Goal: Task Accomplishment & Management: Use online tool/utility

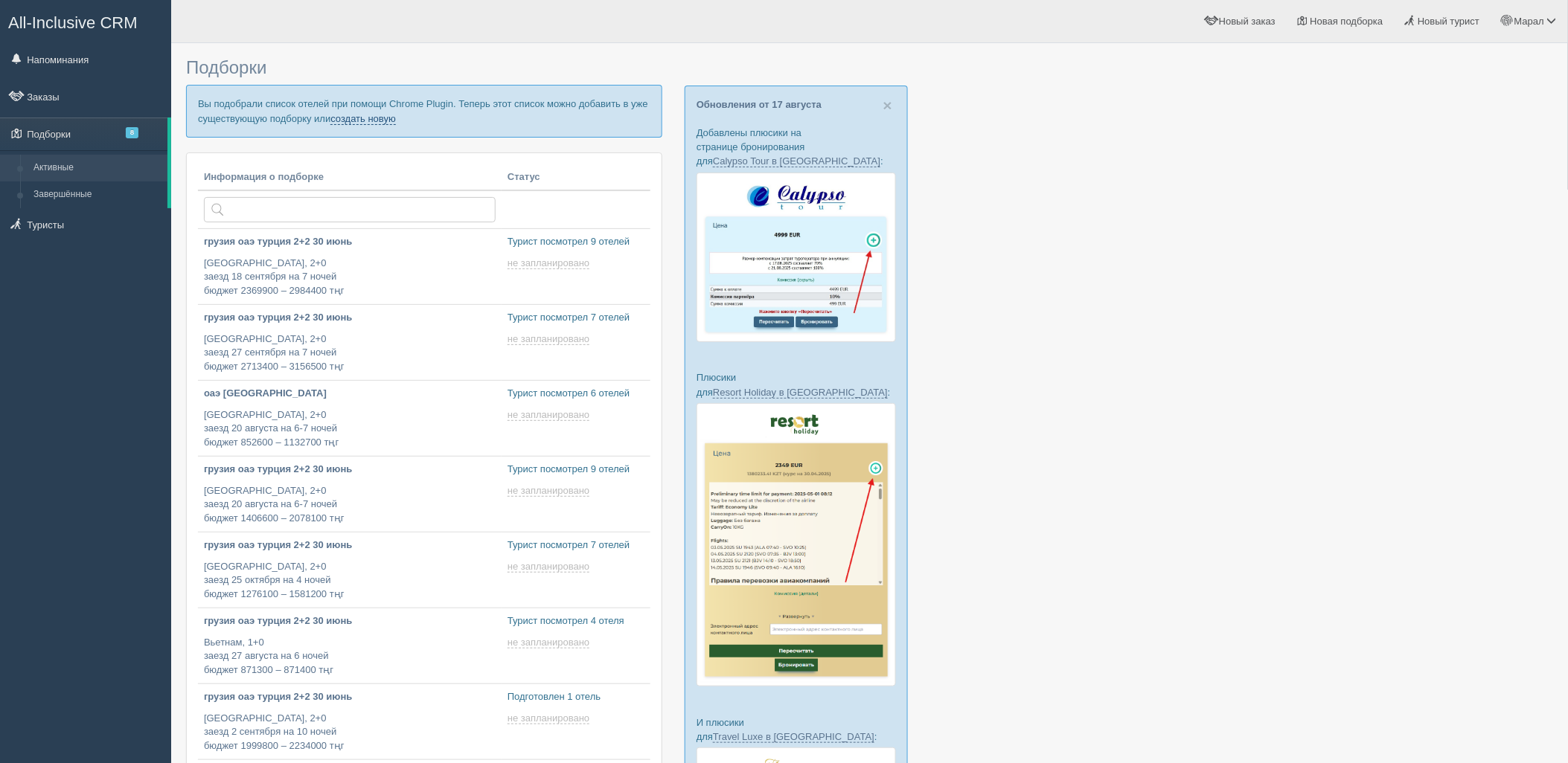
click at [378, 119] on link "создать новую" at bounding box center [363, 119] width 66 height 12
type input "[DATE] 14:50"
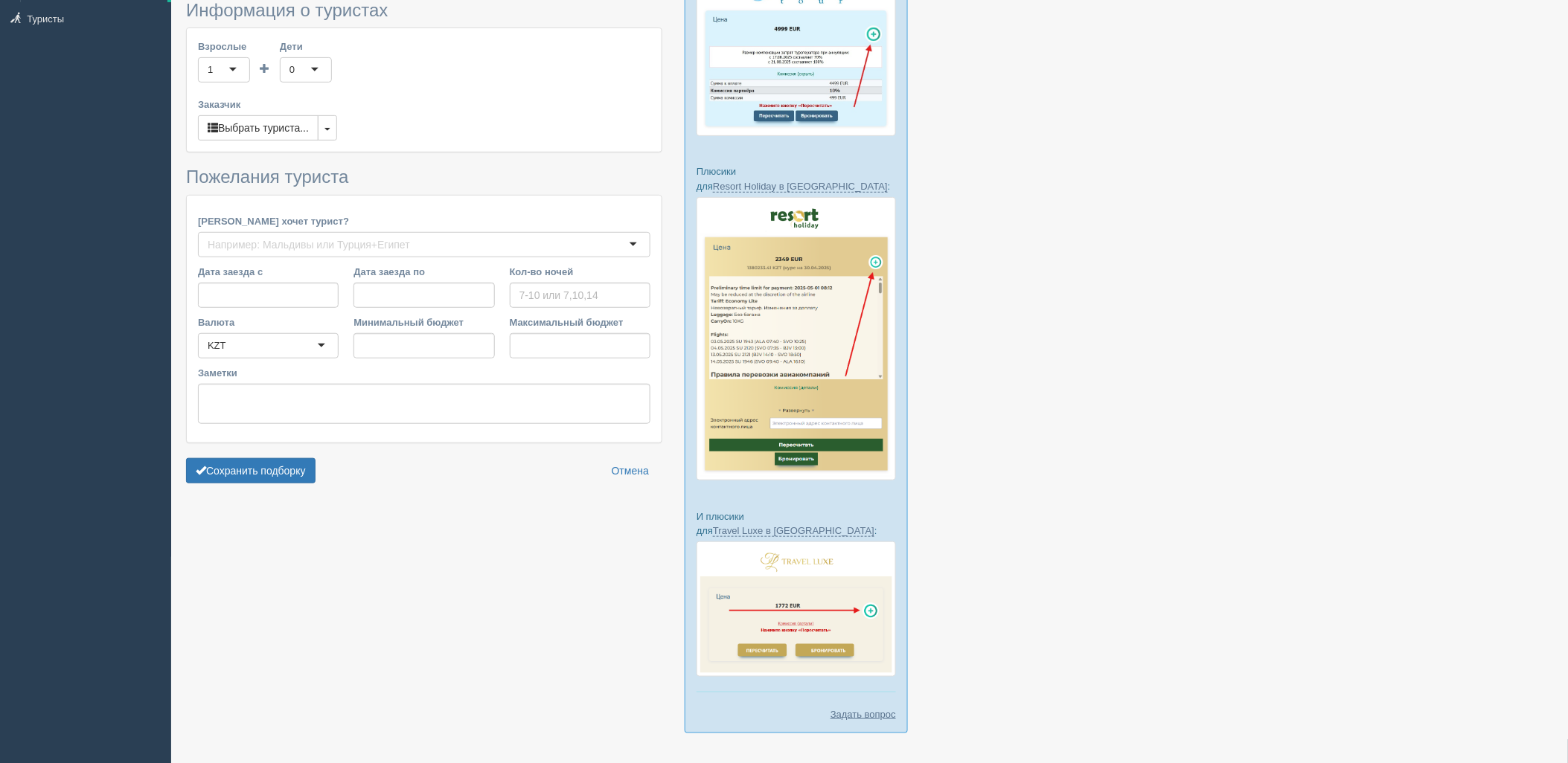
type input "7"
type input "3477900"
type input "3944200"
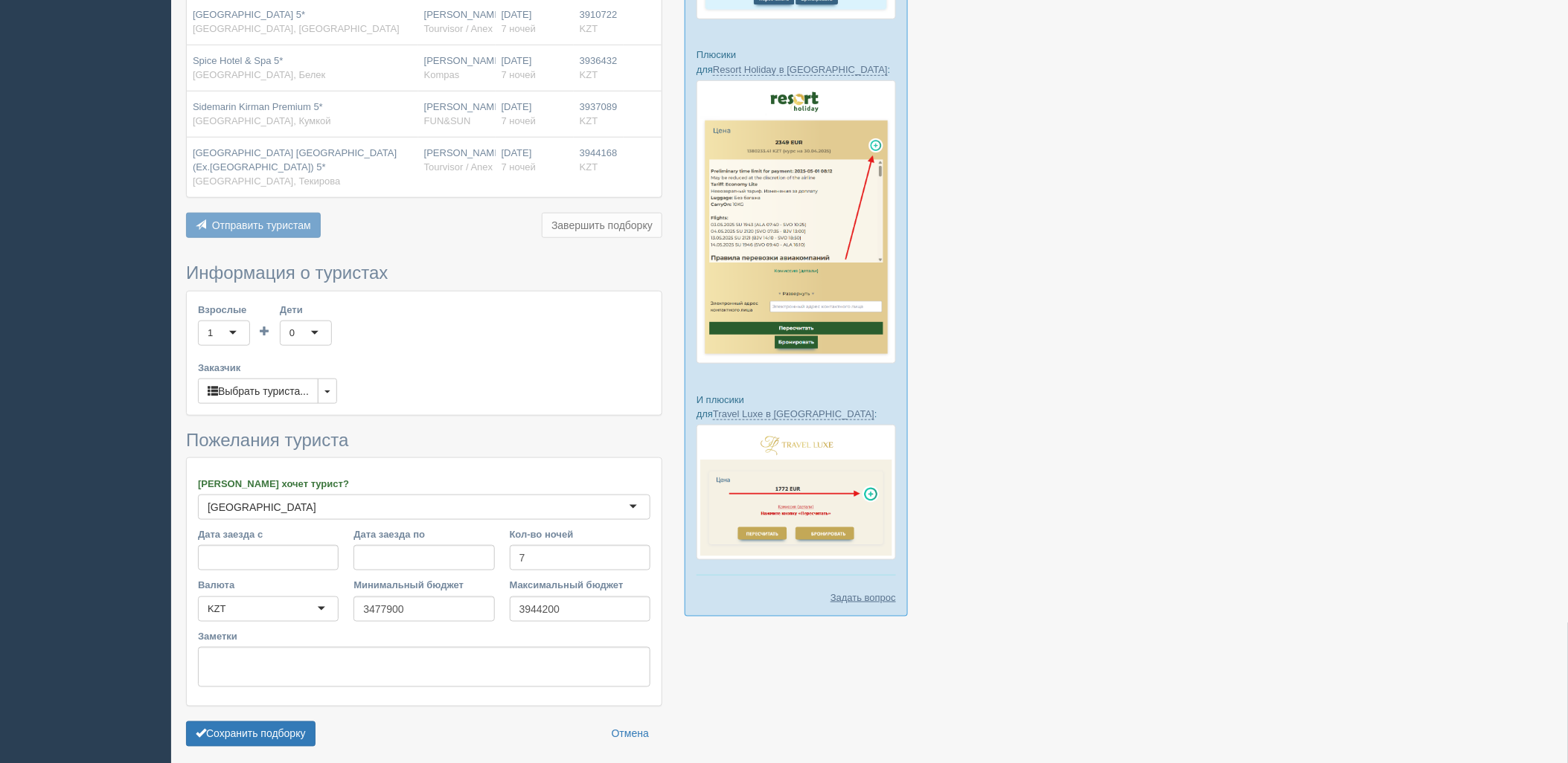
scroll to position [382, 0]
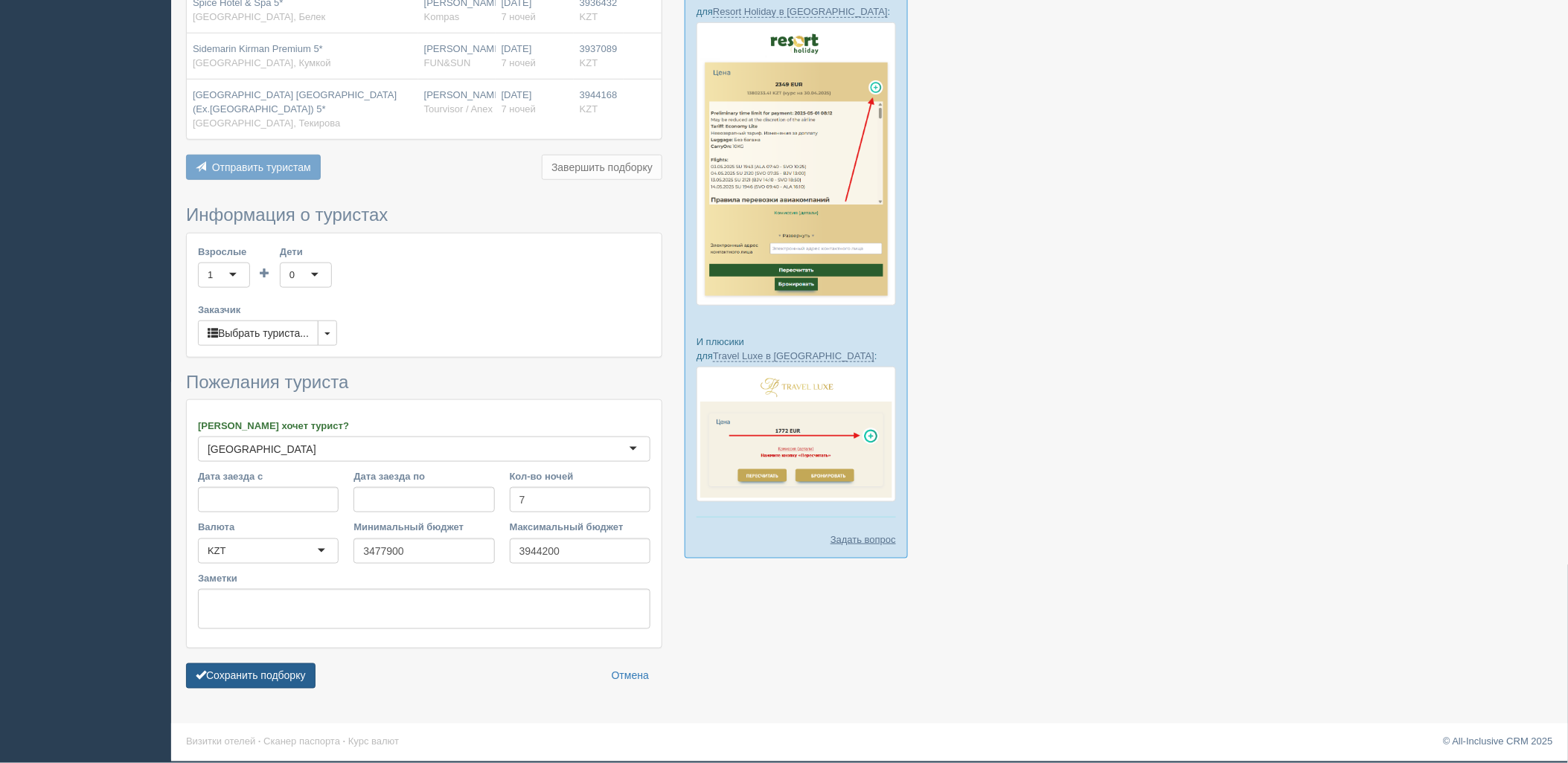
click at [273, 681] on button "Сохранить подборку" at bounding box center [251, 676] width 129 height 25
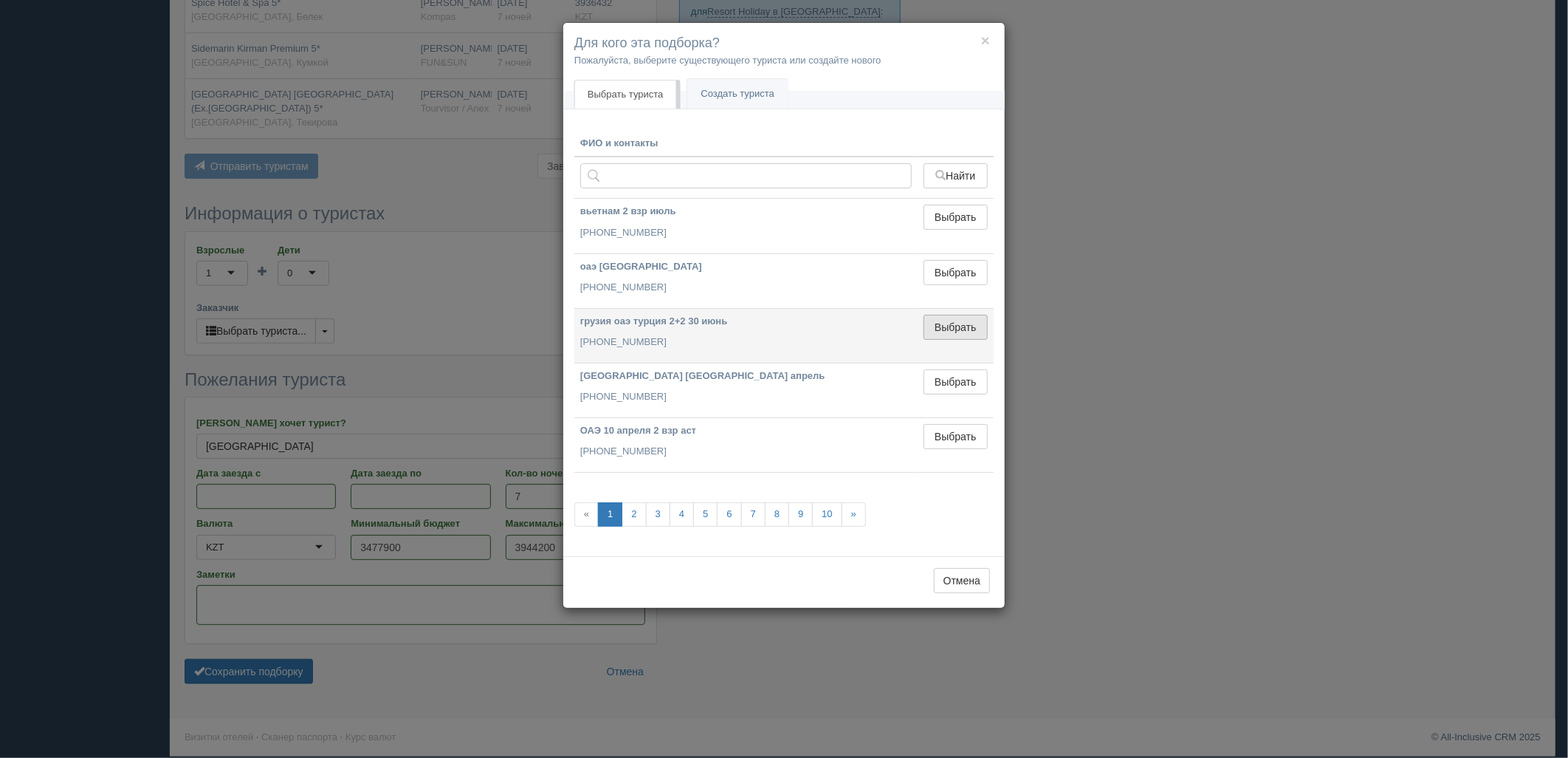
click at [945, 334] on button "Выбрать" at bounding box center [956, 327] width 64 height 25
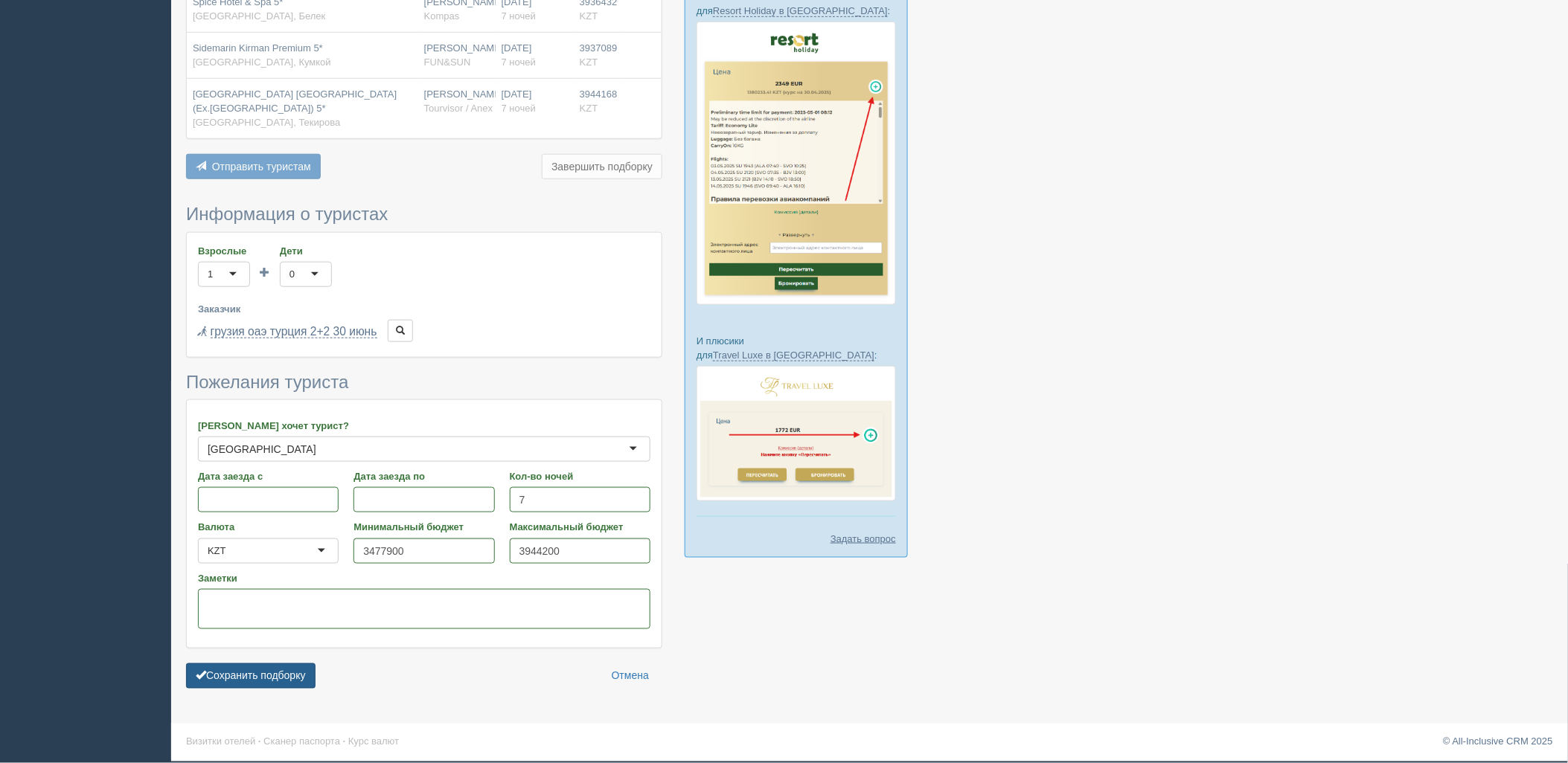
click at [302, 679] on button "Сохранить подборку" at bounding box center [251, 676] width 129 height 25
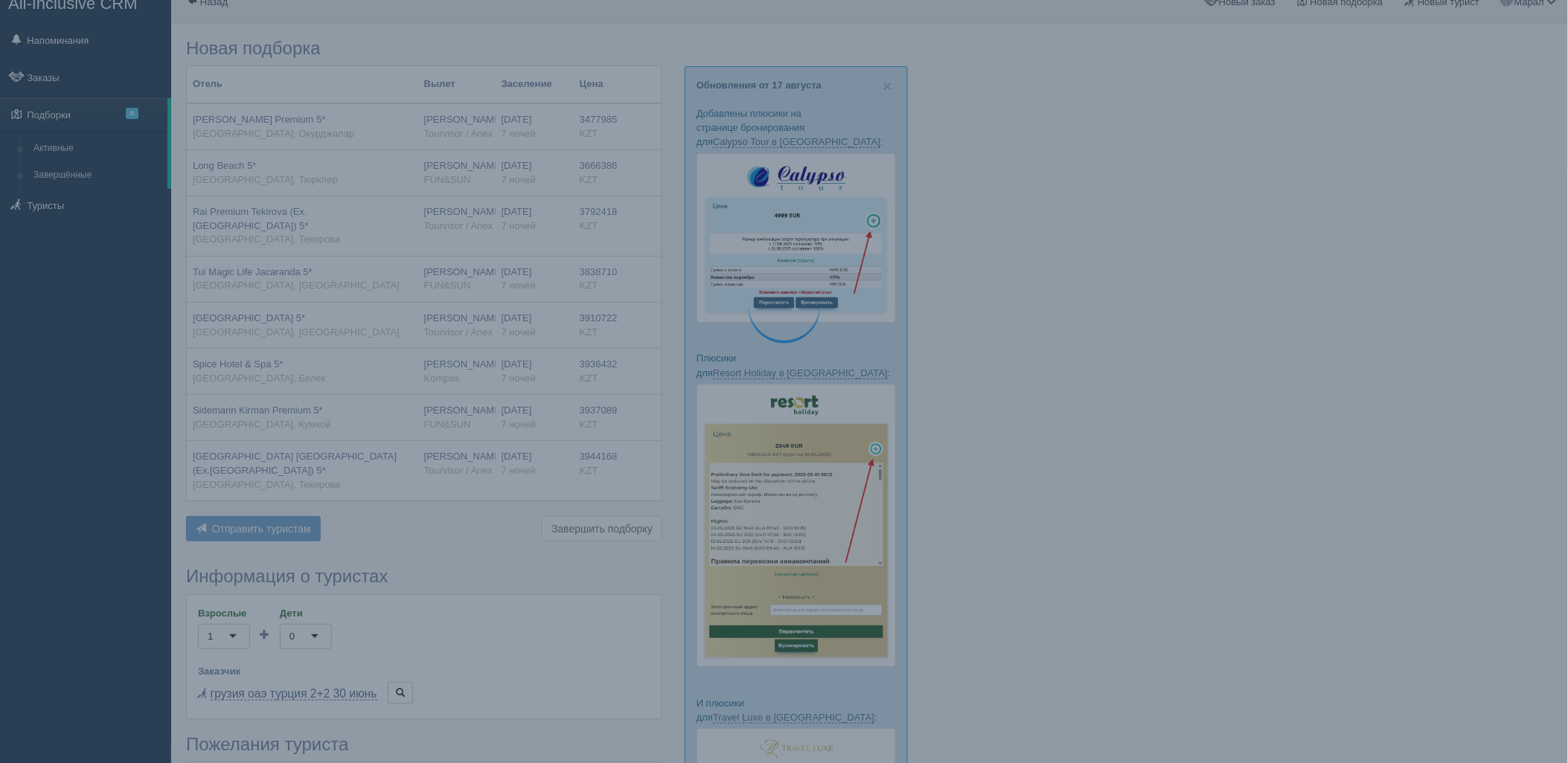
scroll to position [0, 0]
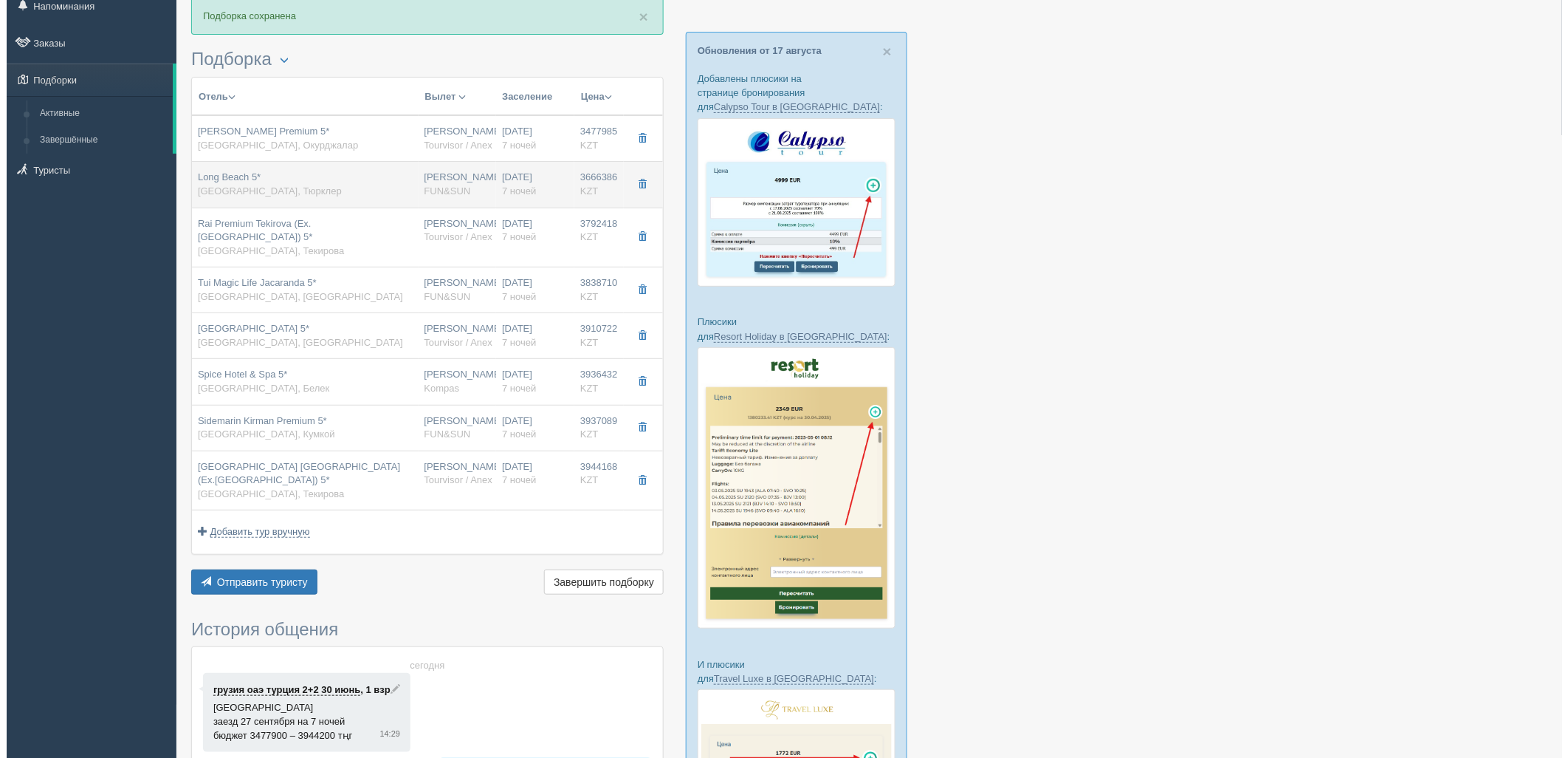
scroll to position [82, 0]
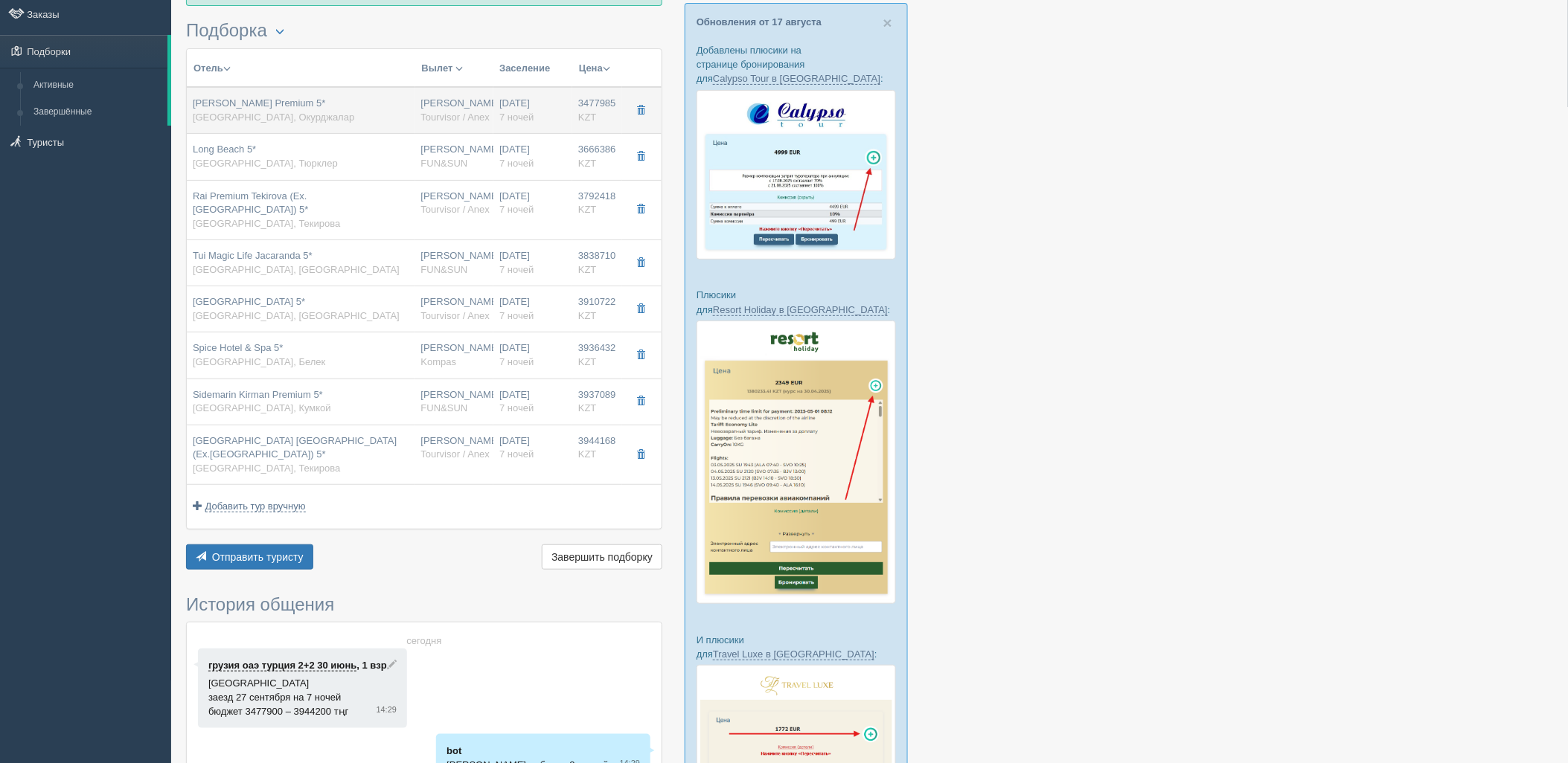
click at [459, 129] on td "Нурсултан Назарбаев NQZ Tourvisor / Anex" at bounding box center [454, 111] width 79 height 47
type input "[PERSON_NAME] Premium 5*"
type input "https://www.tripadvisor.ru/Hotel_Review-g950910-d599220-Reviews-Sidera_Kirman_P…"
type input "[GEOGRAPHIC_DATA]"
type input "Окурджалар"
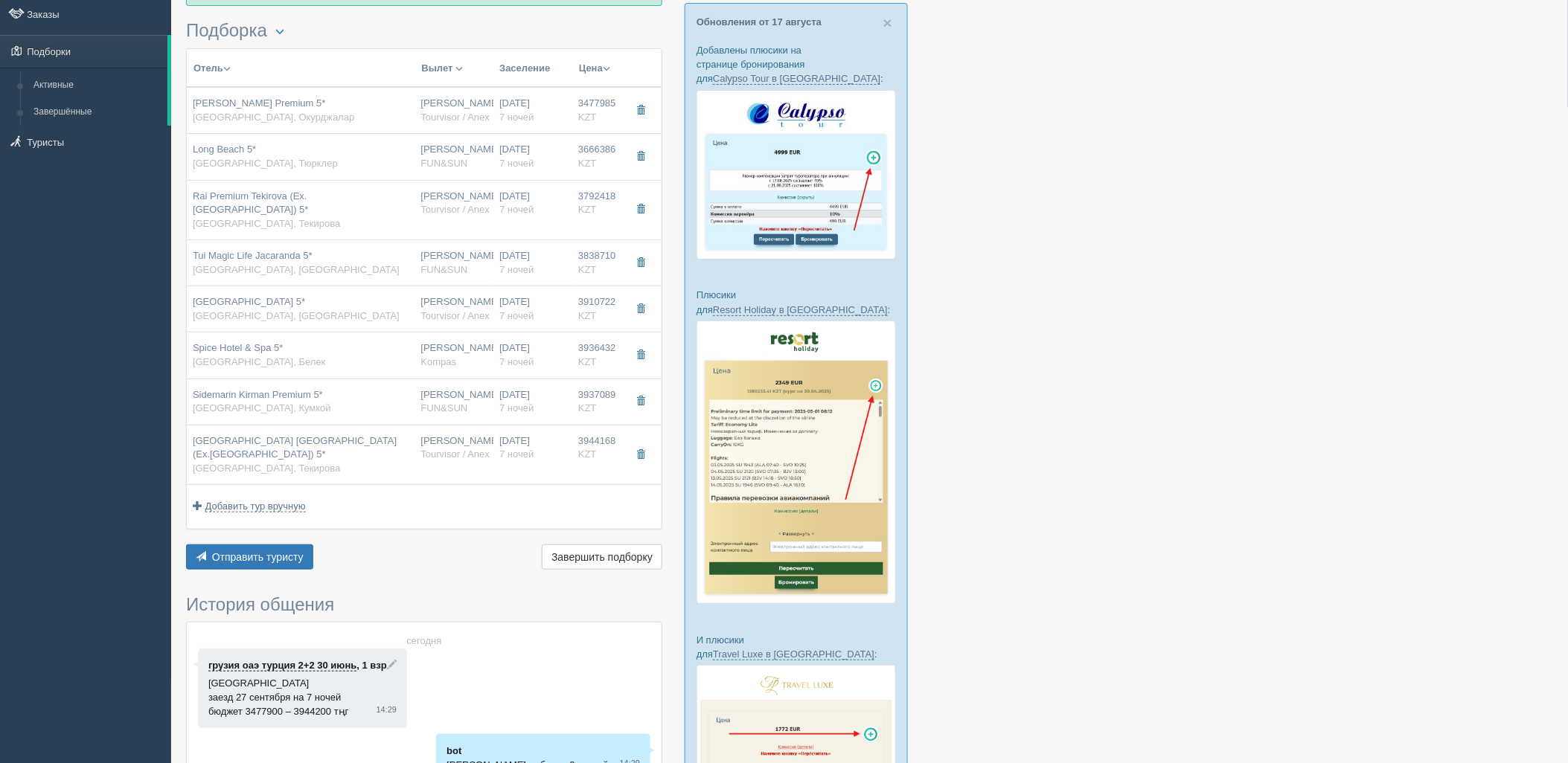
type input "3477985.00"
type input "1577276.00"
type input "[PERSON_NAME]"
type input "Анталия AYT"
type input "06:05"
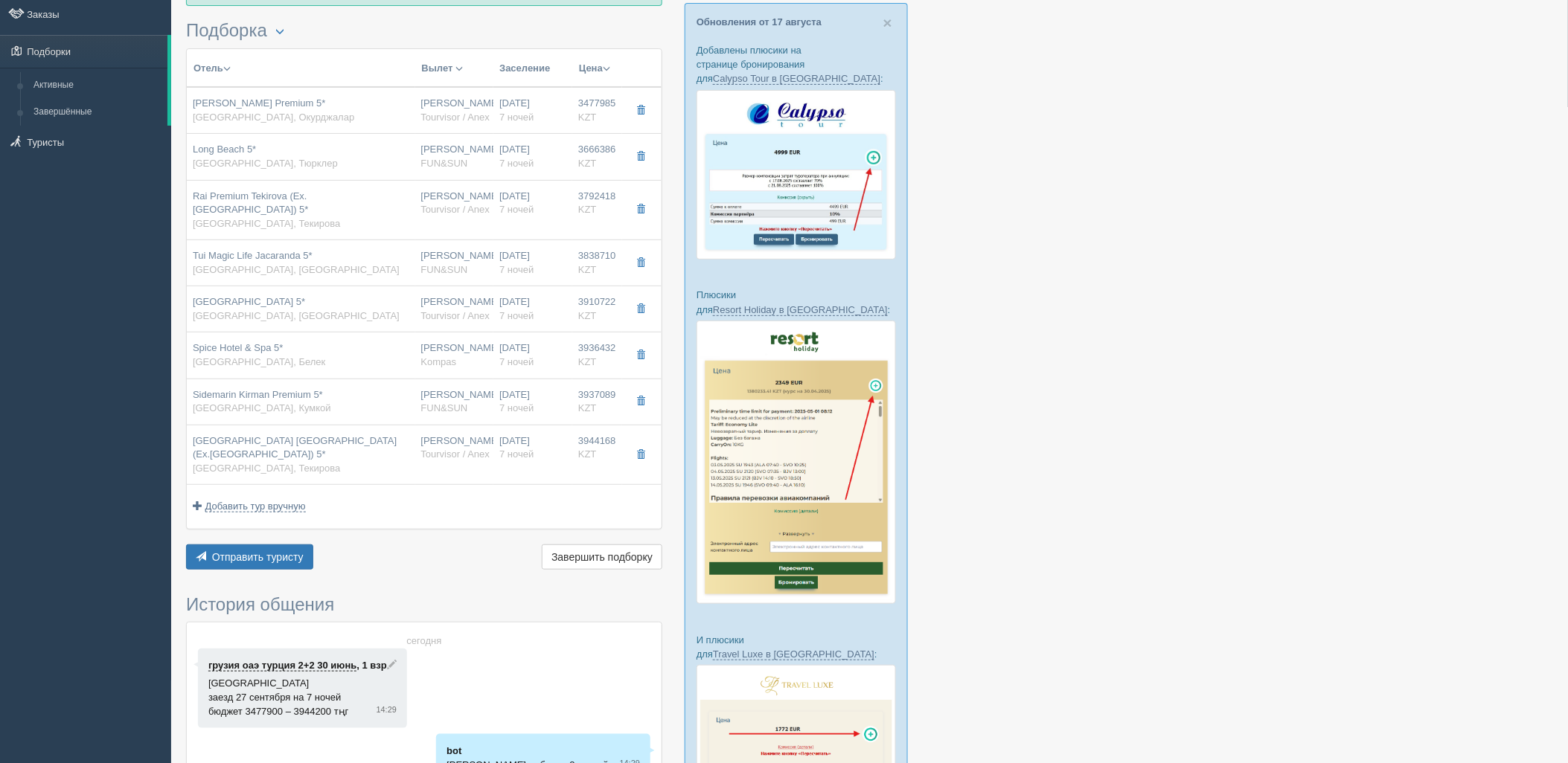
type input "09:05"
type input "SCAT"
type input "20:10"
type input "03:05"
type input "7"
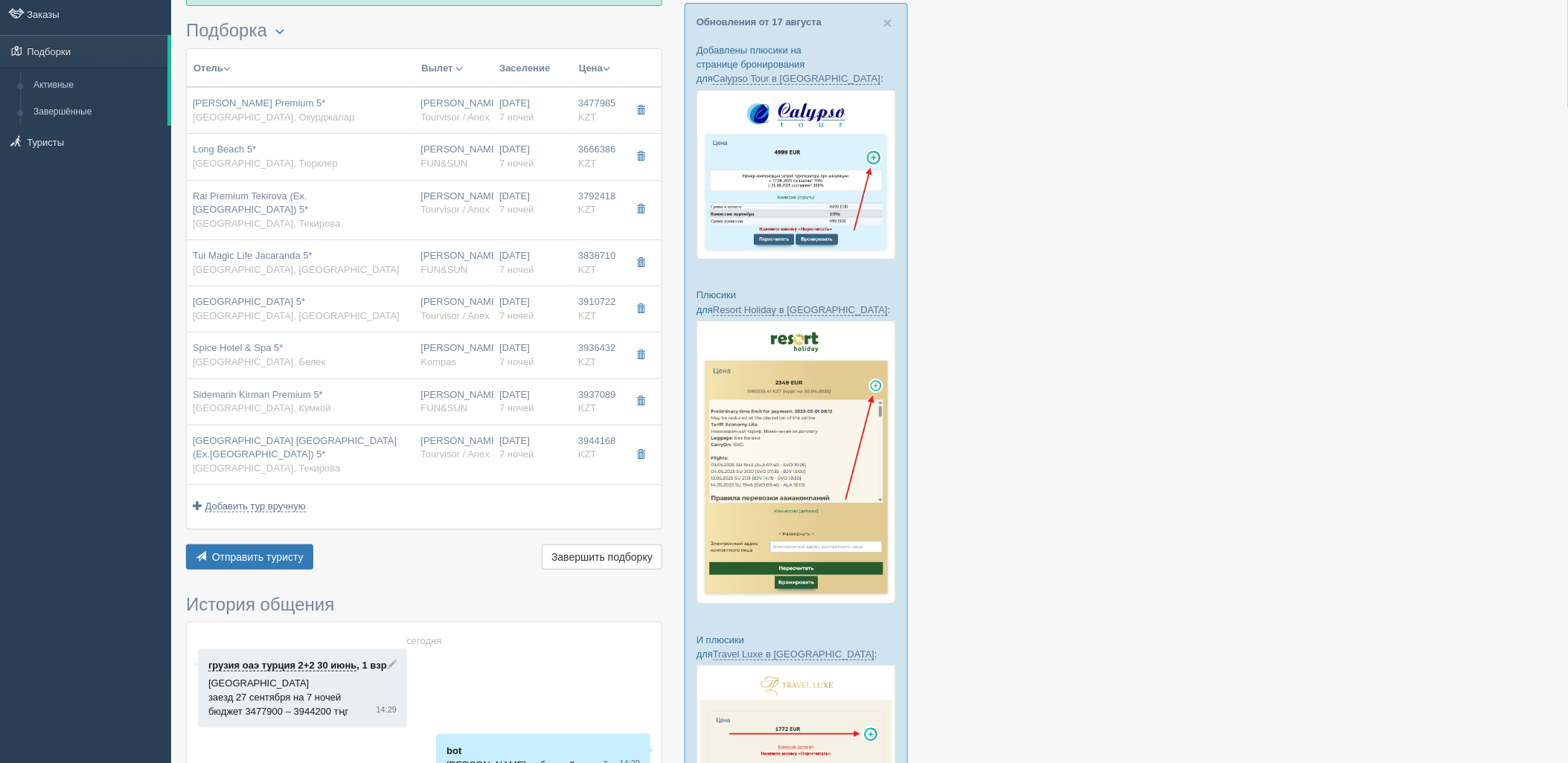
type input "standard side sea view"
type input "UAI - Ультра Все Включено"
type input "Tourvisor / Anex"
type input "https://tourvisor.ru/countries#!/hotel=club-hotel-sidera"
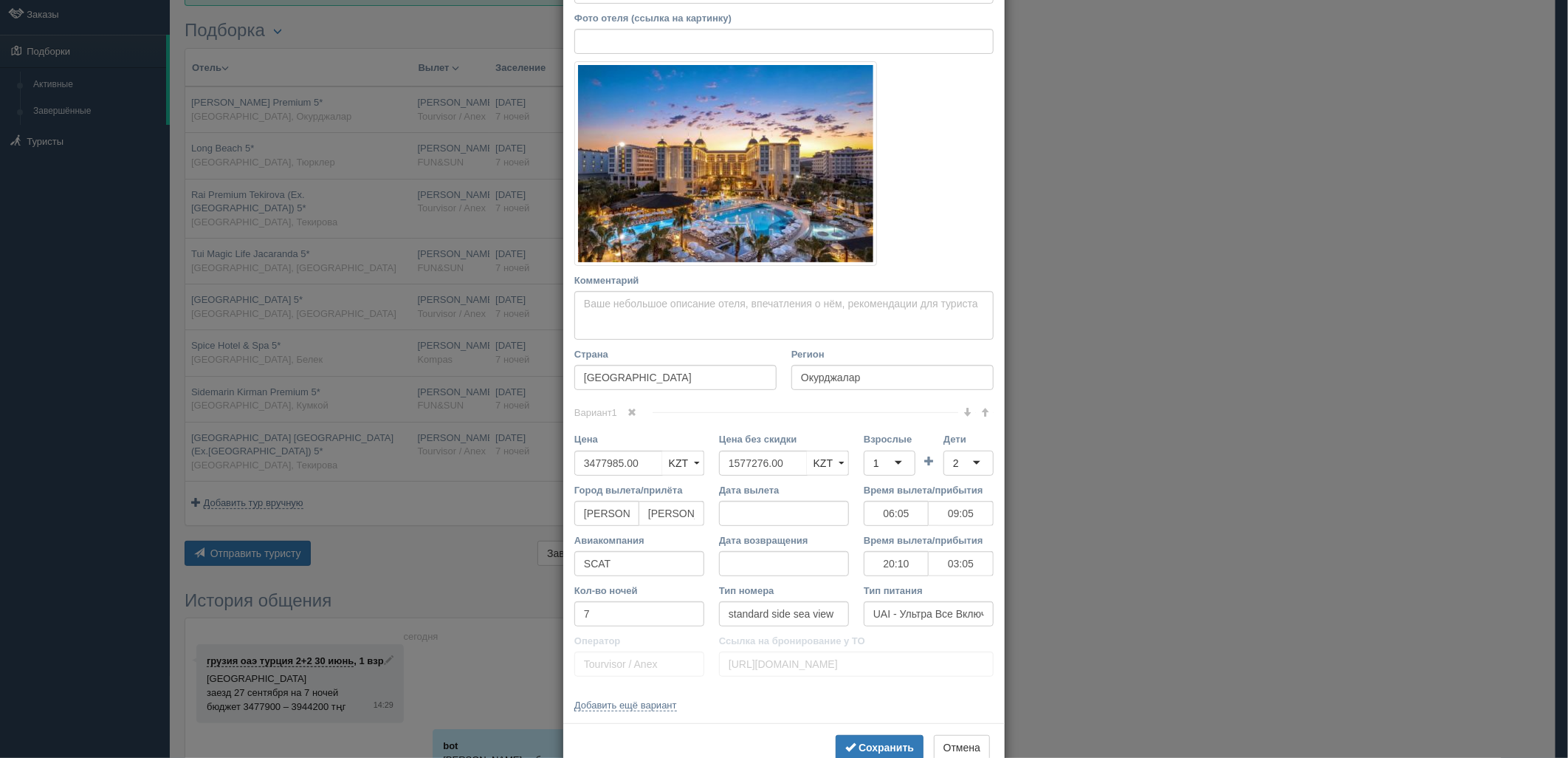
scroll to position [206, 0]
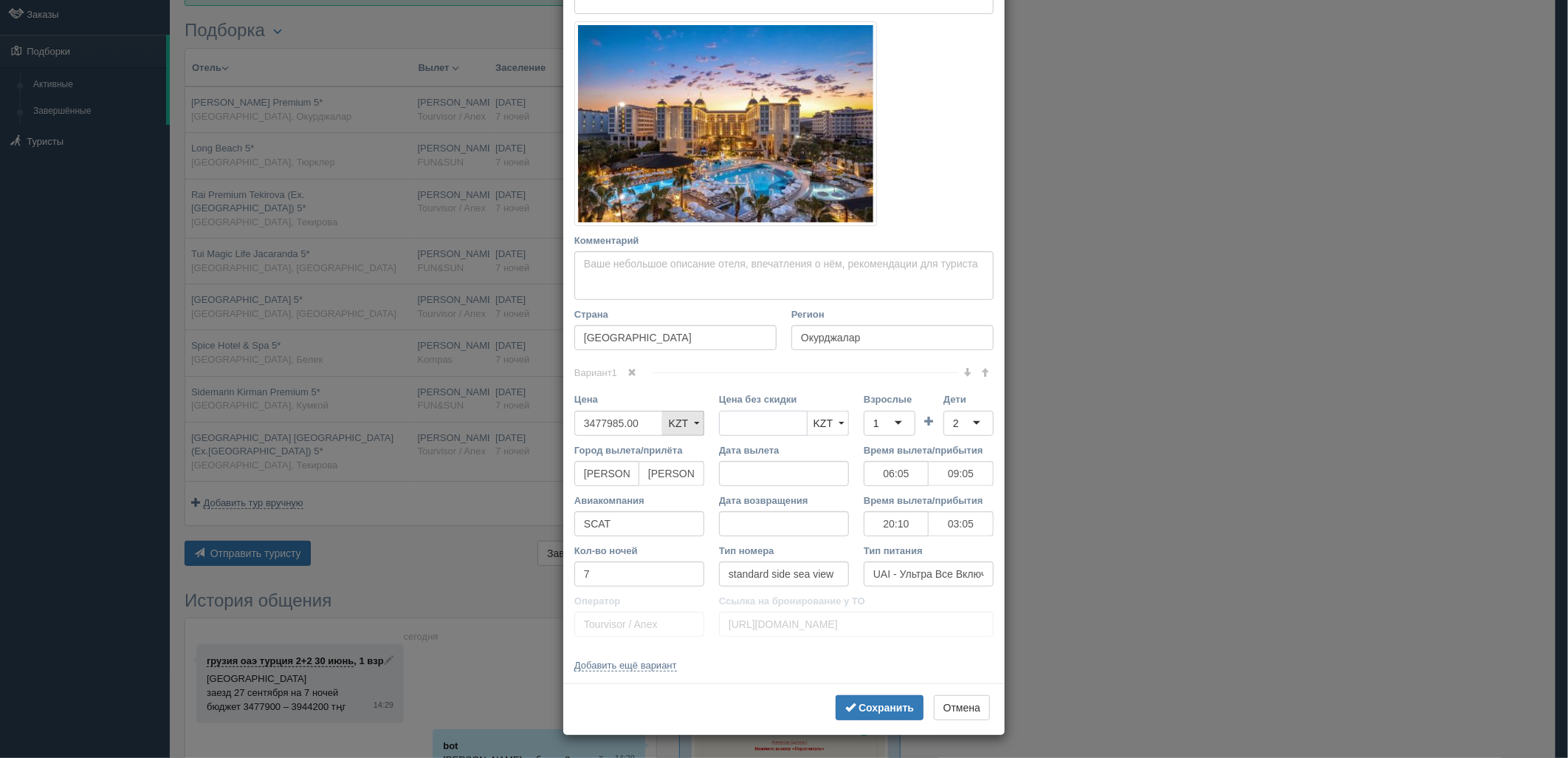
drag, startPoint x: 778, startPoint y: 418, endPoint x: 694, endPoint y: 424, distance: 84.2
click at [689, 424] on div "Цена 3477985.00 KZT USD EUR KZT KZT USD EUR Цена без скидки KZT USD EUR KZT KZT…" at bounding box center [784, 418] width 434 height 51
click at [893, 418] on div "1" at bounding box center [890, 423] width 51 height 25
click at [953, 425] on div "2" at bounding box center [956, 423] width 6 height 14
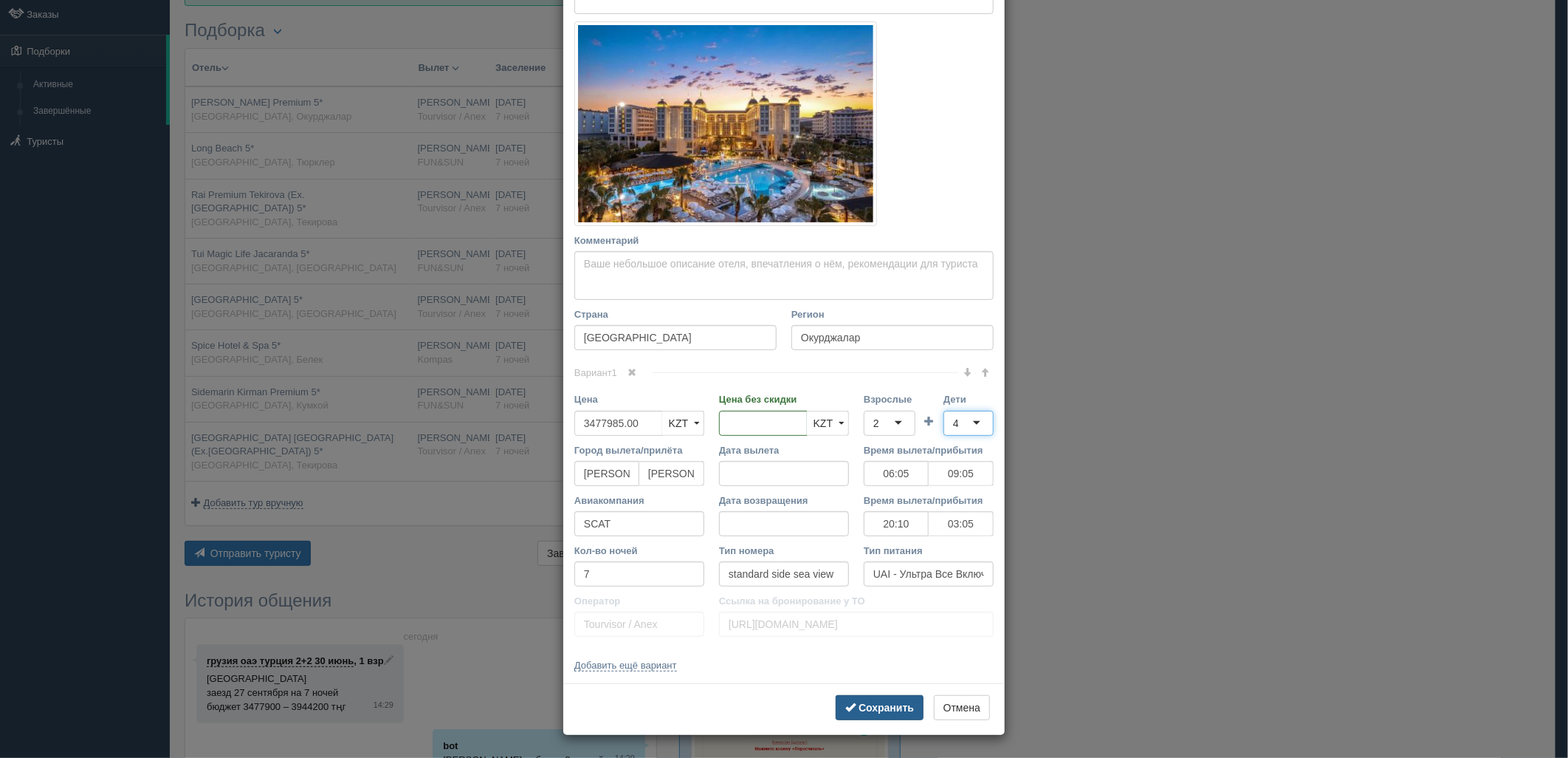
click at [883, 699] on button "Сохранить" at bounding box center [879, 707] width 87 height 25
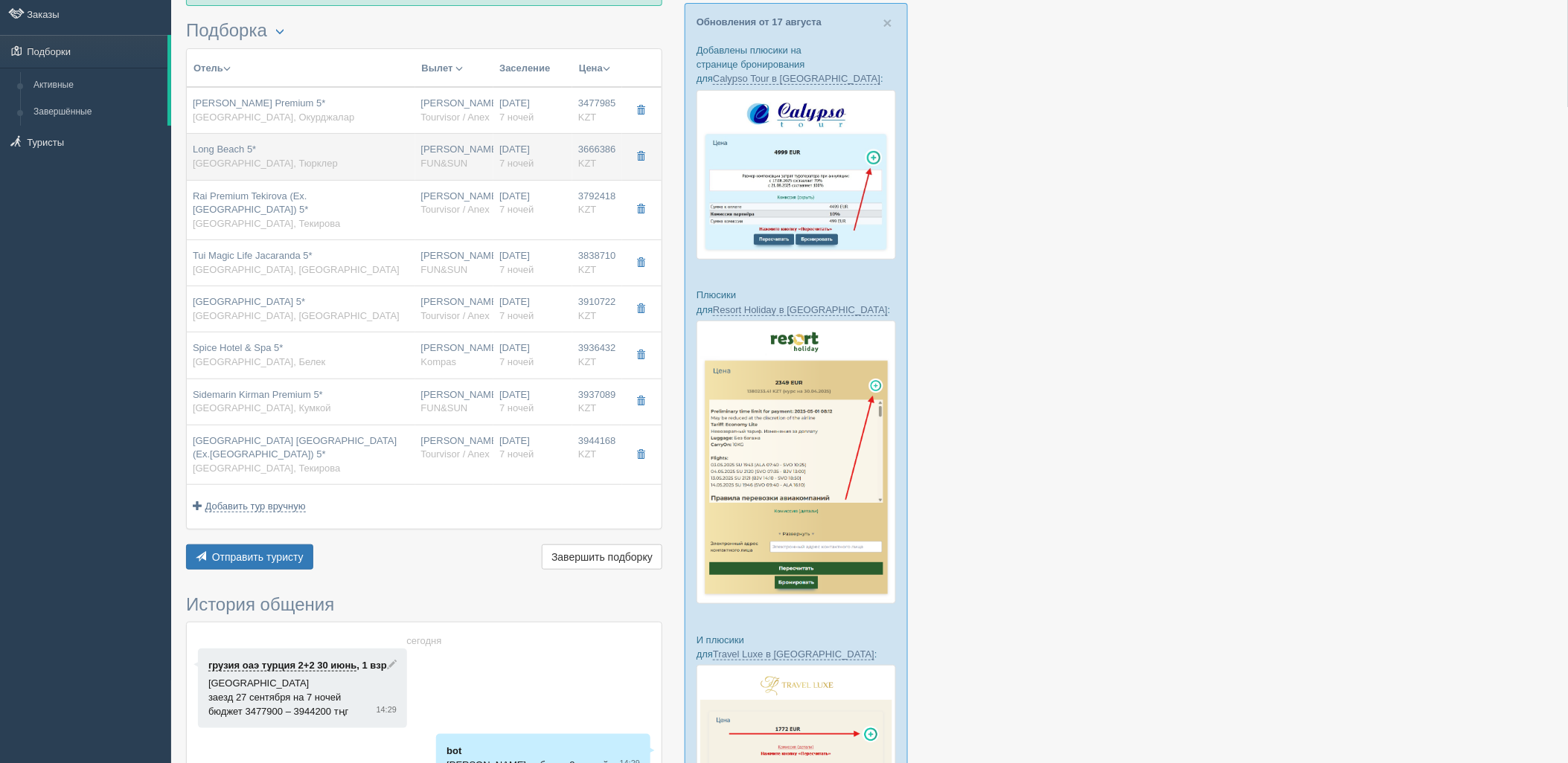
click at [425, 164] on span "FUN&SUN" at bounding box center [445, 163] width 47 height 11
type input "Long Beach 5*"
type input "https://tophotels.ru/hotel/al24966"
type textarea "Отель Long Beach Resort & Spa расположен в районе Инжекум, на песчаногалечно по…"
type input "Тюрклер"
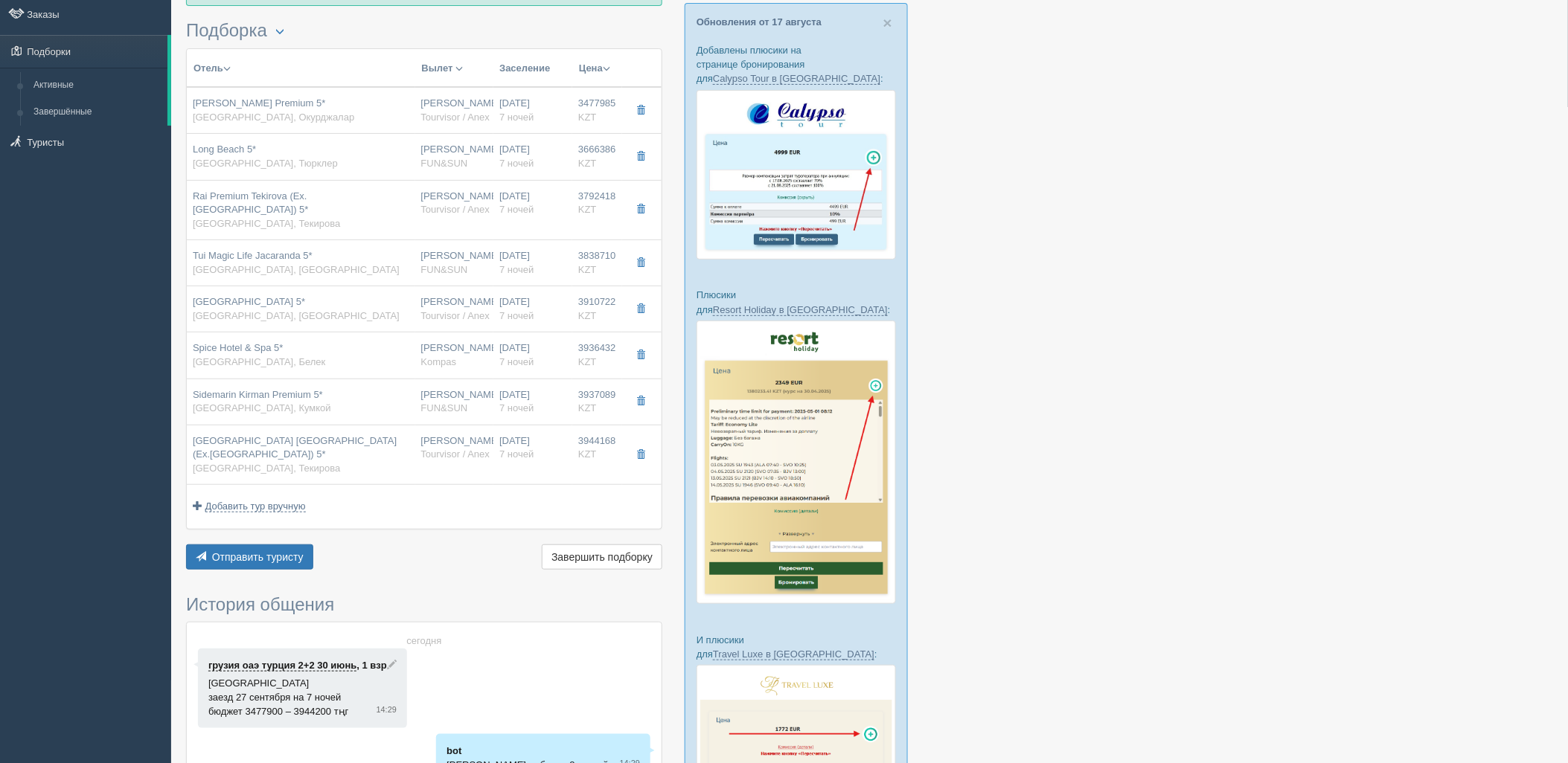
type input "3666386.00"
type input "1833193.00"
type input "09:25"
type input "12:25"
type input "Sunday Airlines"
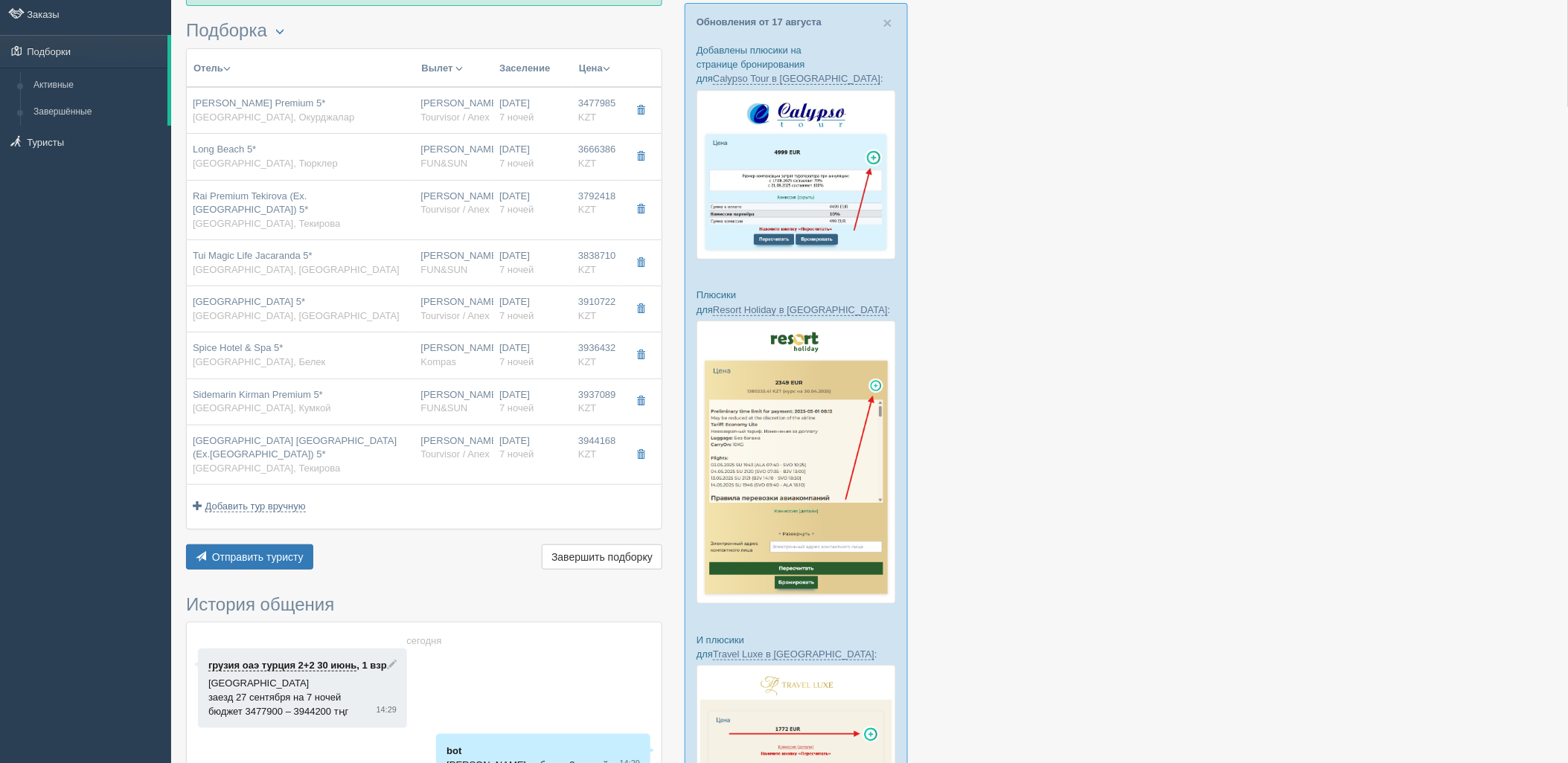
type input "14:00"
type input "20:30"
type input "standard land view"
type input "FUN&SUN"
type input "https://tourvisor.ru/countries#!/hotel=long-beach-resort"
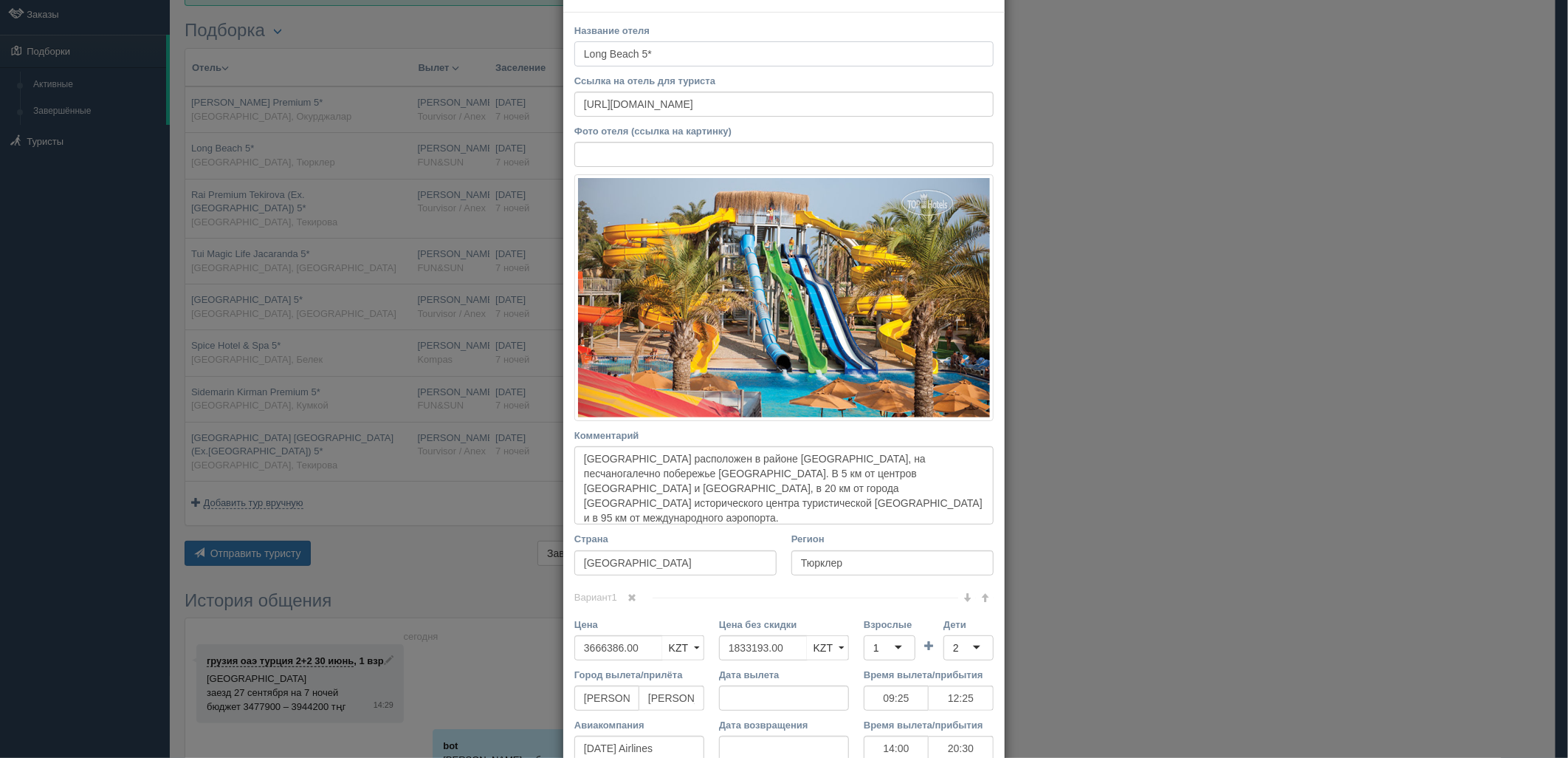
scroll to position [82, 0]
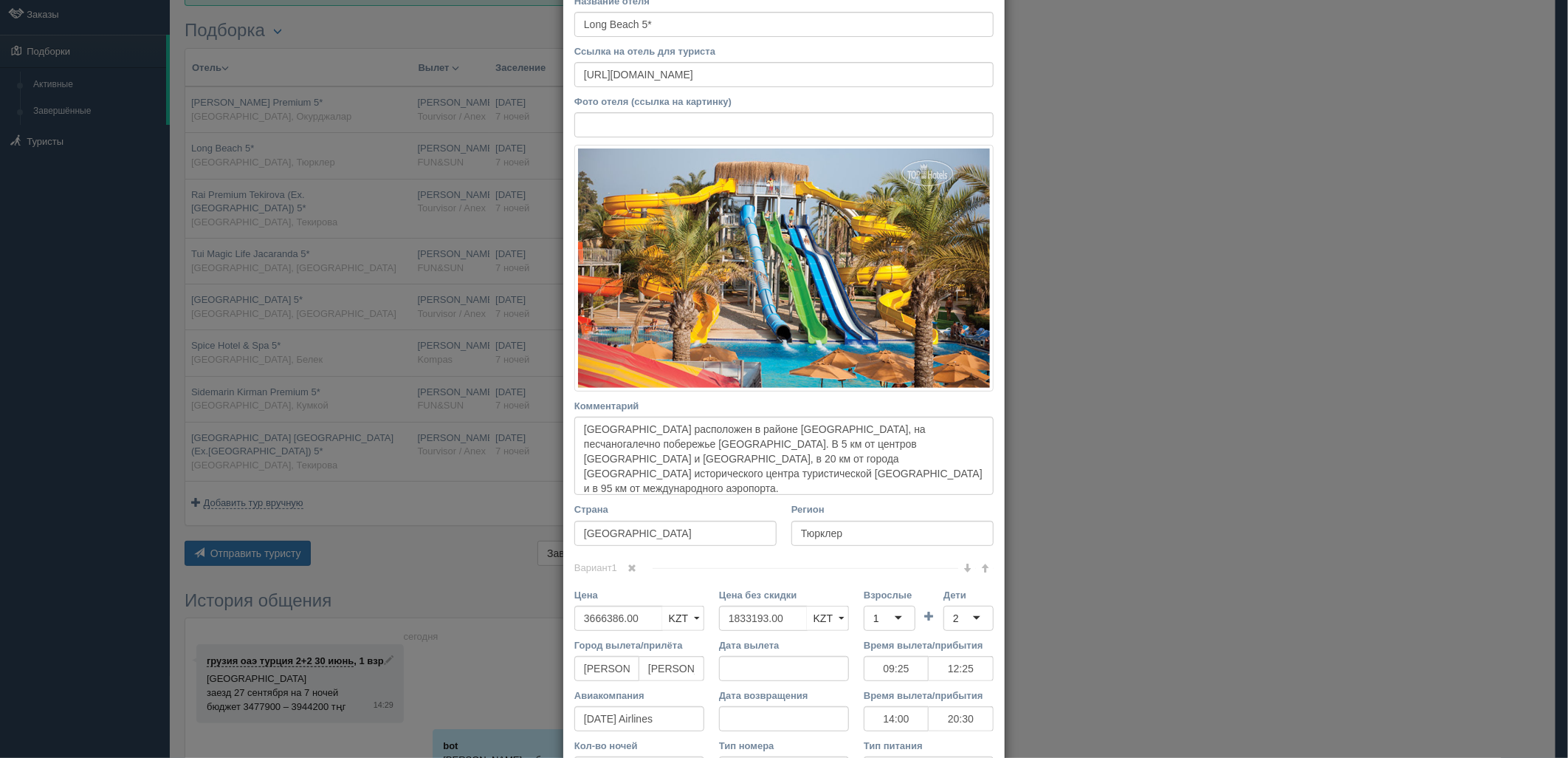
click at [785, 573] on div "Вариант 1" at bounding box center [784, 568] width 420 height 16
drag, startPoint x: 786, startPoint y: 616, endPoint x: 688, endPoint y: 606, distance: 98.5
click at [666, 609] on div "Цена 3666386.00 KZT USD EUR KZT KZT USD EUR Цена без скидки 1833193.00 KZT USD …" at bounding box center [784, 613] width 434 height 51
click at [890, 614] on div "1" at bounding box center [890, 618] width 51 height 25
click at [957, 621] on div "2" at bounding box center [969, 618] width 51 height 25
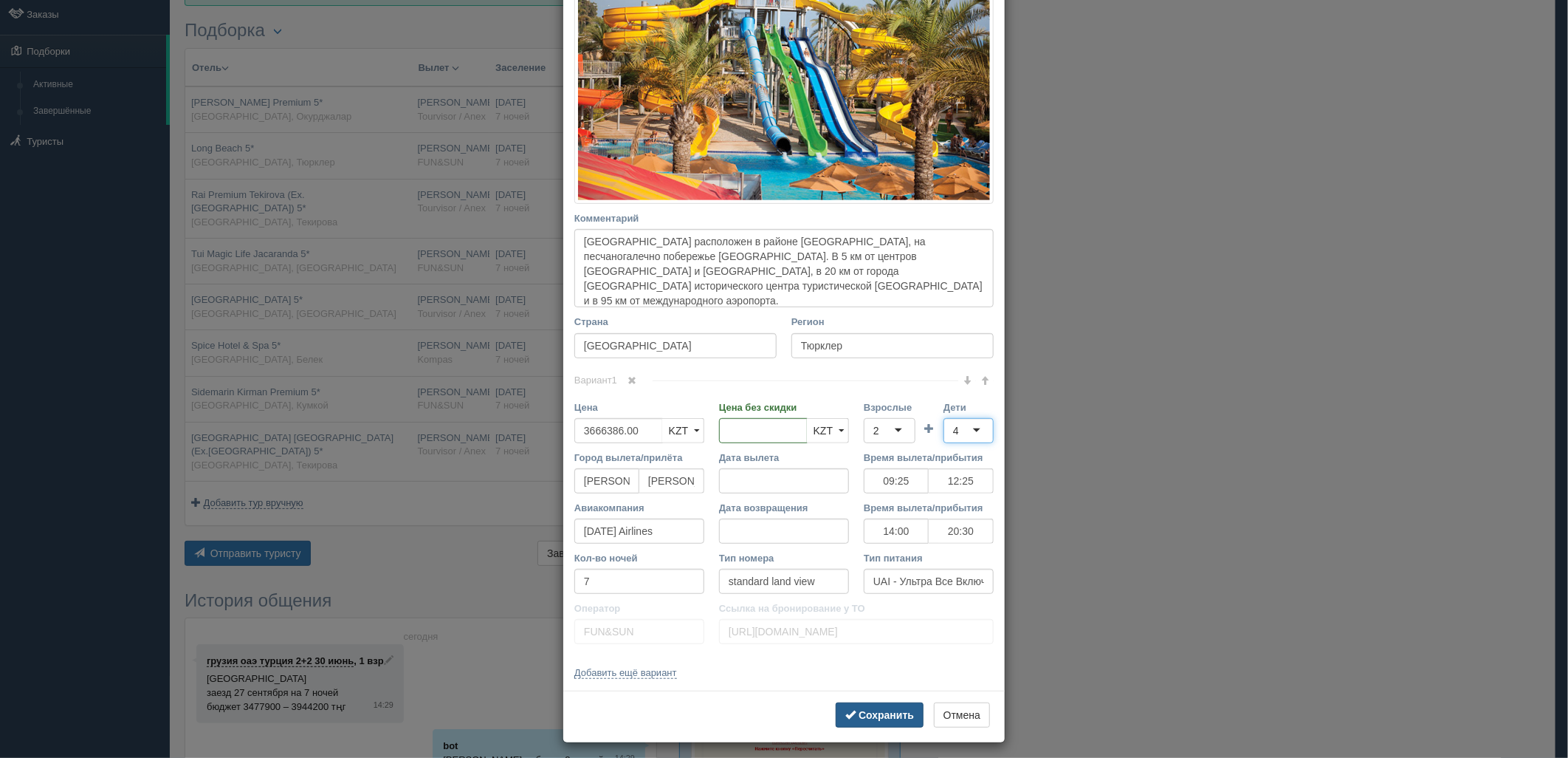
scroll to position [277, 0]
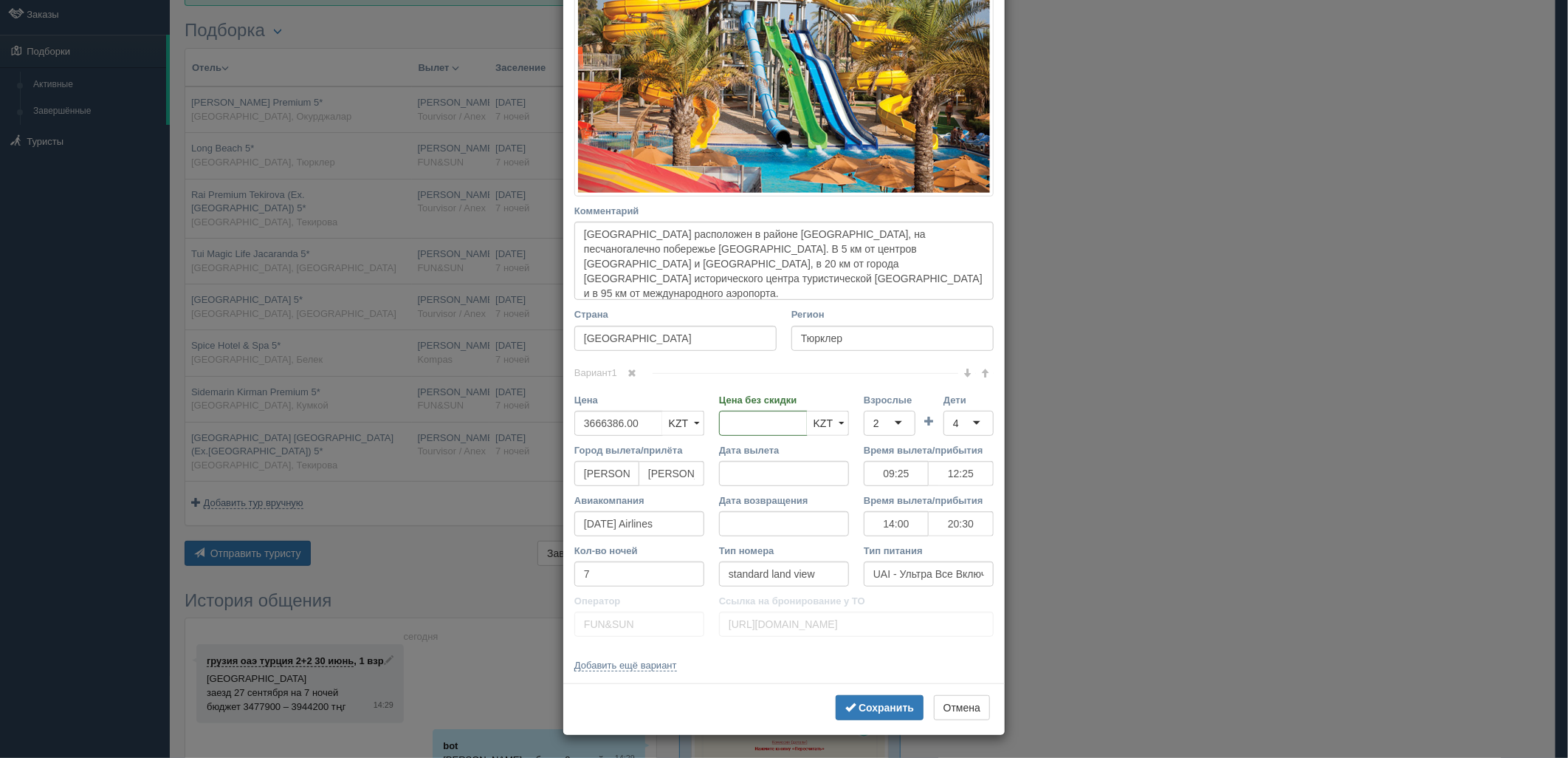
click at [895, 721] on div "Сохранить Отмена" at bounding box center [784, 709] width 441 height 51
click at [889, 705] on b "Сохранить" at bounding box center [886, 707] width 55 height 12
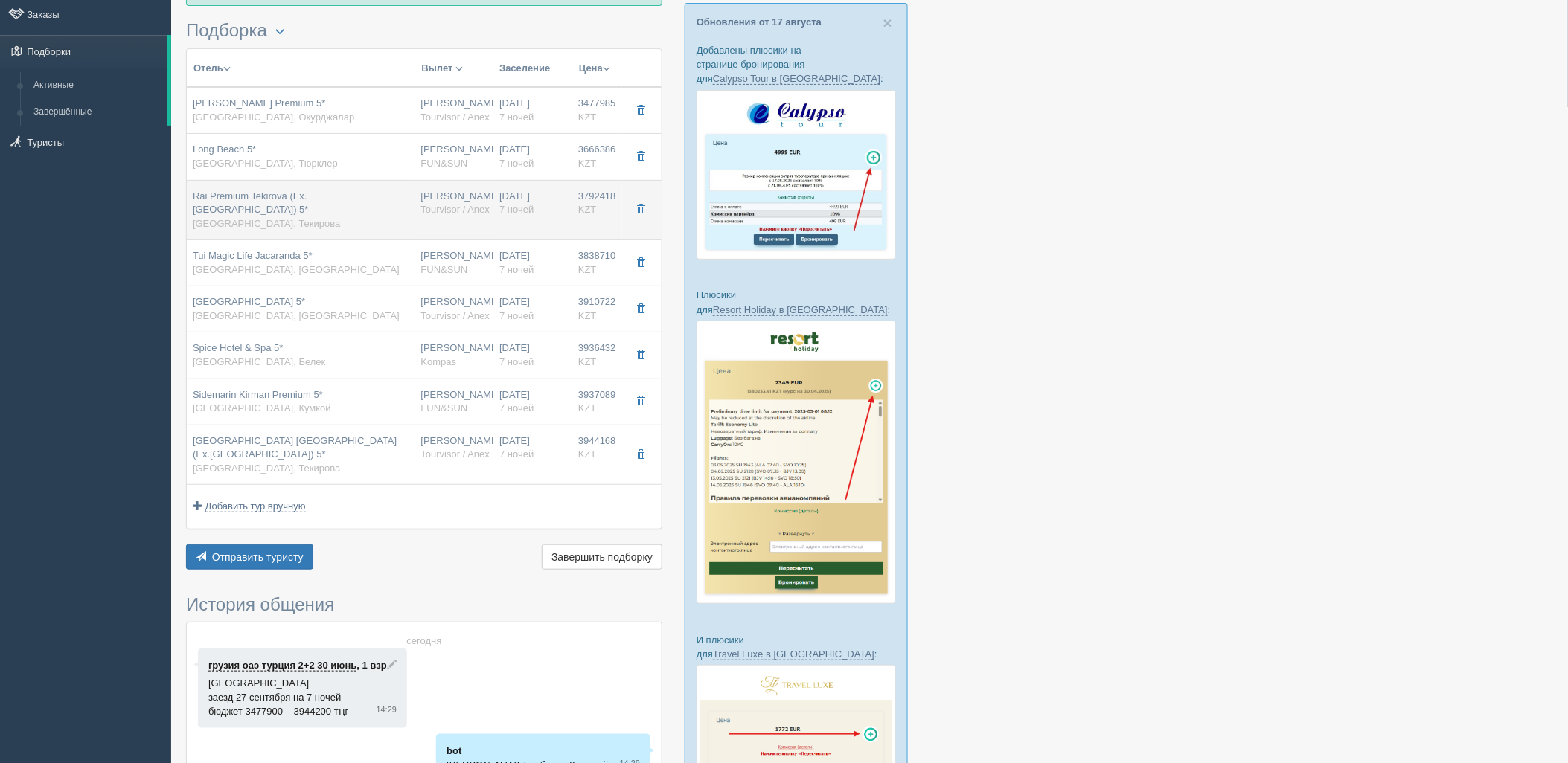
click at [447, 216] on div "Нурсултан Назарбаев NQZ Tourvisor / Anex" at bounding box center [454, 204] width 67 height 27
type input "Rai Premium Tekirova (Ex. [GEOGRAPHIC_DATA]) 5*"
type input "https://tophotels.ru/hotel/al11279"
type input "Текирова"
type input "3792418.00"
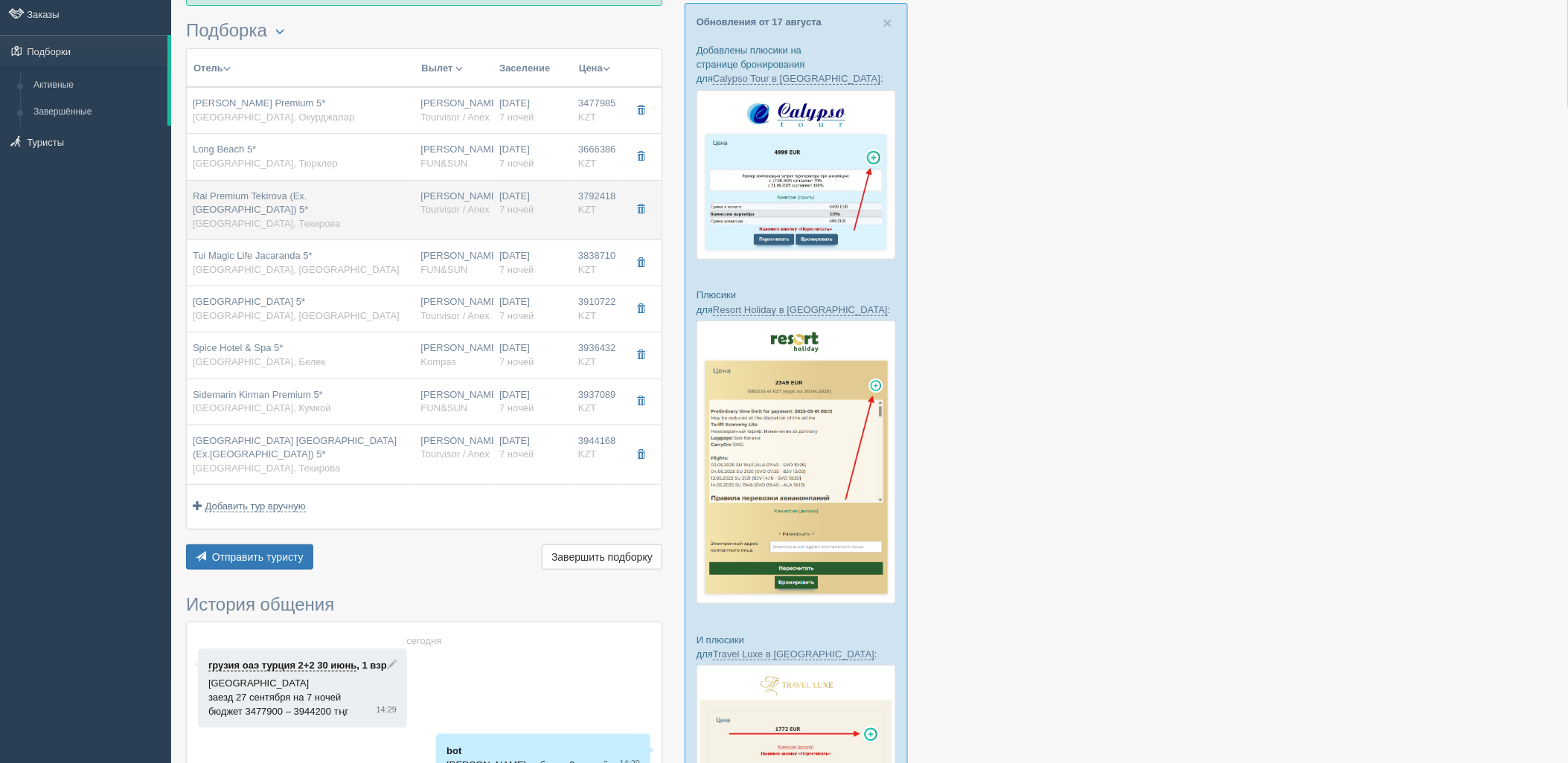
type input "1936719.00"
type input "06:05"
type input "09:05"
type input "SCAT"
type input "20:10"
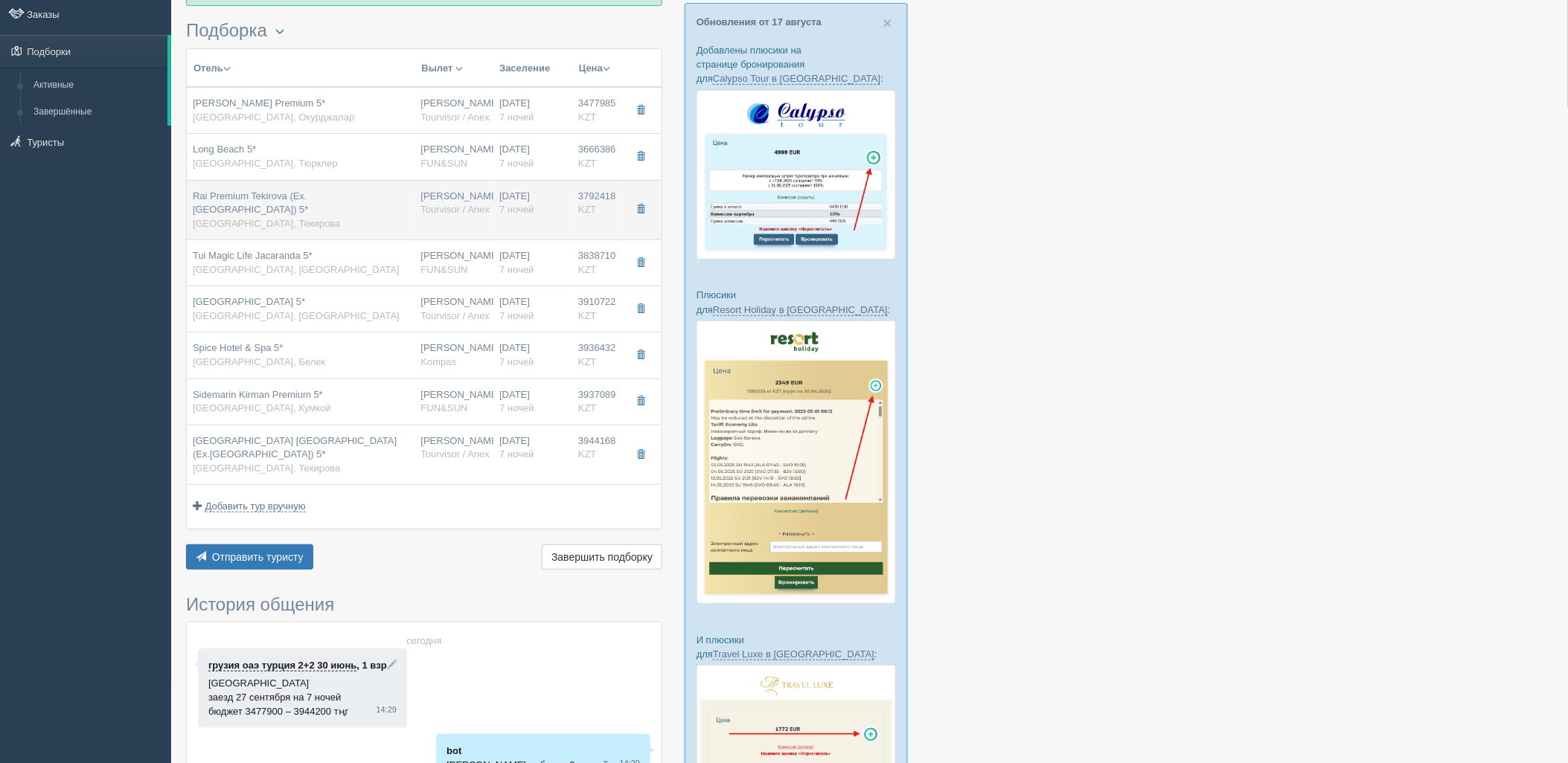
type input "03:05"
type input "deluxe land view"
type input "Tourvisor / Anex"
type input "https://tourvisor.ru/countries#!/hotel=queens-park"
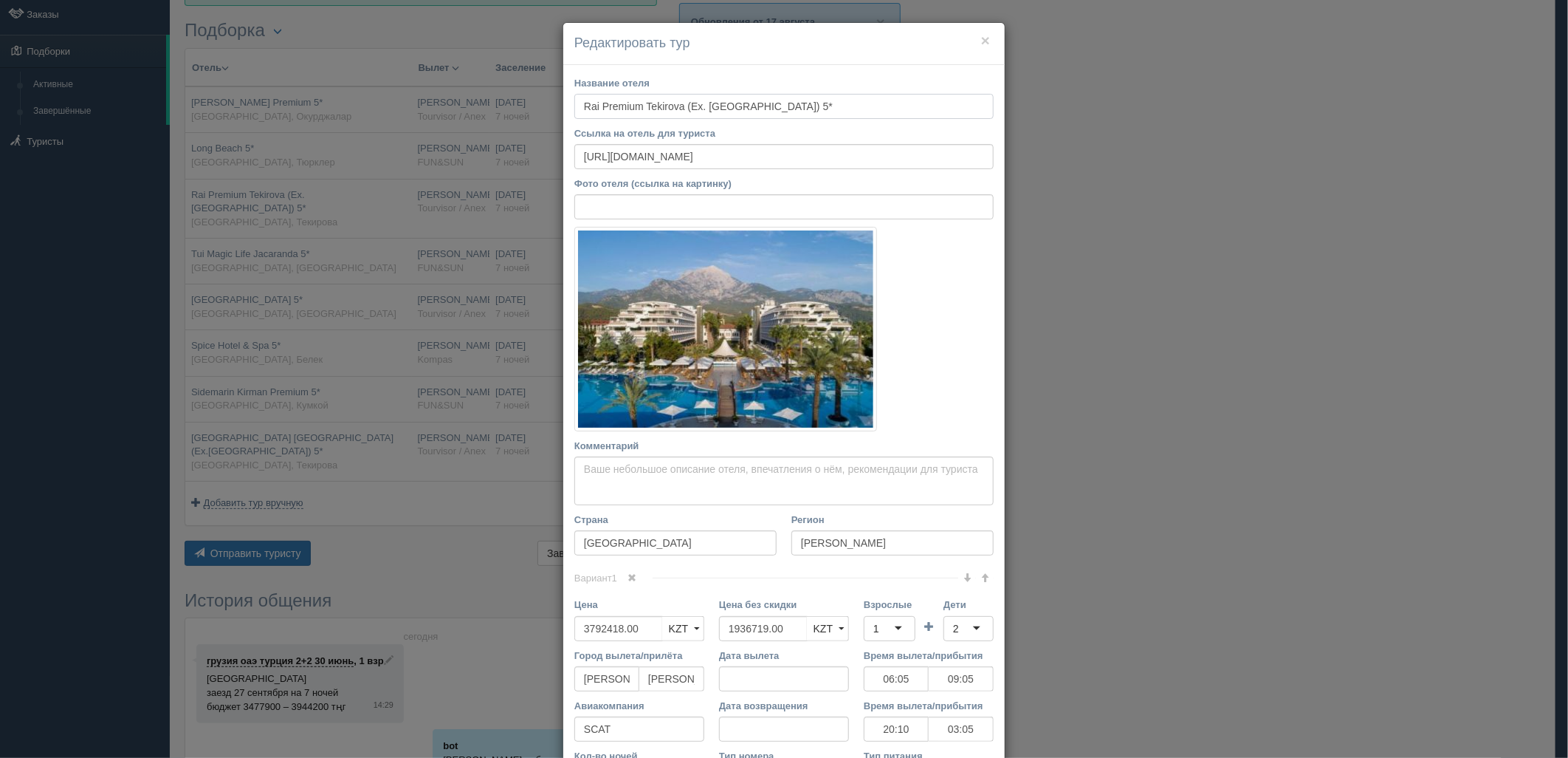
scroll to position [206, 0]
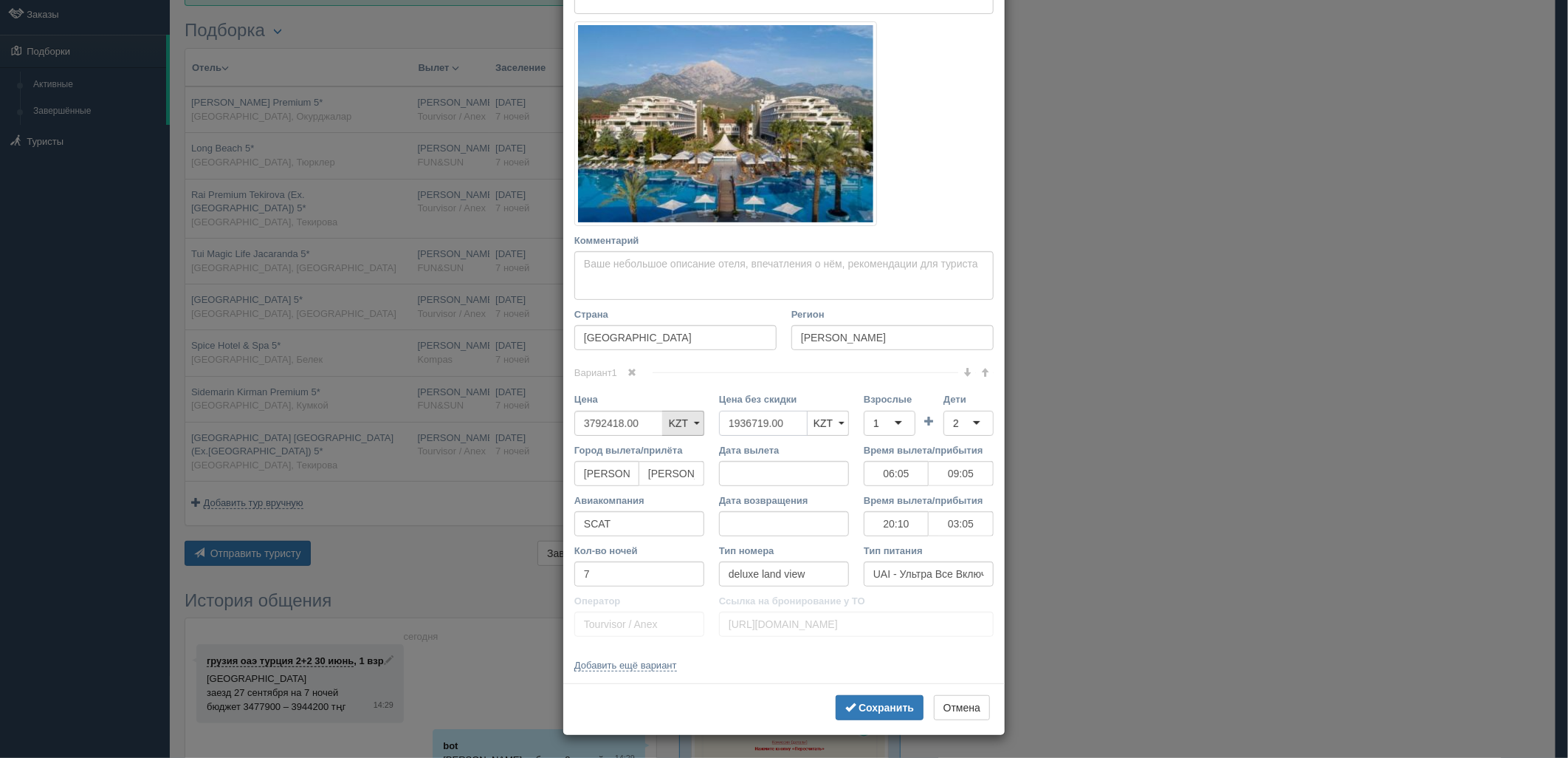
click at [689, 422] on div "Цена 3792418.00 KZT USD EUR KZT KZT USD EUR Цена без скидки 1936719.00 KZT USD …" at bounding box center [784, 418] width 434 height 51
click at [874, 424] on div "1" at bounding box center [876, 423] width 6 height 14
click at [955, 419] on div "2" at bounding box center [969, 423] width 51 height 25
click at [887, 703] on b "Сохранить" at bounding box center [886, 707] width 55 height 12
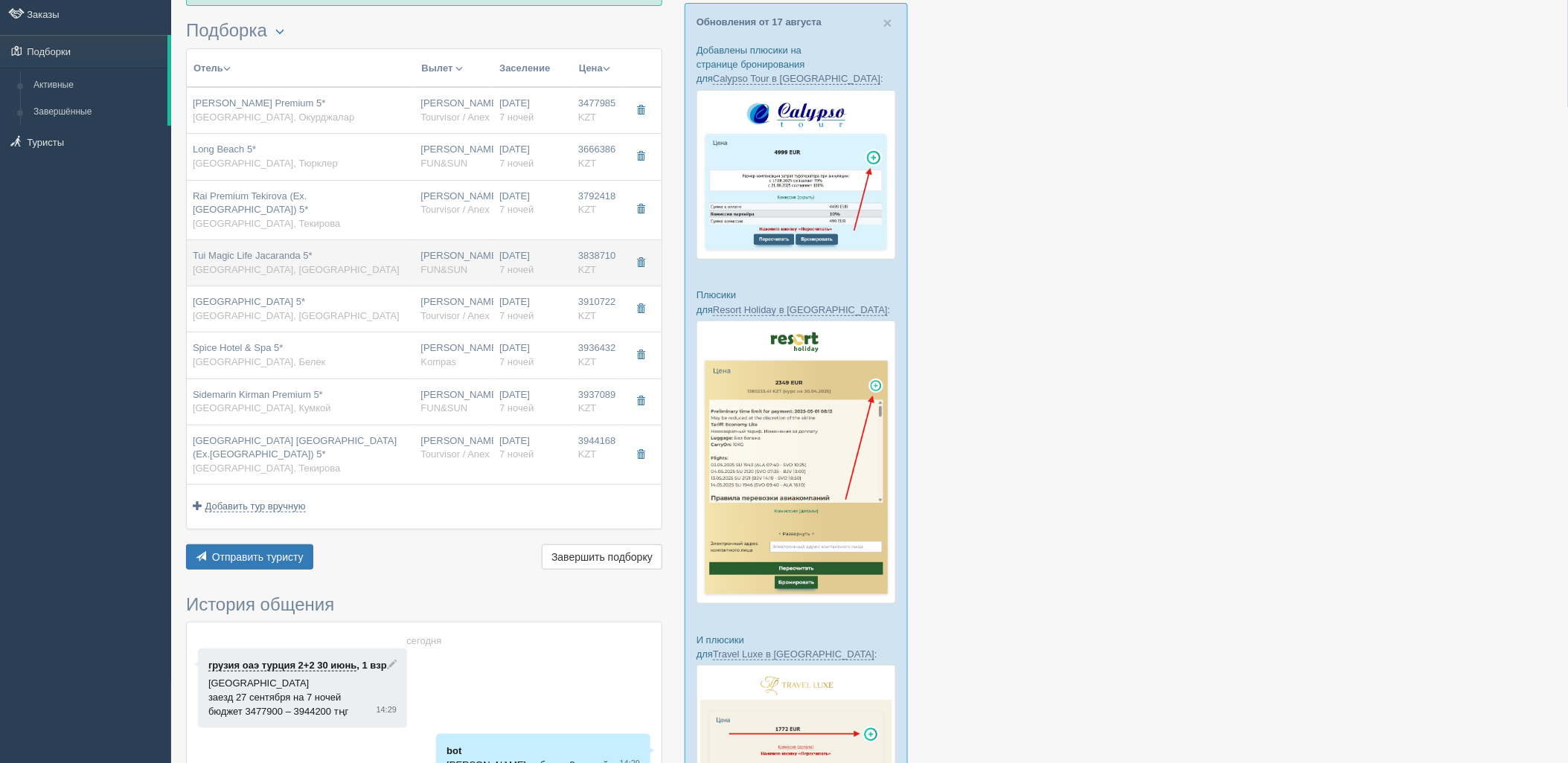
click at [345, 247] on td "Tui Magic Life Jacaranda 5* Турция, Сиде" at bounding box center [301, 263] width 228 height 46
type input "Tui Magic Life Jacaranda 5*"
type input "https://tophotels.ru/hotel/al137087"
type input "Сиде"
type input "3838710.00"
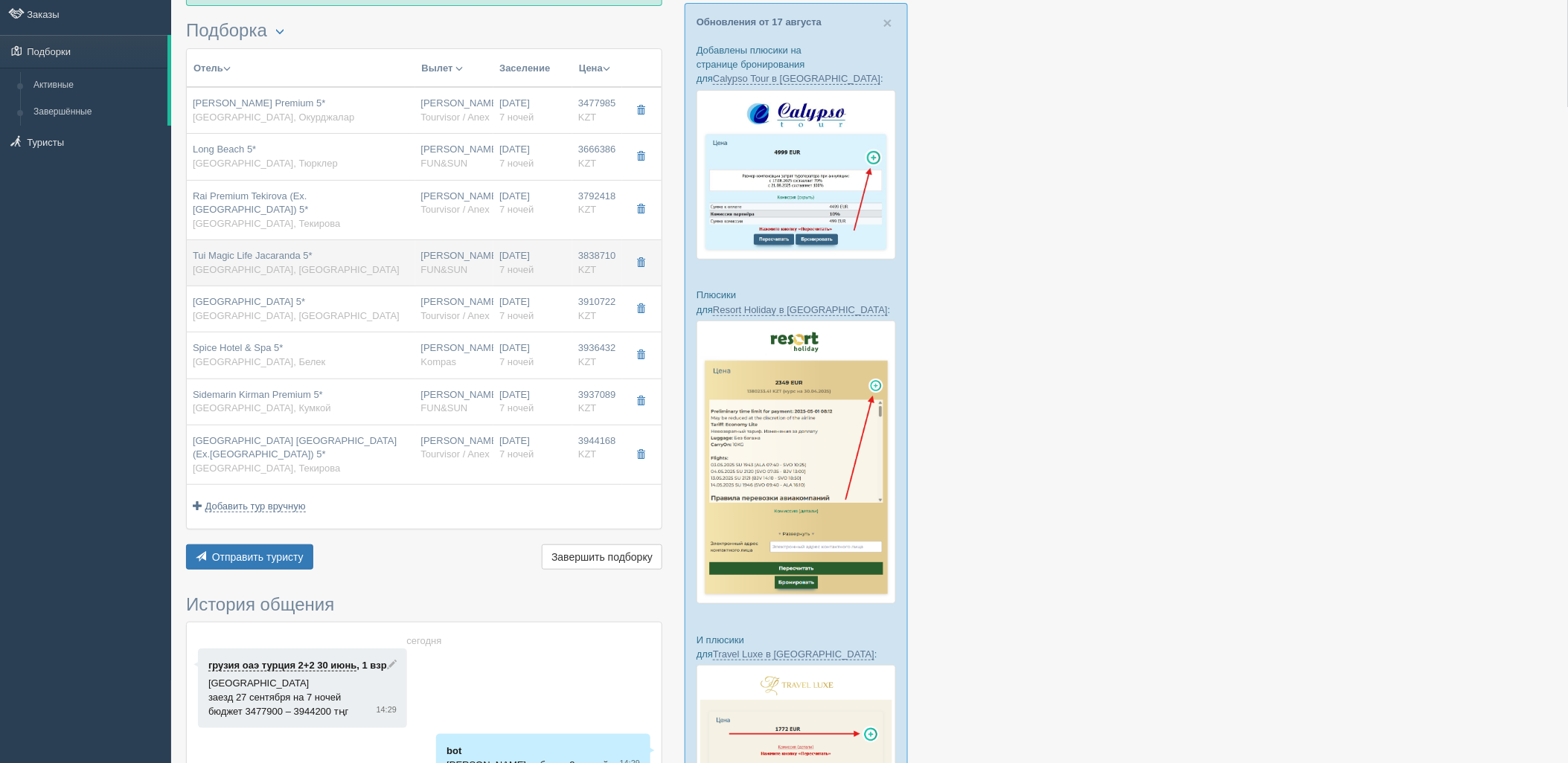
type input "1919355.00"
type input "07:05"
type input "10:25"
type input "Air Astana"
type input "11:25"
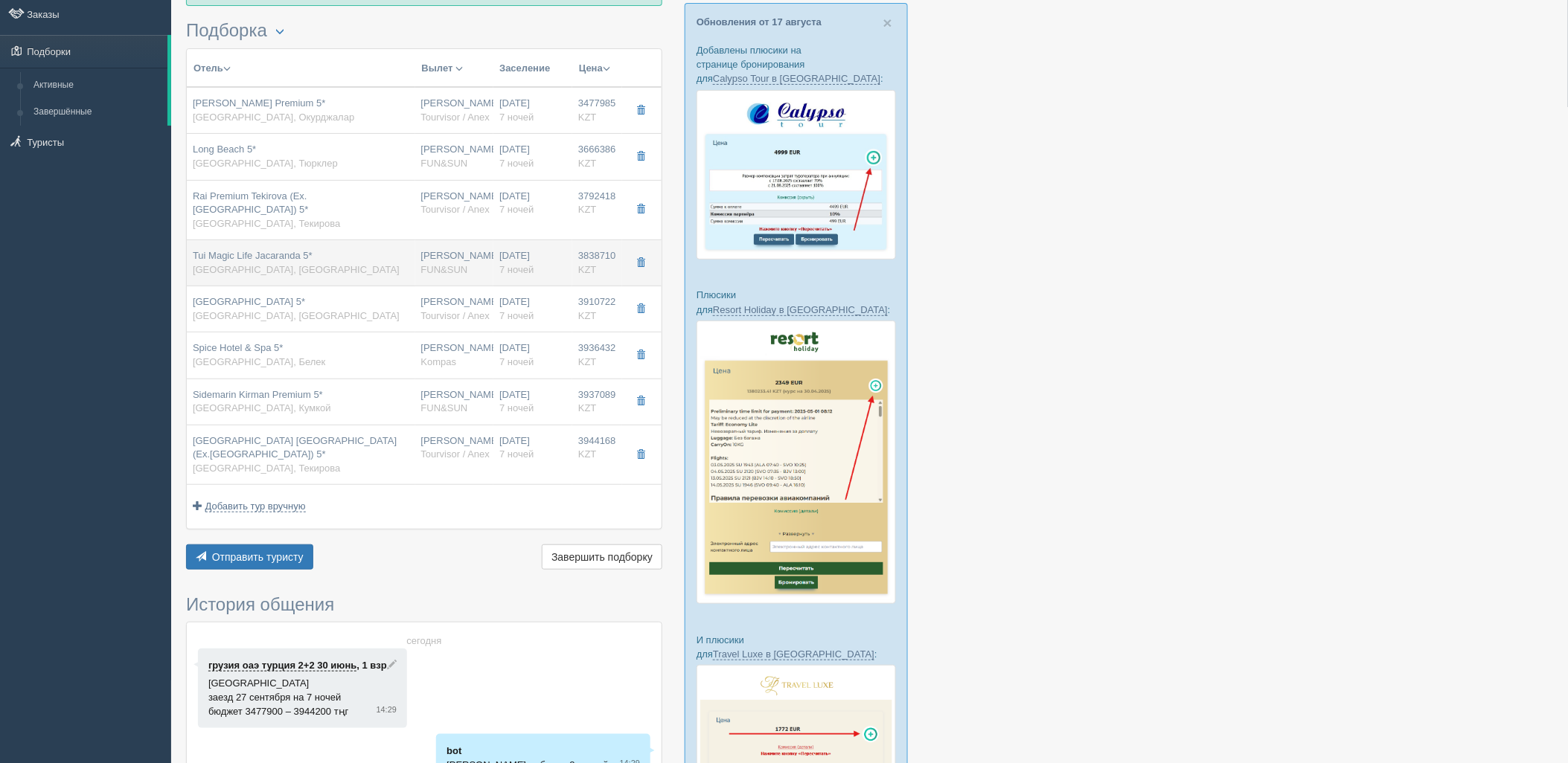
type input "18:15"
type input "standard sea view"
type input "FUN&SUN"
type input "https://tourvisor.ru/countries#!/hotel=club-magic-life-jacaranda-imperial"
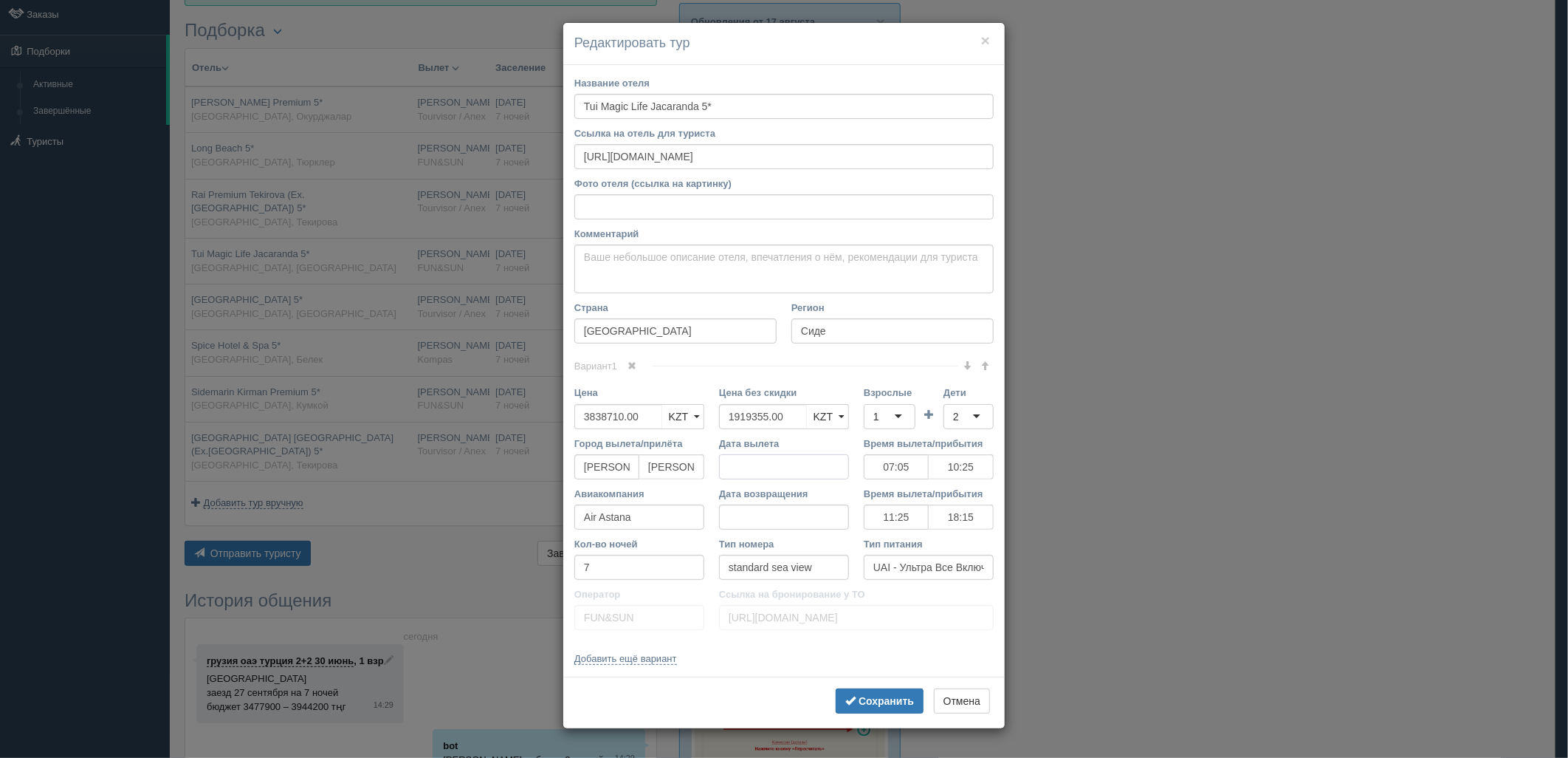
drag, startPoint x: 782, startPoint y: 463, endPoint x: 699, endPoint y: 458, distance: 83.2
click at [698, 463] on div "Город вылета/прилёта Нурсултан Назарбаев NQZ Анталия AYT Дата вылета Время выле…" at bounding box center [784, 462] width 434 height 51
drag, startPoint x: 785, startPoint y: 412, endPoint x: 613, endPoint y: 408, distance: 172.0
click at [613, 408] on div "Цена 3838710.00 KZT USD EUR KZT KZT USD EUR Цена без скидки 1919355.00 KZT USD …" at bounding box center [784, 410] width 434 height 51
click at [900, 422] on div "1" at bounding box center [890, 416] width 51 height 25
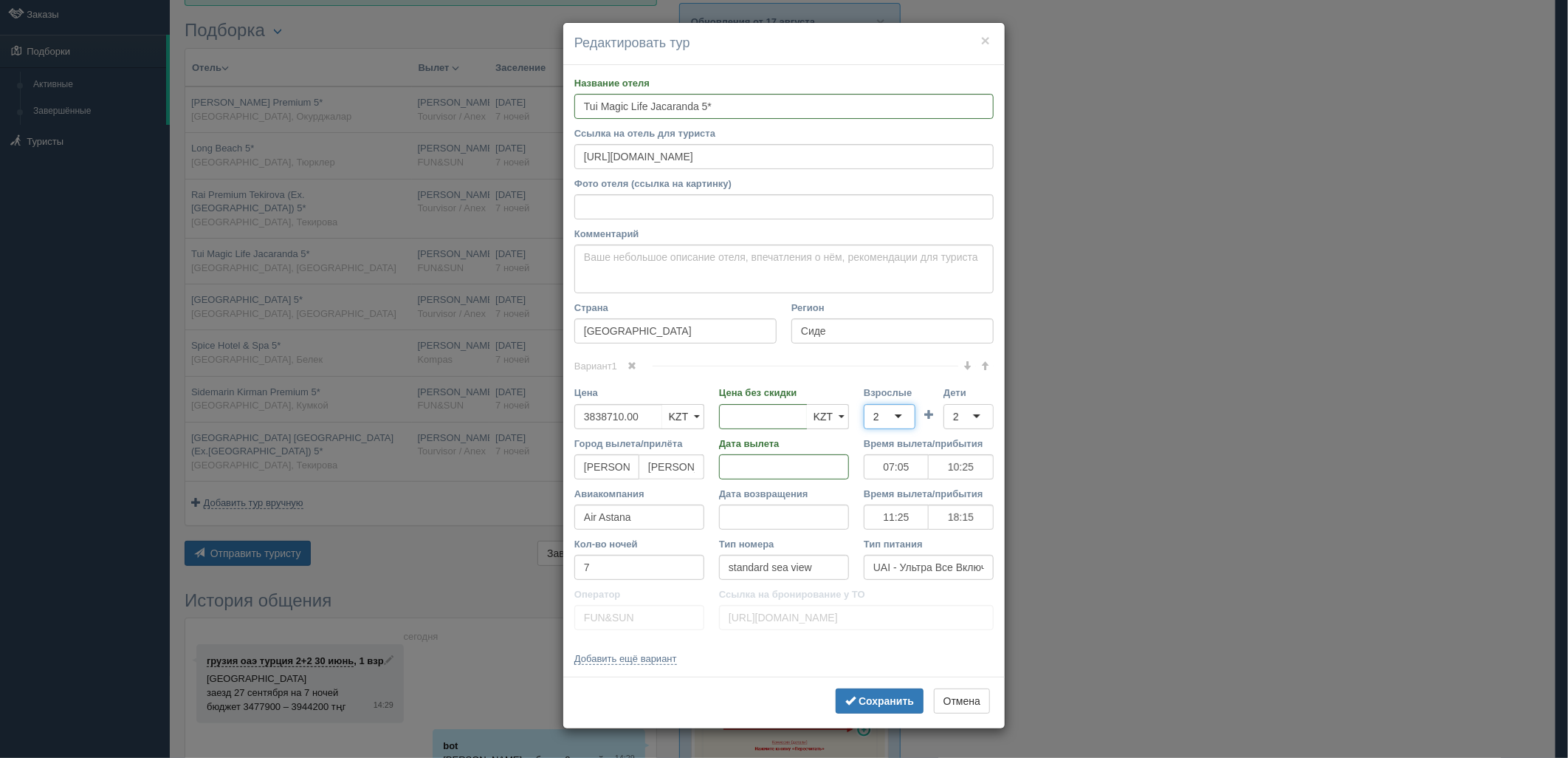
click at [961, 419] on div "2" at bounding box center [969, 416] width 51 height 25
click at [896, 699] on b "Сохранить" at bounding box center [886, 701] width 55 height 12
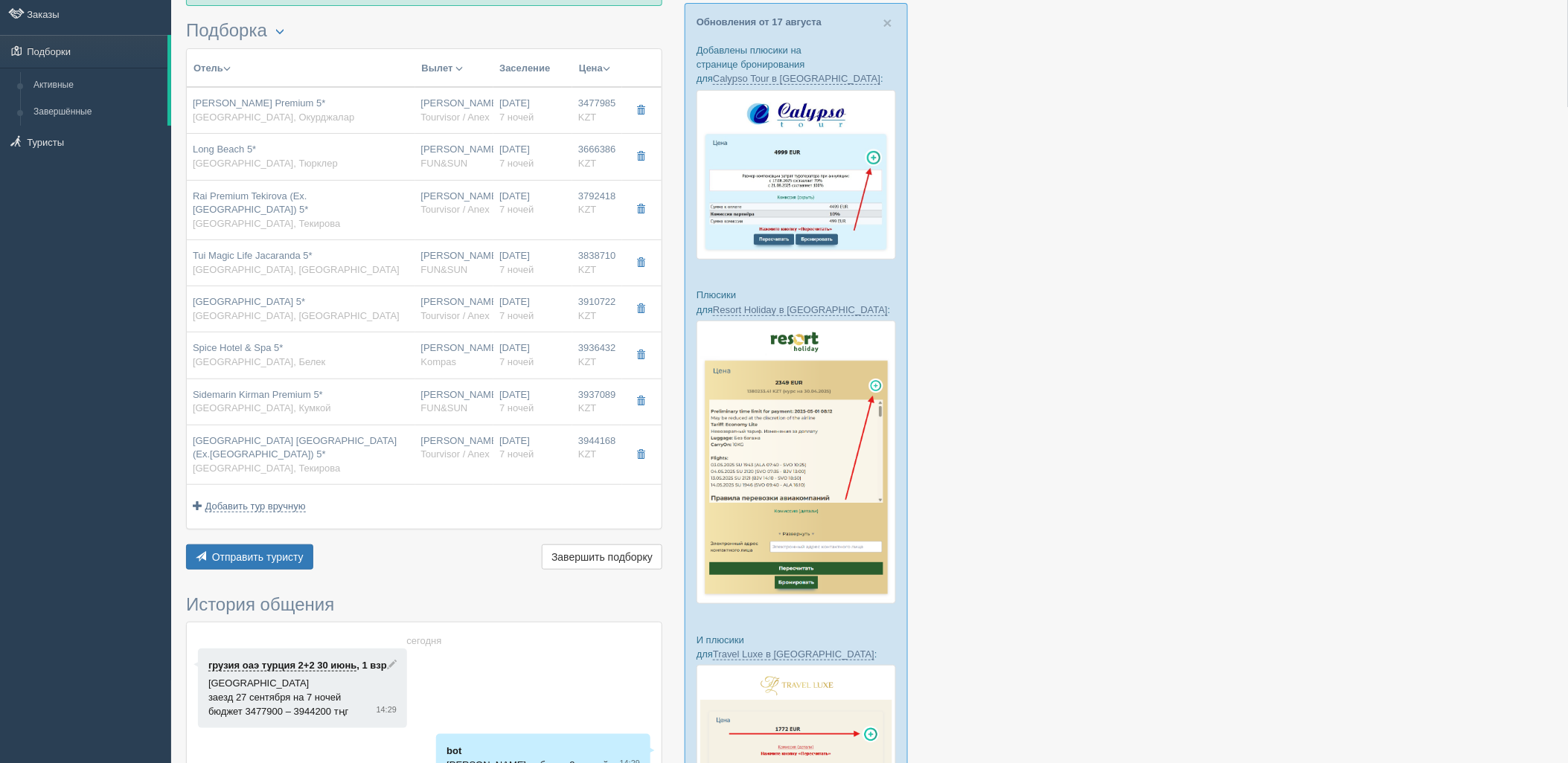
click at [374, 303] on div "Port Nature Luxury Resort Hotel & Spa 5* Турция, Богазкент" at bounding box center [301, 309] width 217 height 27
type input "[GEOGRAPHIC_DATA] 5*"
type input "https://tophotels.ru/hotel/al136675"
type input "Богазкент"
type input "3910722.00"
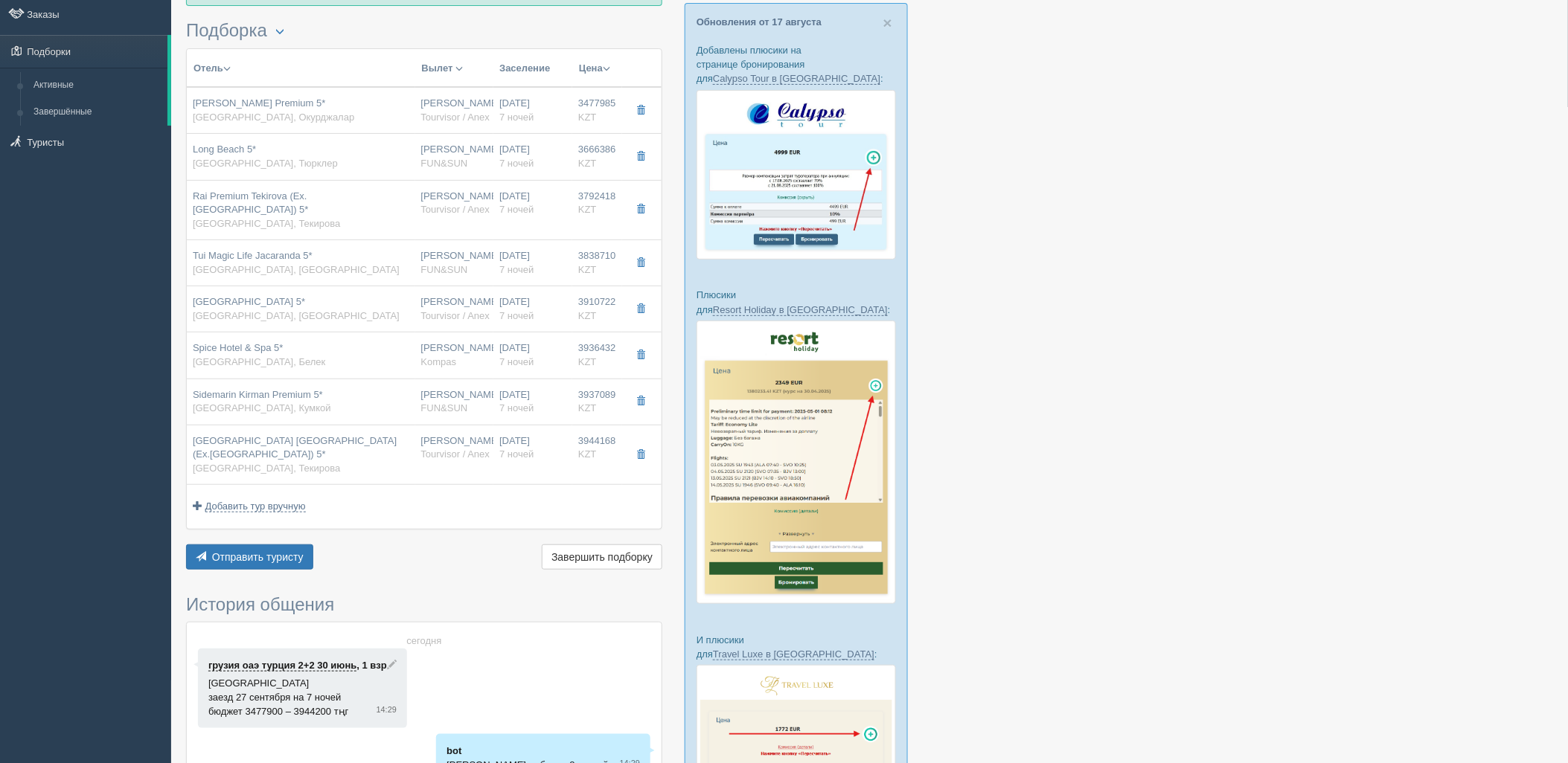
type input "1876916.00"
type input "06:05"
type input "09:05"
type input "SCAT"
type input "20:10"
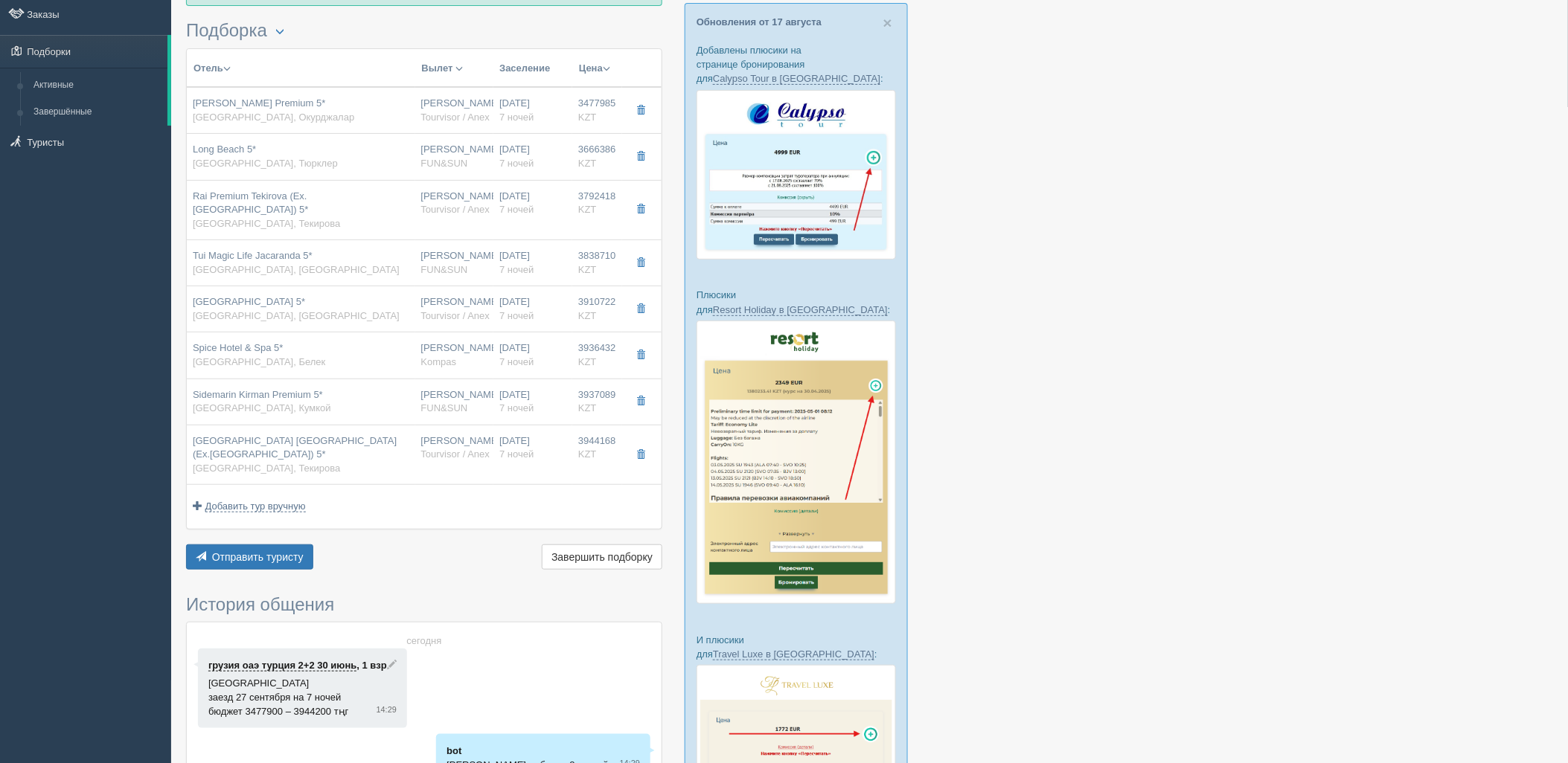
type input "03:05"
type input "standard land view"
type input "AI - Все Включено"
type input "Tourvisor / Anex"
type input "https://tourvisor.ru/countries#!/hotel=port-nature-resort-spa"
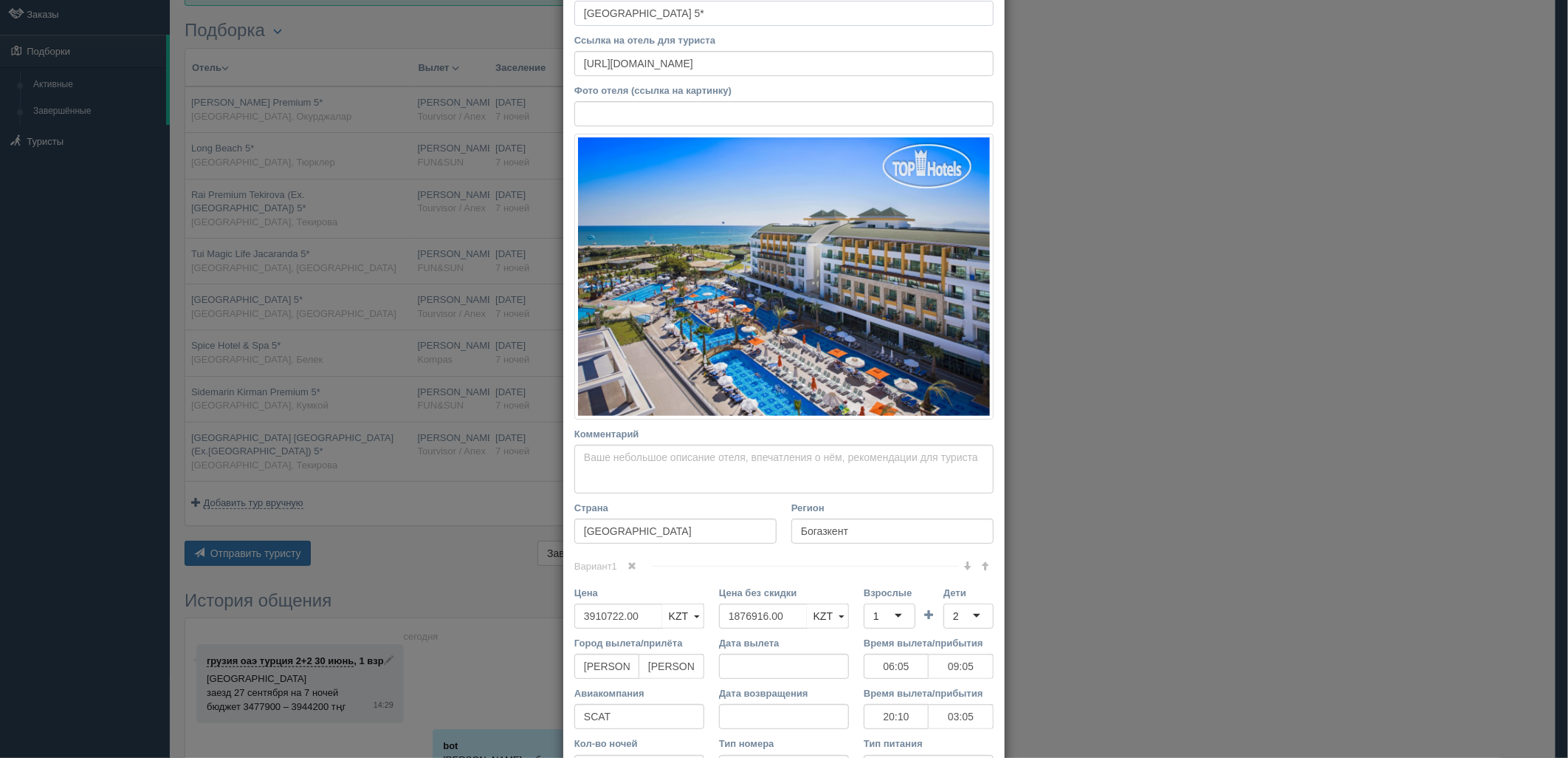
scroll to position [164, 0]
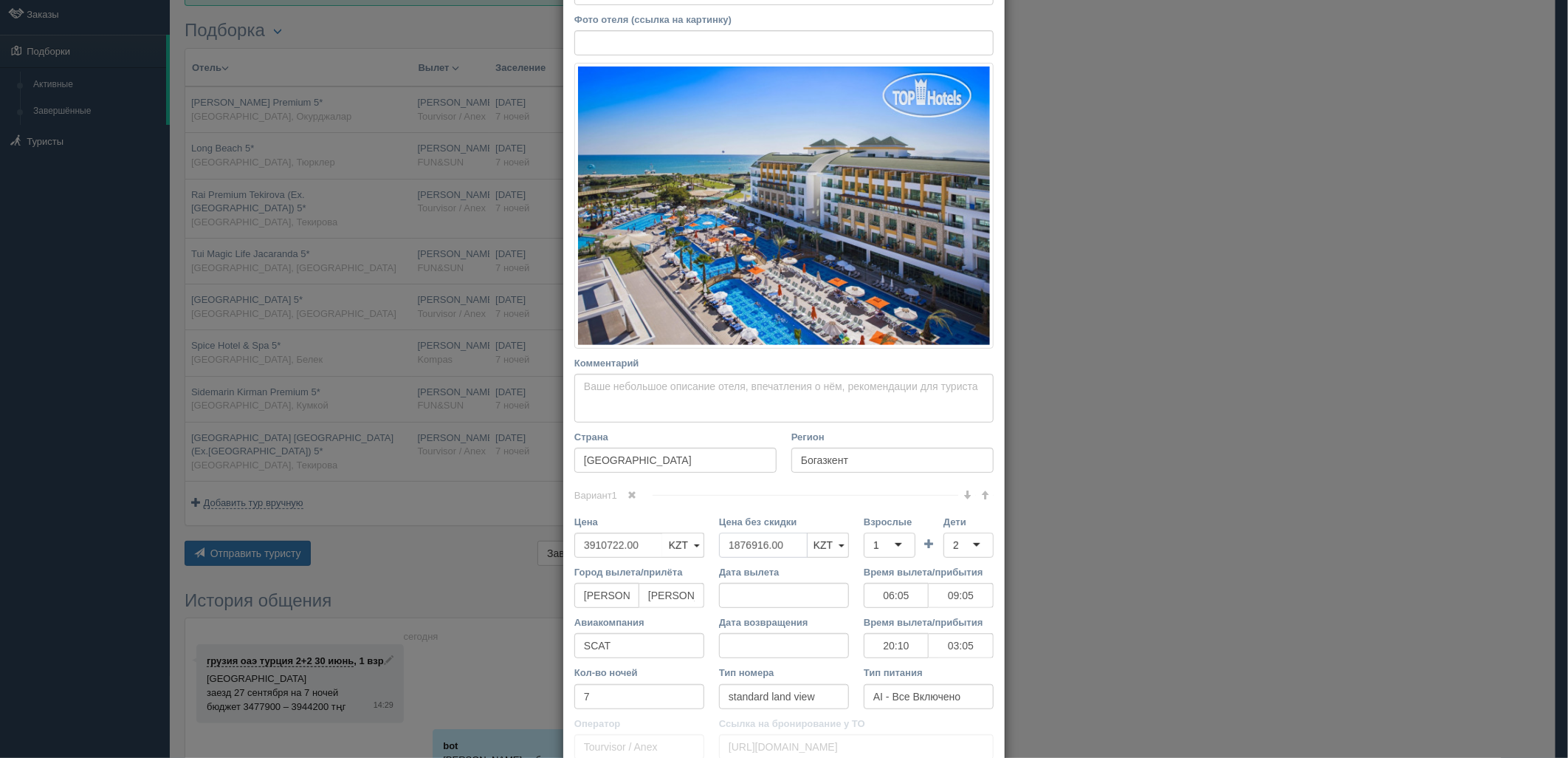
drag, startPoint x: 792, startPoint y: 541, endPoint x: 625, endPoint y: 544, distance: 167.0
click at [625, 544] on div "Цена 3910722.00 KZT USD EUR KZT KZT USD EUR Цена без скидки 1876916.00 KZT USD …" at bounding box center [784, 540] width 434 height 51
click at [888, 541] on div "1" at bounding box center [890, 544] width 51 height 25
click at [957, 544] on div "2" at bounding box center [969, 544] width 51 height 25
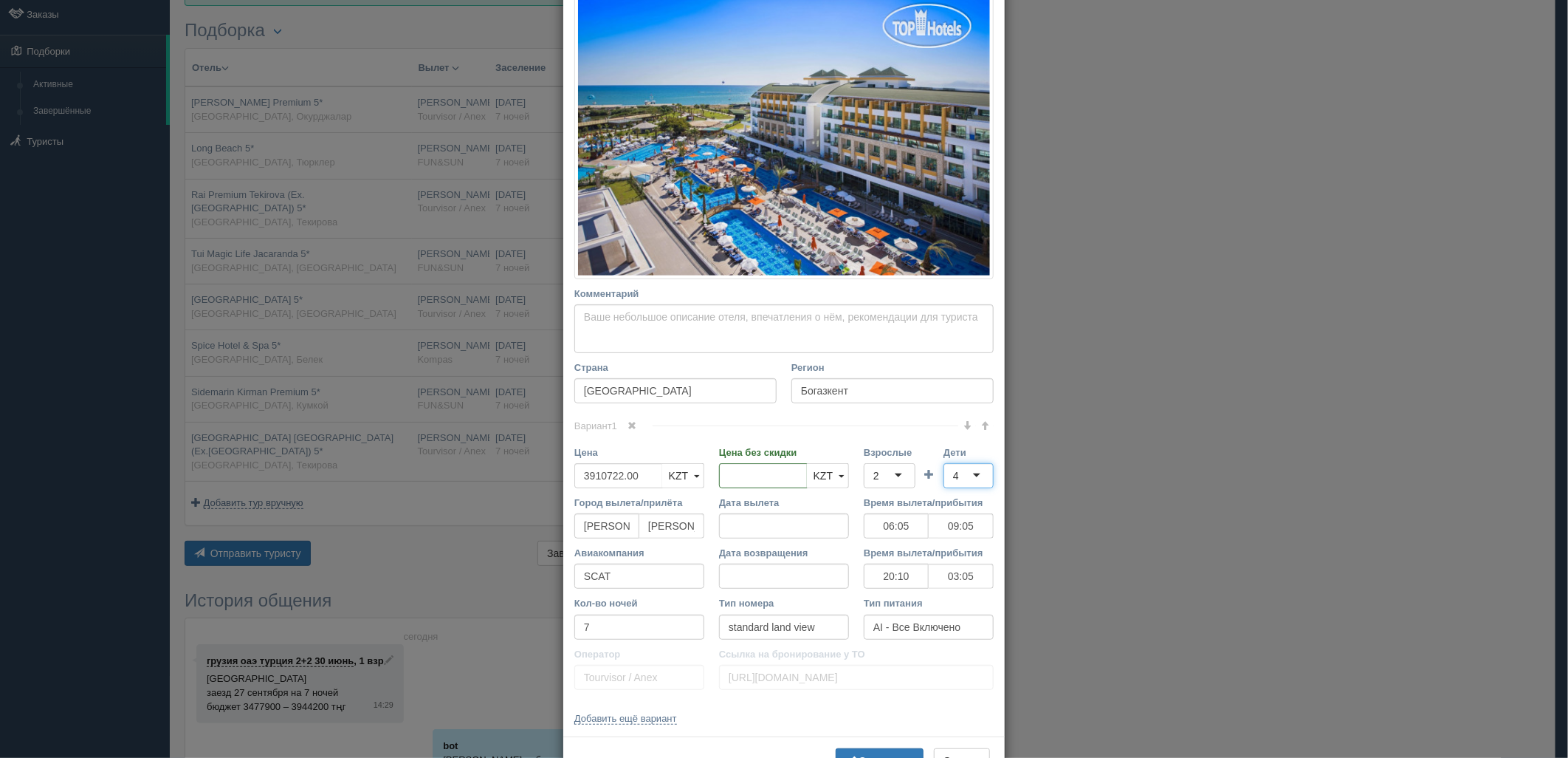
scroll to position [286, 0]
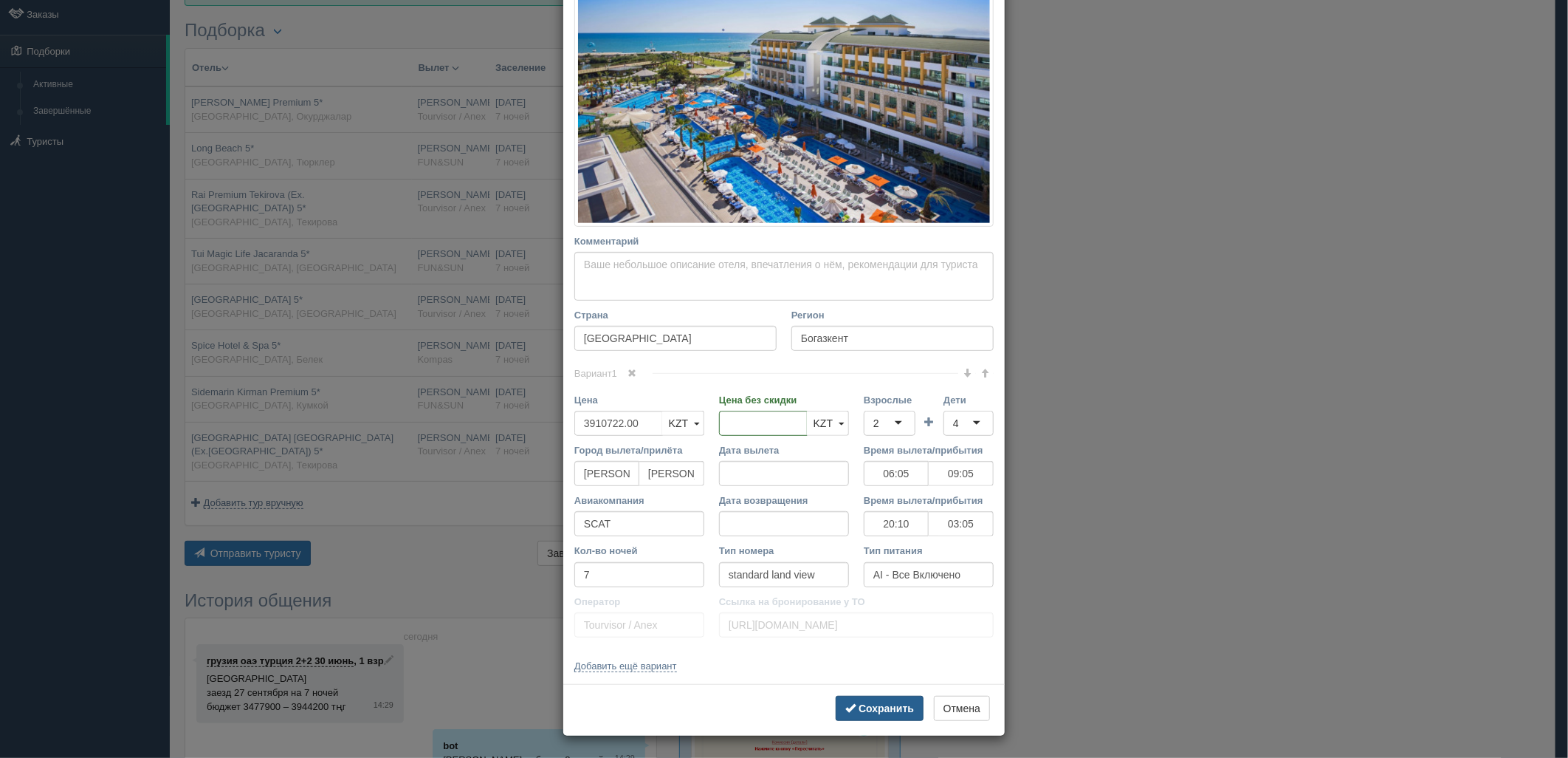
click at [910, 703] on button "Сохранить" at bounding box center [879, 708] width 87 height 25
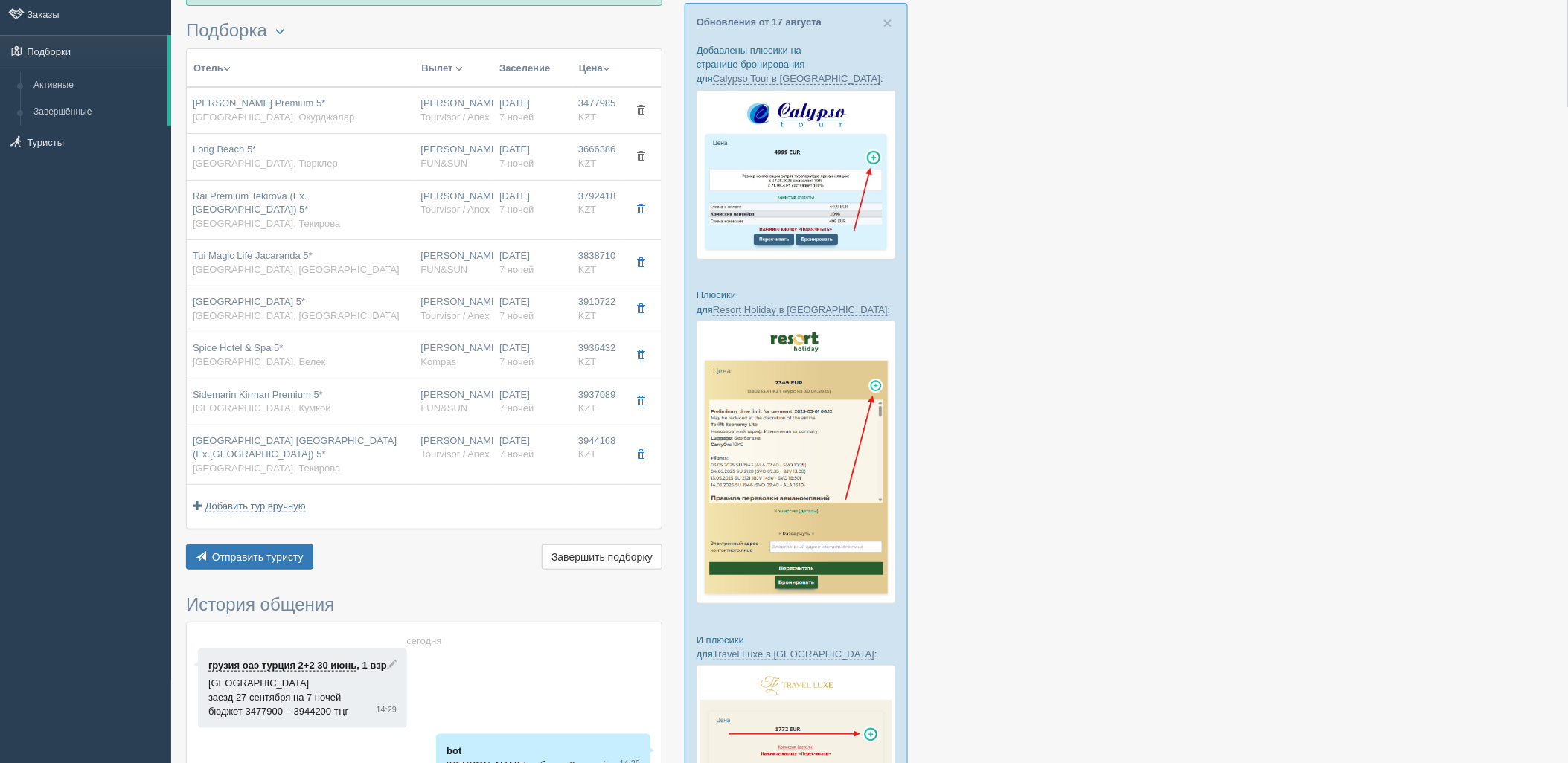
click at [395, 351] on div "Spice Hotel & Spa 5* Турция, Белек" at bounding box center [301, 355] width 217 height 27
type input "Spice Hotel & Spa 5*"
type input "https://tophotels.ru/hotel/al28035"
type textarea "Отель расположен на Анталийском побережье в живописном уголке в окружении сосно…"
type input "Белек"
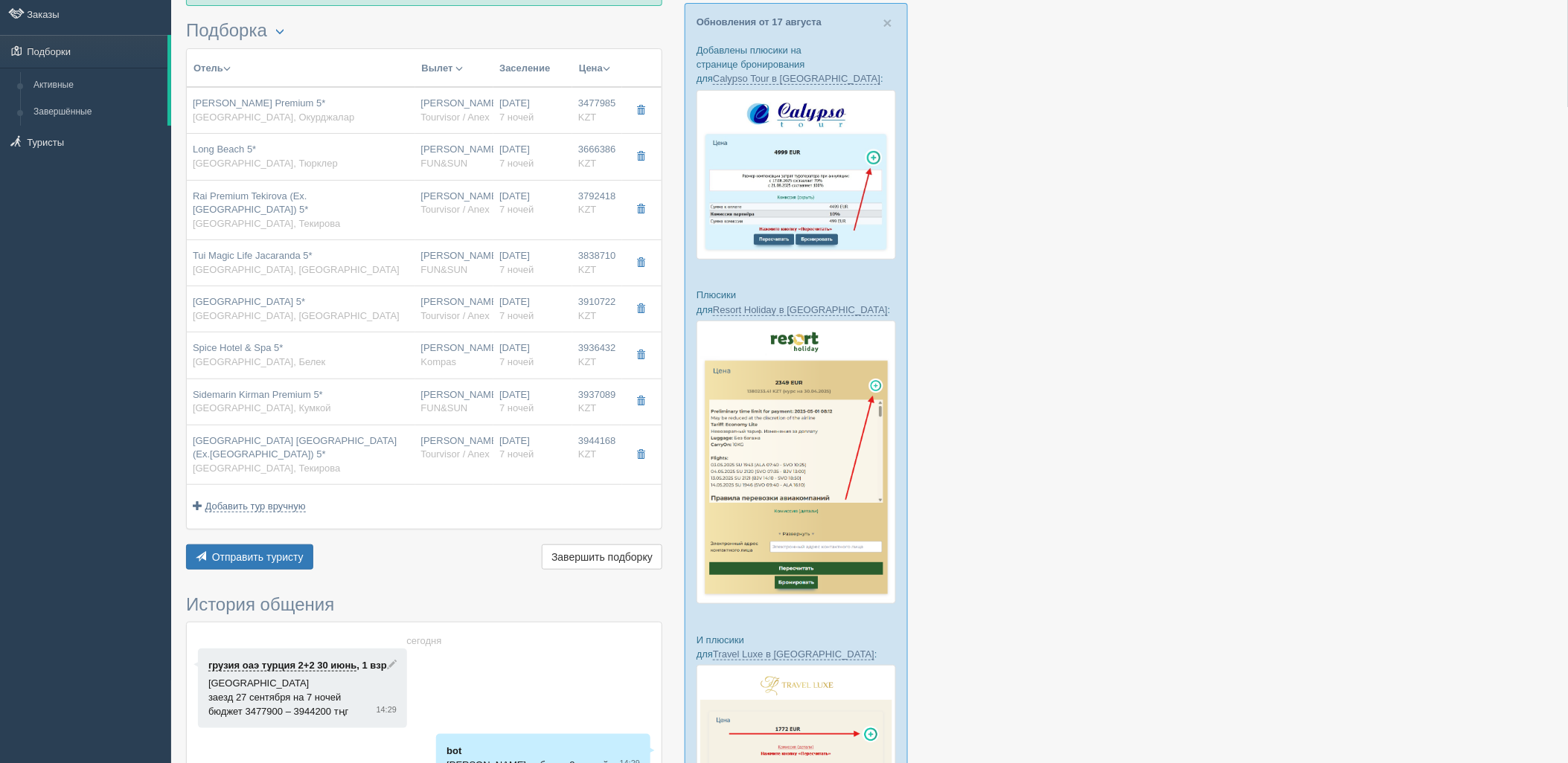
type input "3936432.00"
type input "1968216.00"
type input "09:25"
type input "12:25"
type input "Sunday Airlines"
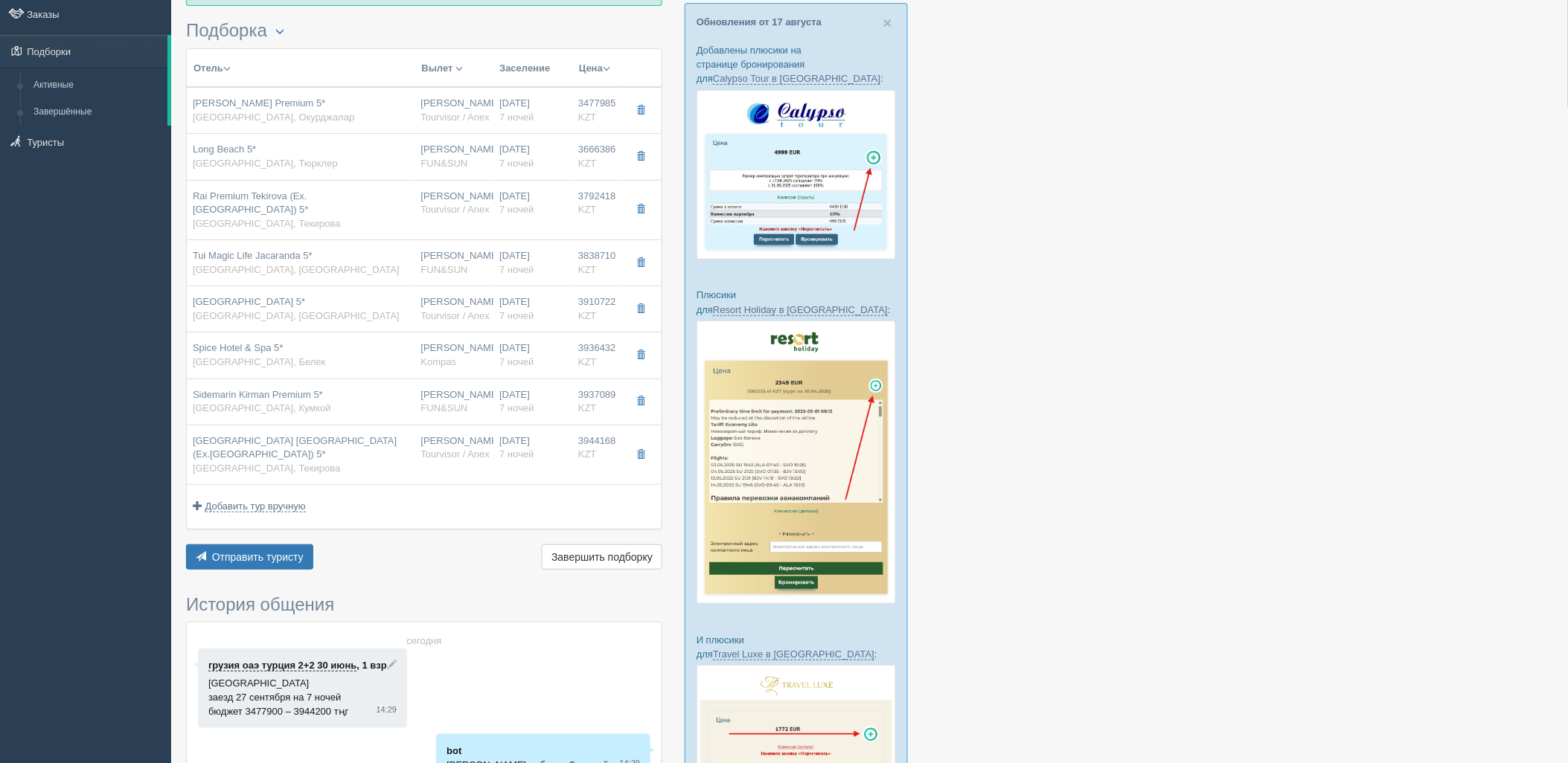
type input "14:00"
type input "20:30"
type input "UAI - Ультра Все Включено"
type input "Kompas"
type input "https://tourvisor.ru/countries#!/hotel=spice-hotel-spa"
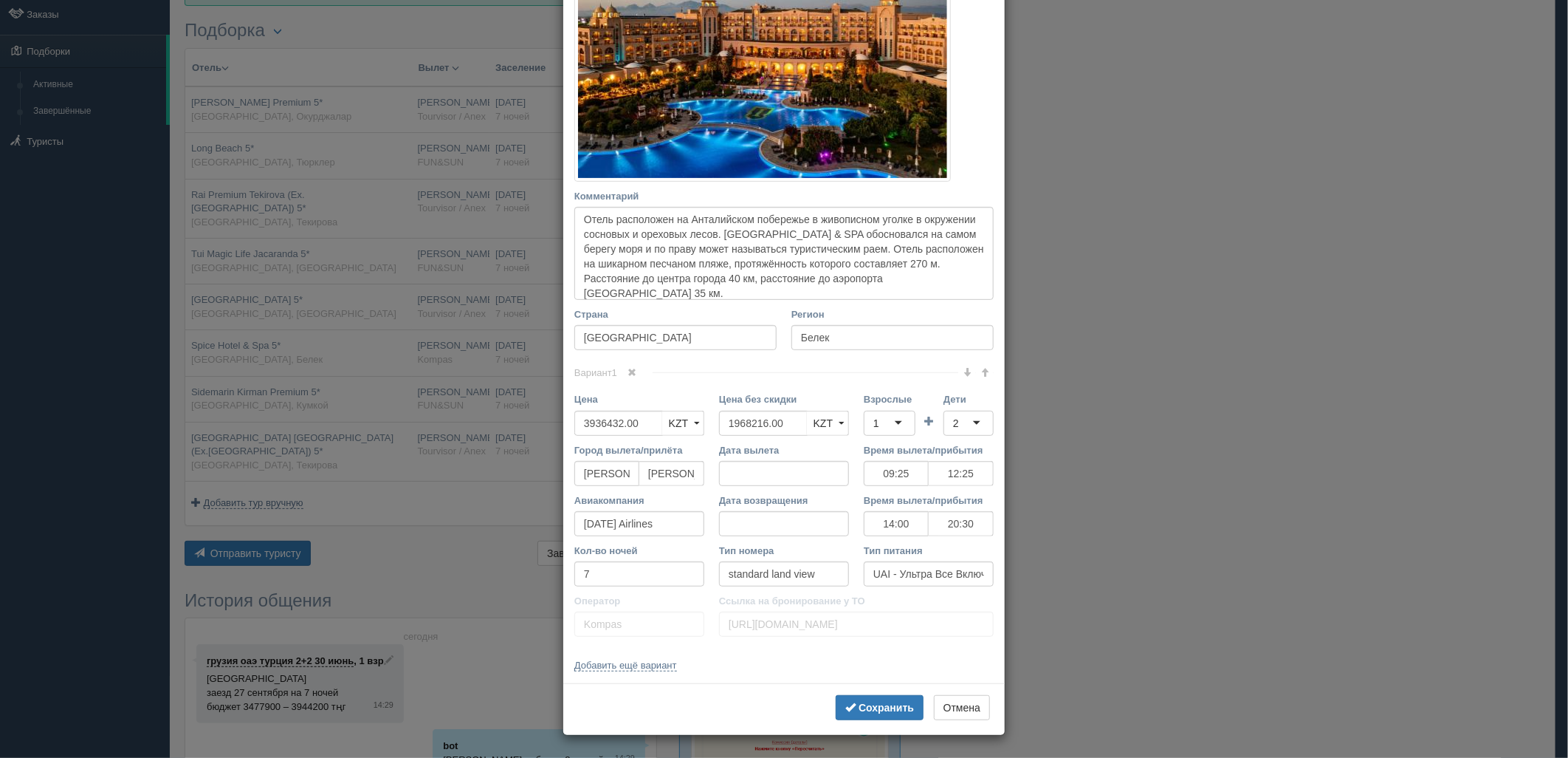
scroll to position [261, 0]
drag, startPoint x: 780, startPoint y: 421, endPoint x: 813, endPoint y: 431, distance: 34.5
click at [700, 422] on div "Цена 3936432.00 KZT USD EUR KZT KZT USD EUR Цена без скидки KZT USD EUR KZT KZT…" at bounding box center [784, 418] width 434 height 51
click at [897, 424] on div "1" at bounding box center [890, 423] width 51 height 25
click at [966, 420] on div "2" at bounding box center [969, 423] width 51 height 25
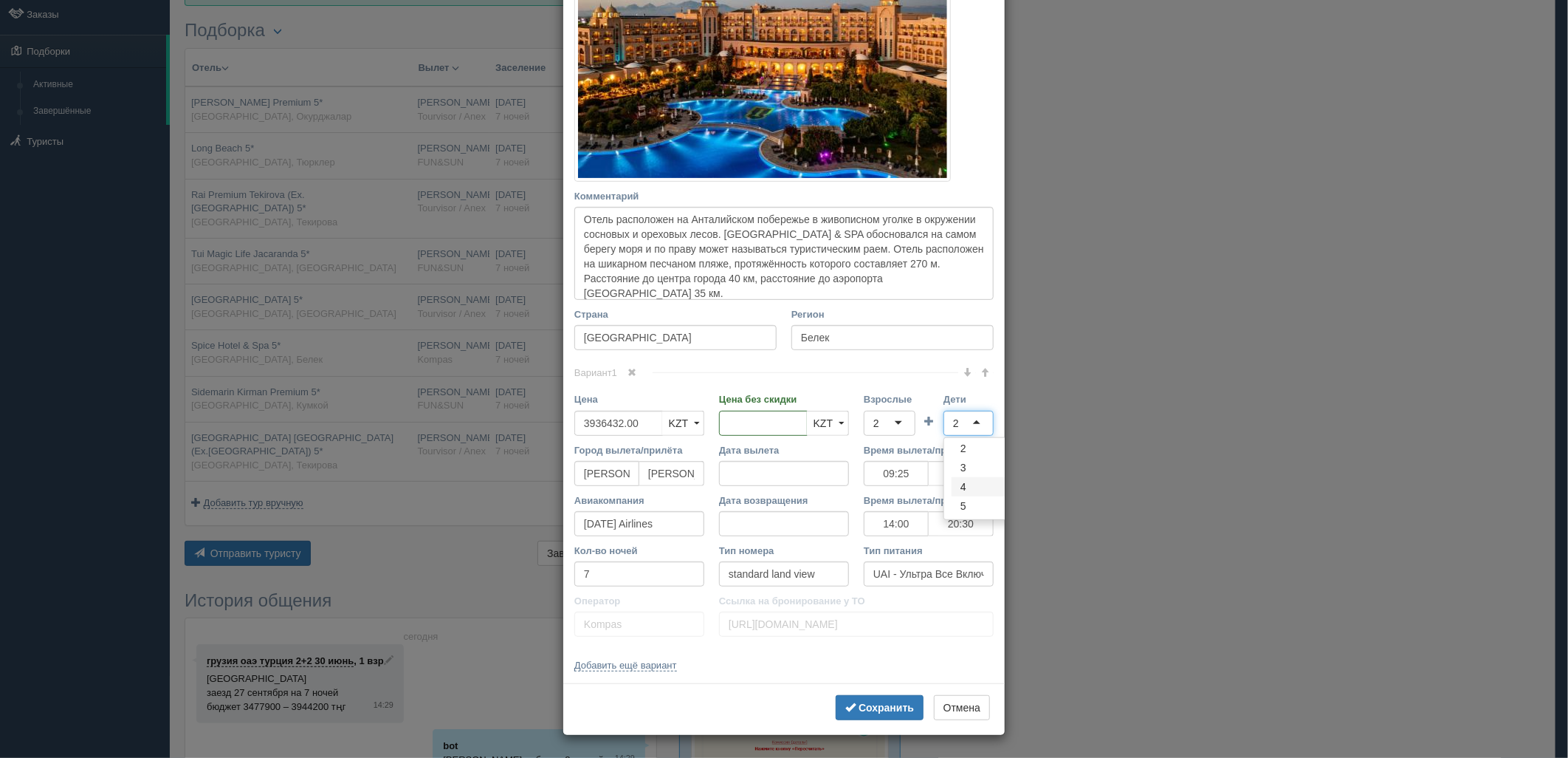
scroll to position [0, 0]
click at [872, 711] on b "Сохранить" at bounding box center [886, 707] width 55 height 12
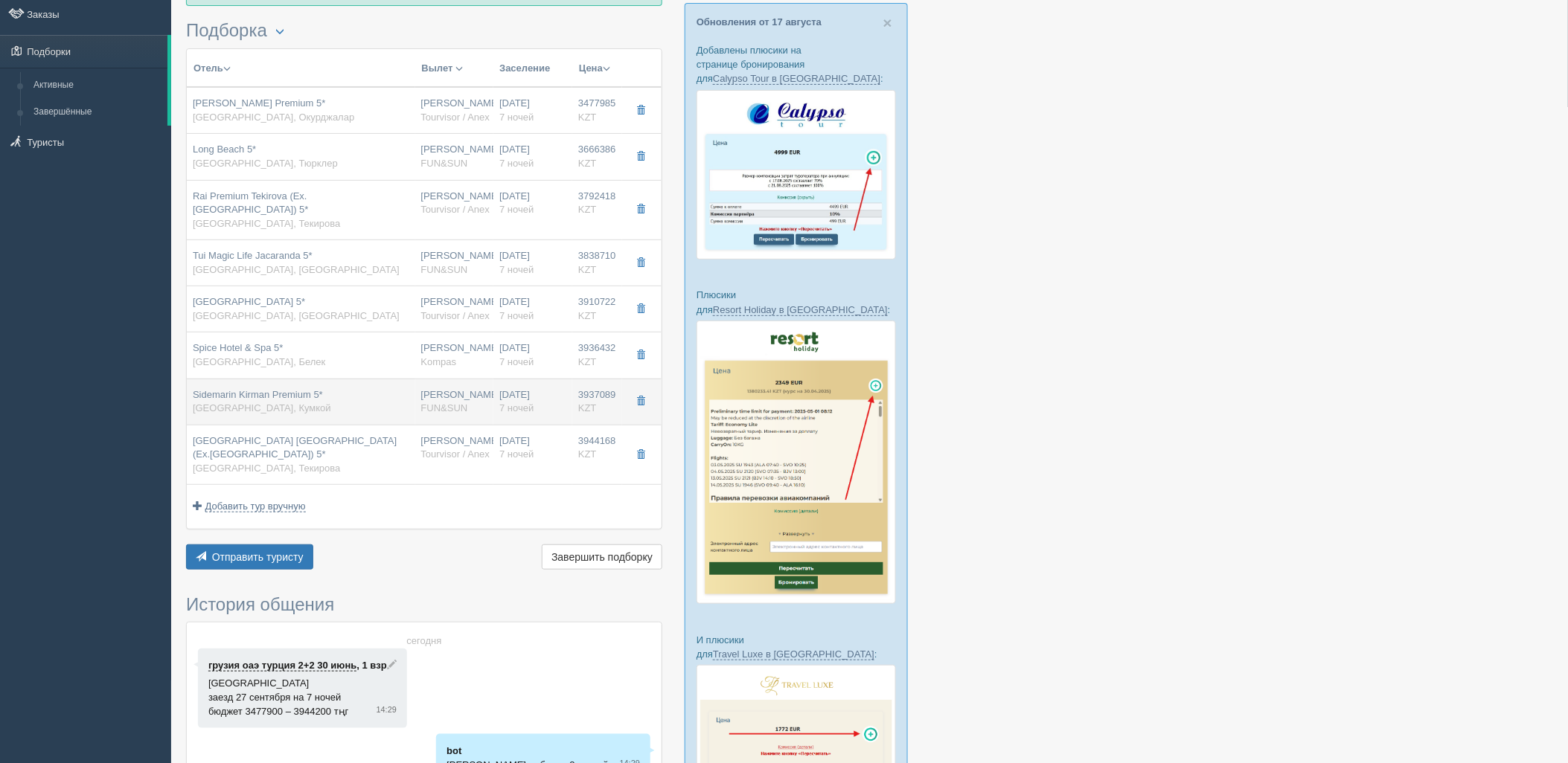
click at [406, 392] on div "Sidemarin Kirman Premium 5* Турция, Кумкой" at bounding box center [301, 402] width 217 height 27
type input "Sidemarin Kirman Premium 5*"
type input "https://www.booking.com/hotel/tr/kirman-hotels-sidemarin-beach-amp-spa.ru.html"
type input "Кумкой"
type input "3937089.00"
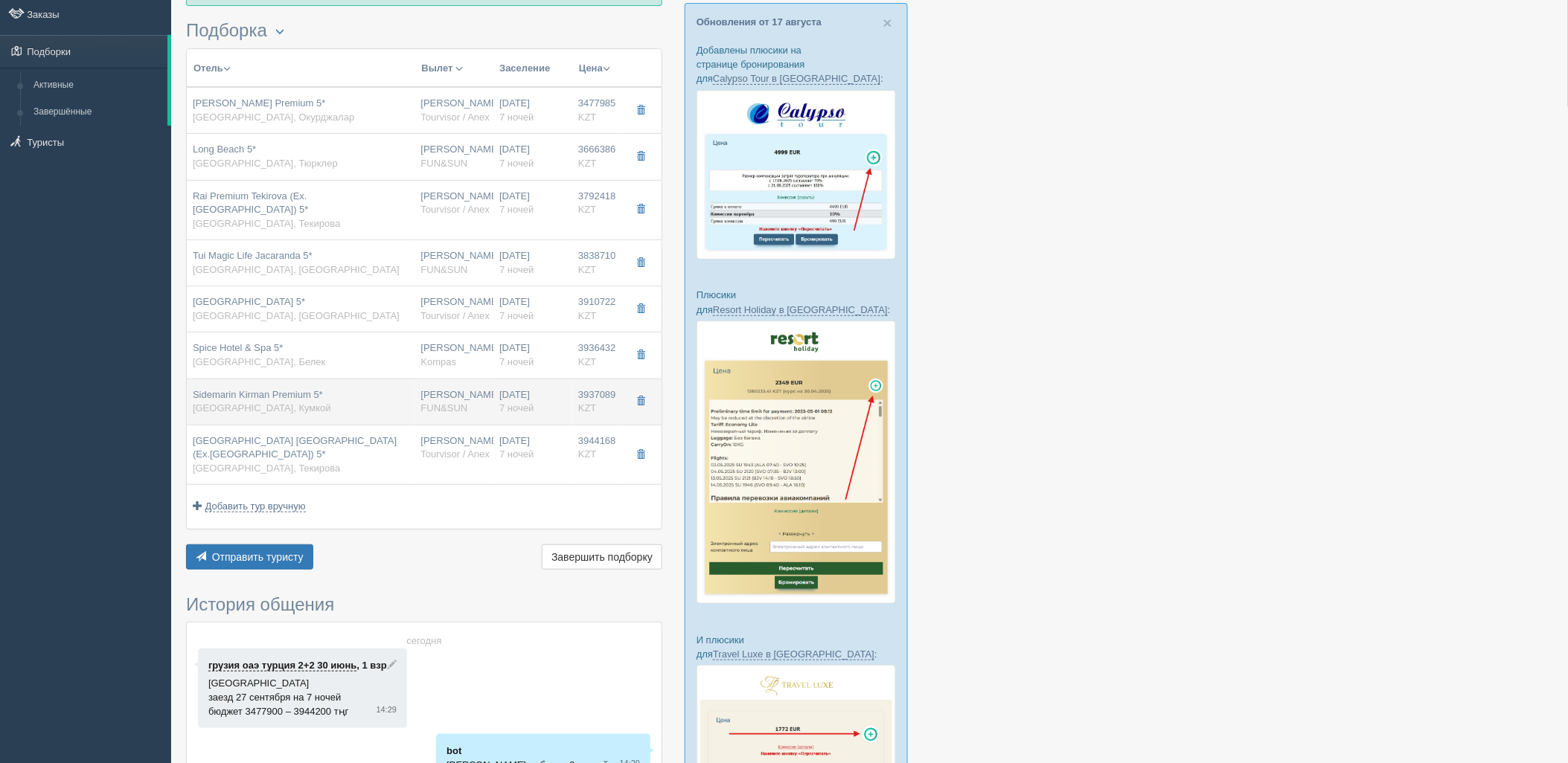
type input "1806187.00"
type input "09:25"
type input "12:25"
type input "14:00"
type input "20:30"
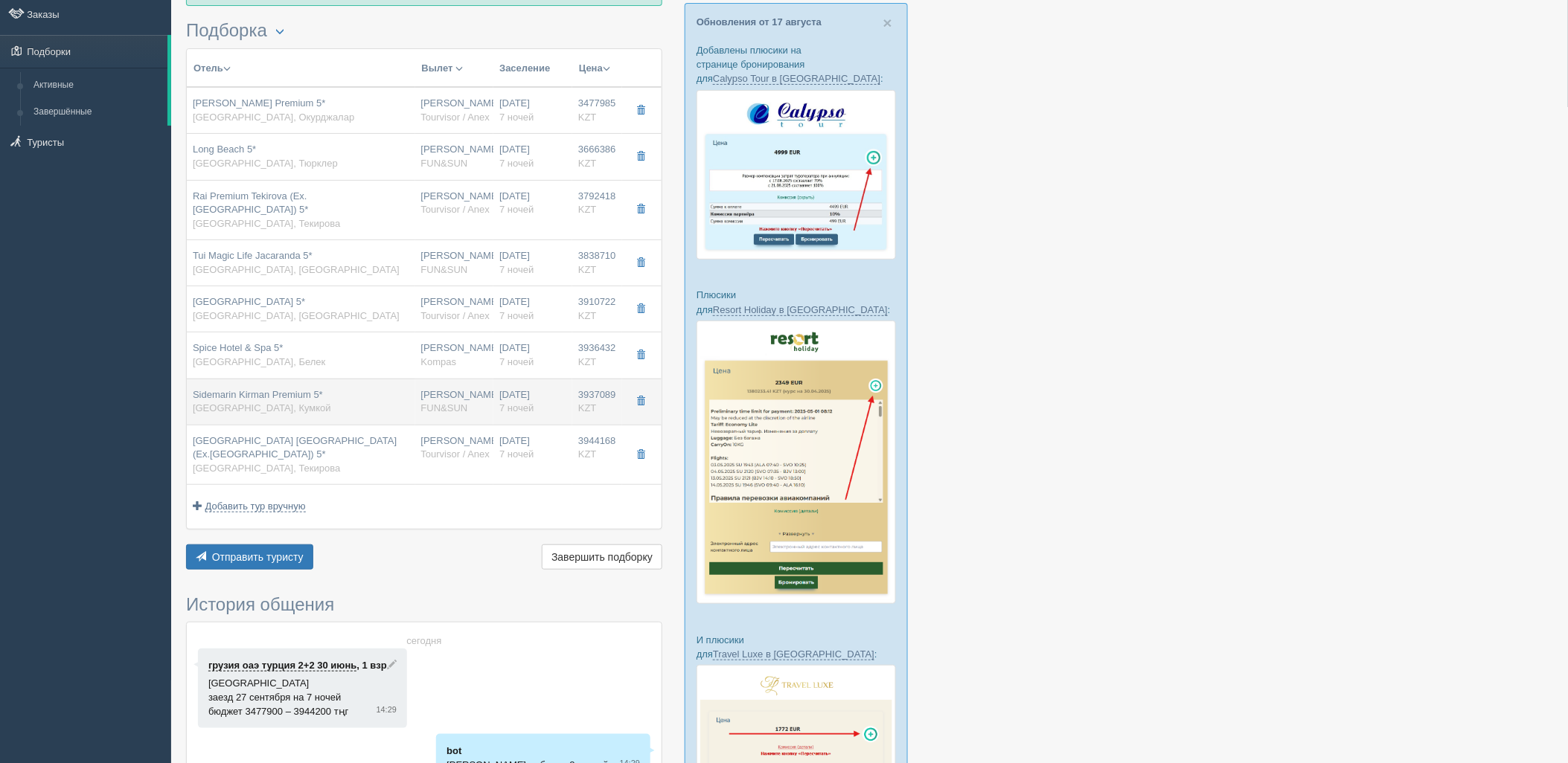
type input "FUN&SUN"
type input "https://tourvisor.ru/countries#!/hotel=kirman-hotels-sidemarin-beach-spa"
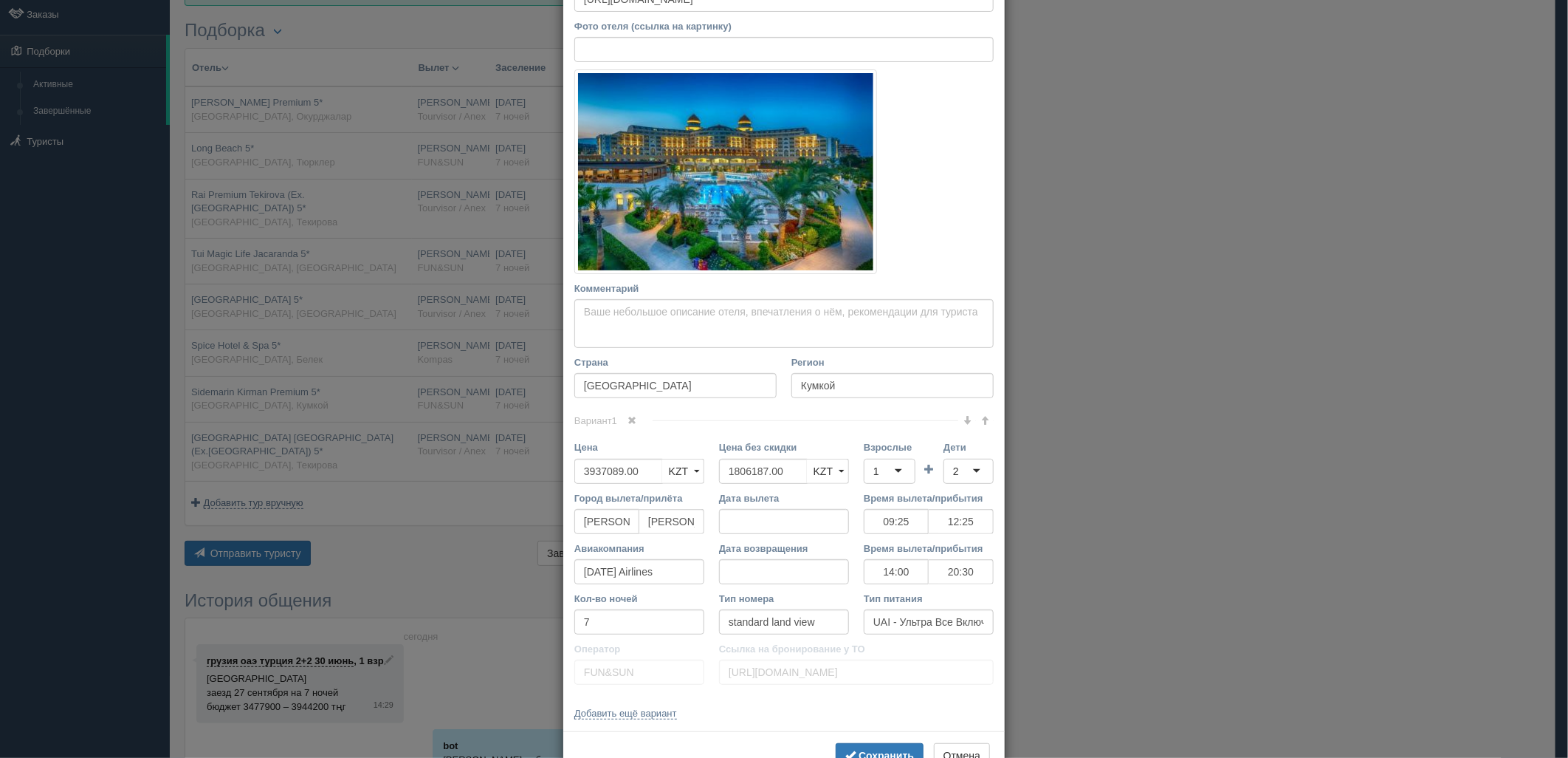
scroll to position [164, 0]
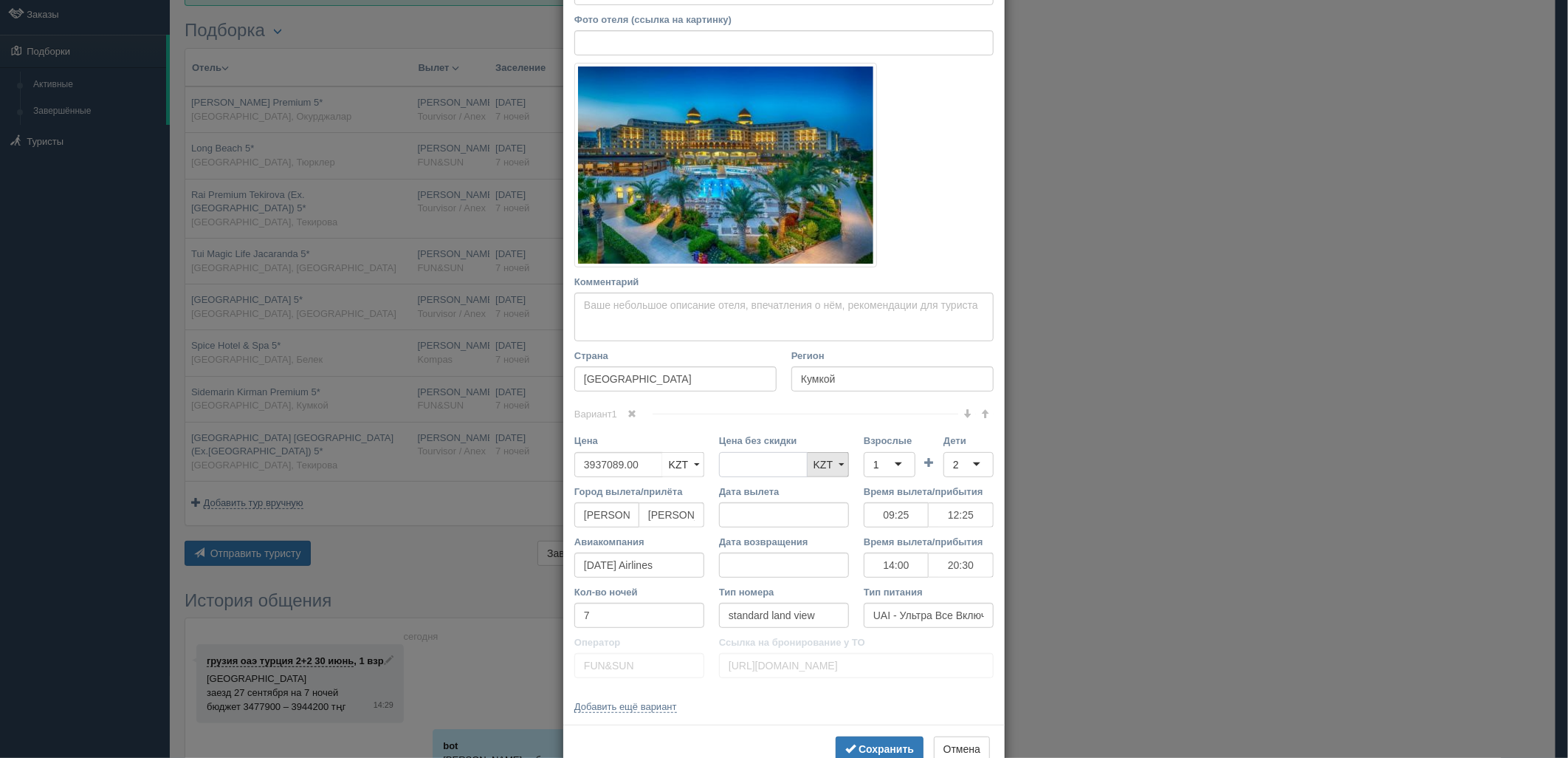
drag, startPoint x: 698, startPoint y: 463, endPoint x: 840, endPoint y: 471, distance: 142.2
click at [668, 460] on div "Цена 3937089.00 KZT USD EUR KZT KZT USD EUR Цена без скидки KZT USD EUR KZT KZT…" at bounding box center [784, 458] width 434 height 51
click at [916, 464] on td at bounding box center [929, 458] width 28 height 51
click at [877, 464] on div "1" at bounding box center [890, 464] width 51 height 25
click at [964, 462] on div "2" at bounding box center [969, 464] width 51 height 25
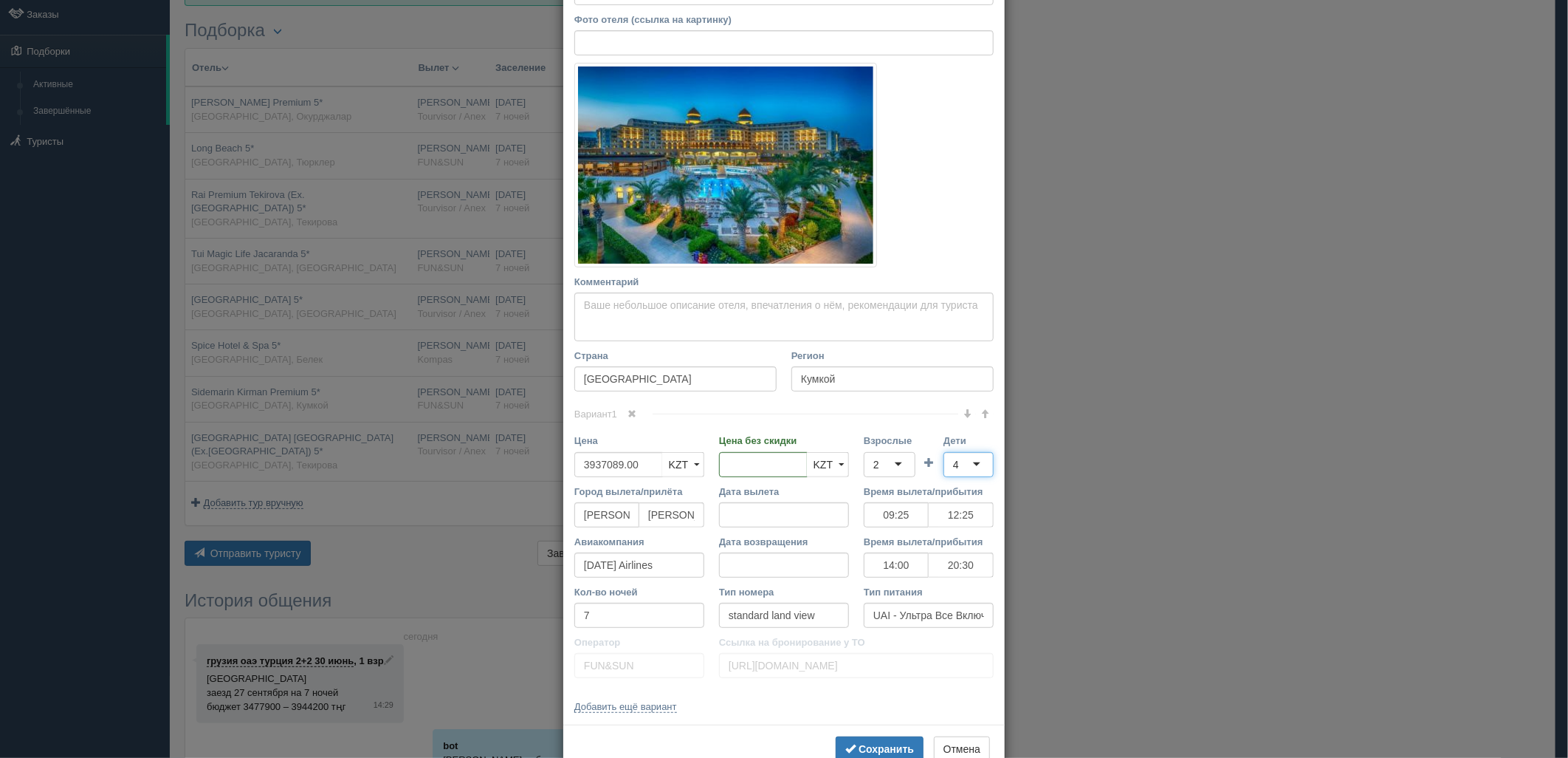
scroll to position [0, 0]
click at [867, 742] on button "Сохранить" at bounding box center [879, 748] width 87 height 25
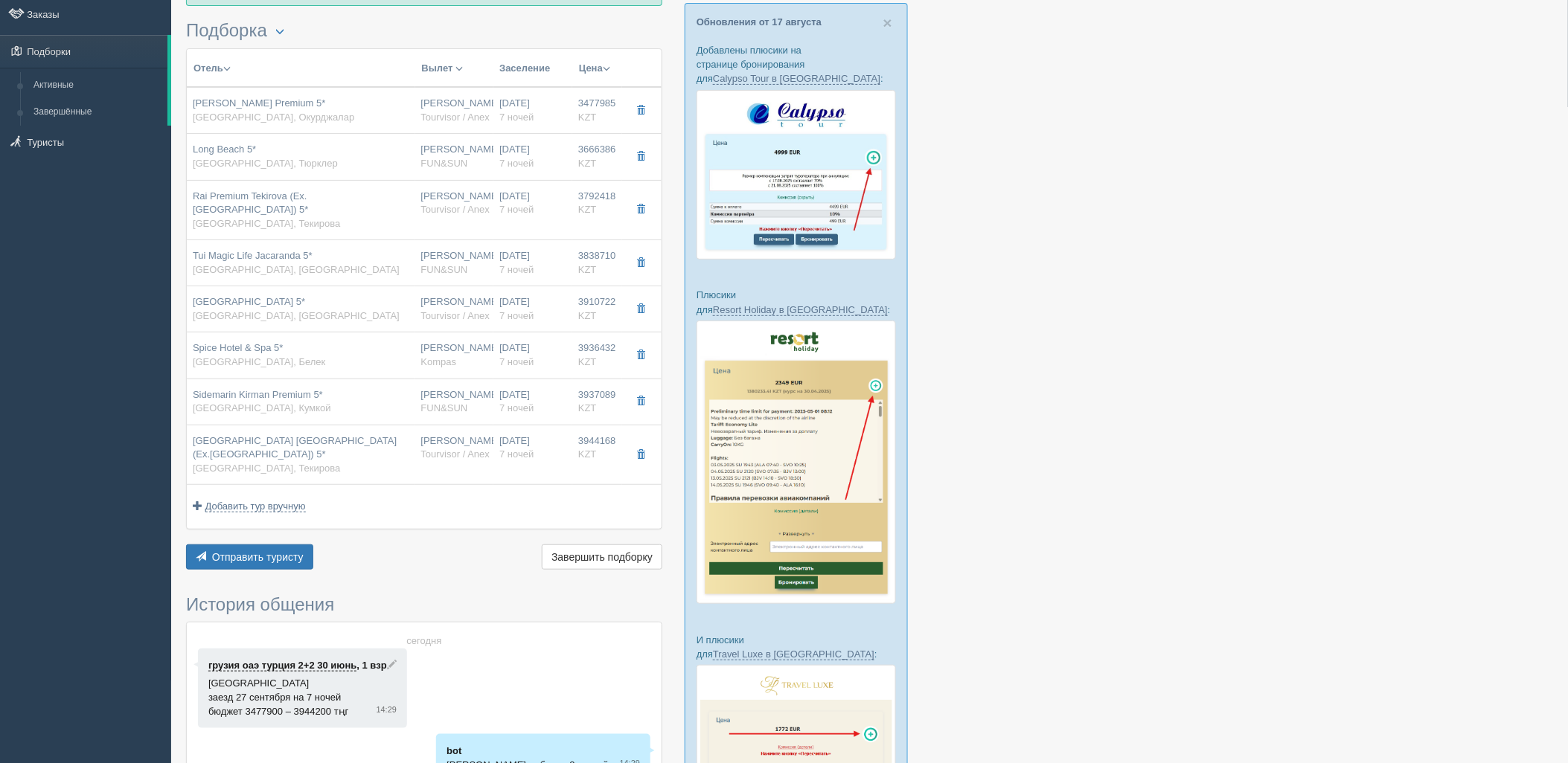
click at [388, 458] on div "Movenpick Hotel Antalya Tekirova (Ex.royal Diwa Tekirova Resort) 5* Турция, Тек…" at bounding box center [301, 455] width 217 height 42
type input "[GEOGRAPHIC_DATA] [GEOGRAPHIC_DATA] (Ex.[GEOGRAPHIC_DATA]) 5*"
type input "https://www.booking.com/hotel/tr/euphoria-hotel-tekirova.ru.html?activeTab=phot…"
type input "Текирова"
type input "3944168.00"
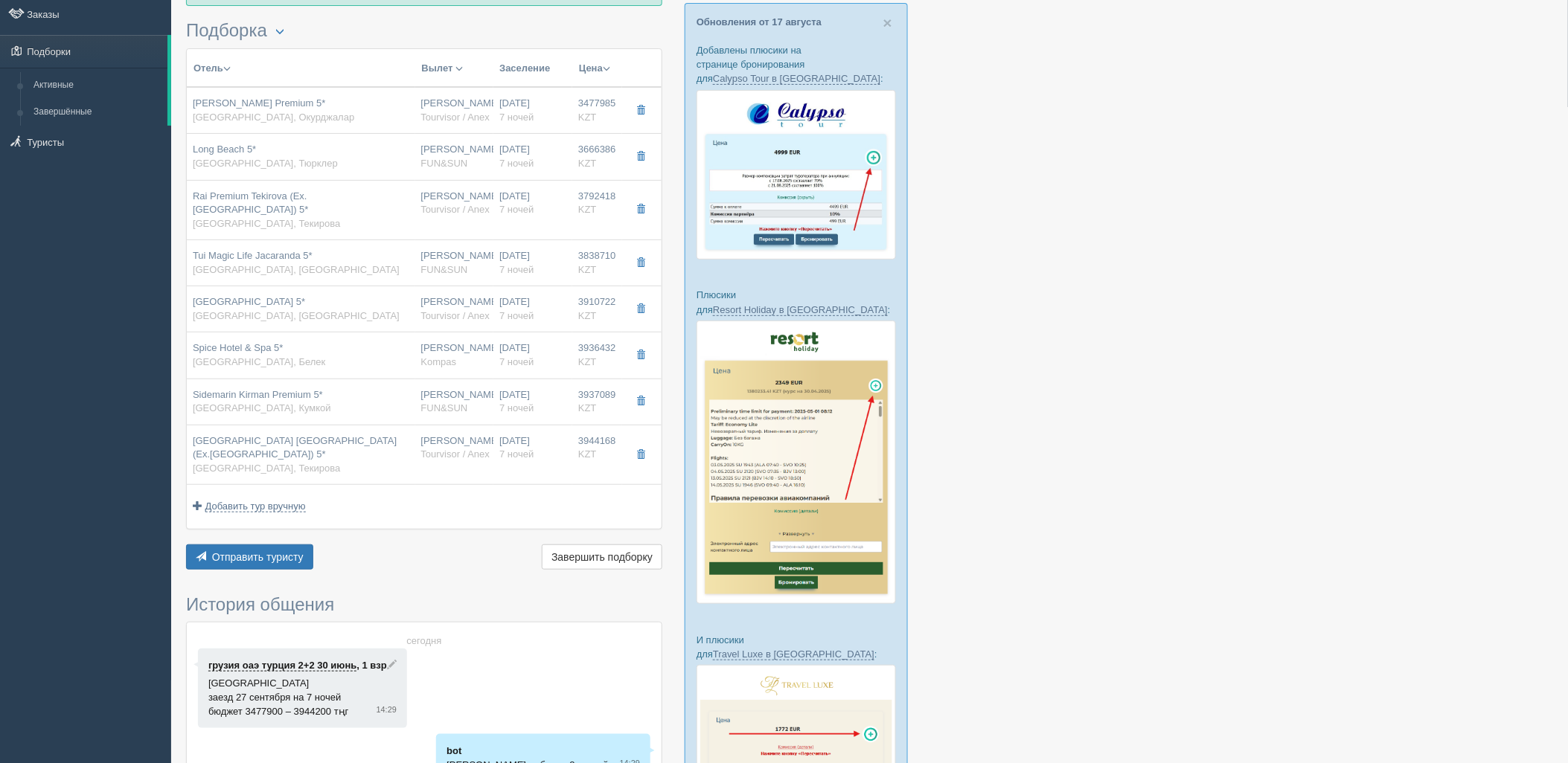
type input "1972084.00"
type input "06:05"
type input "09:05"
type input "SCAT"
type input "20:10"
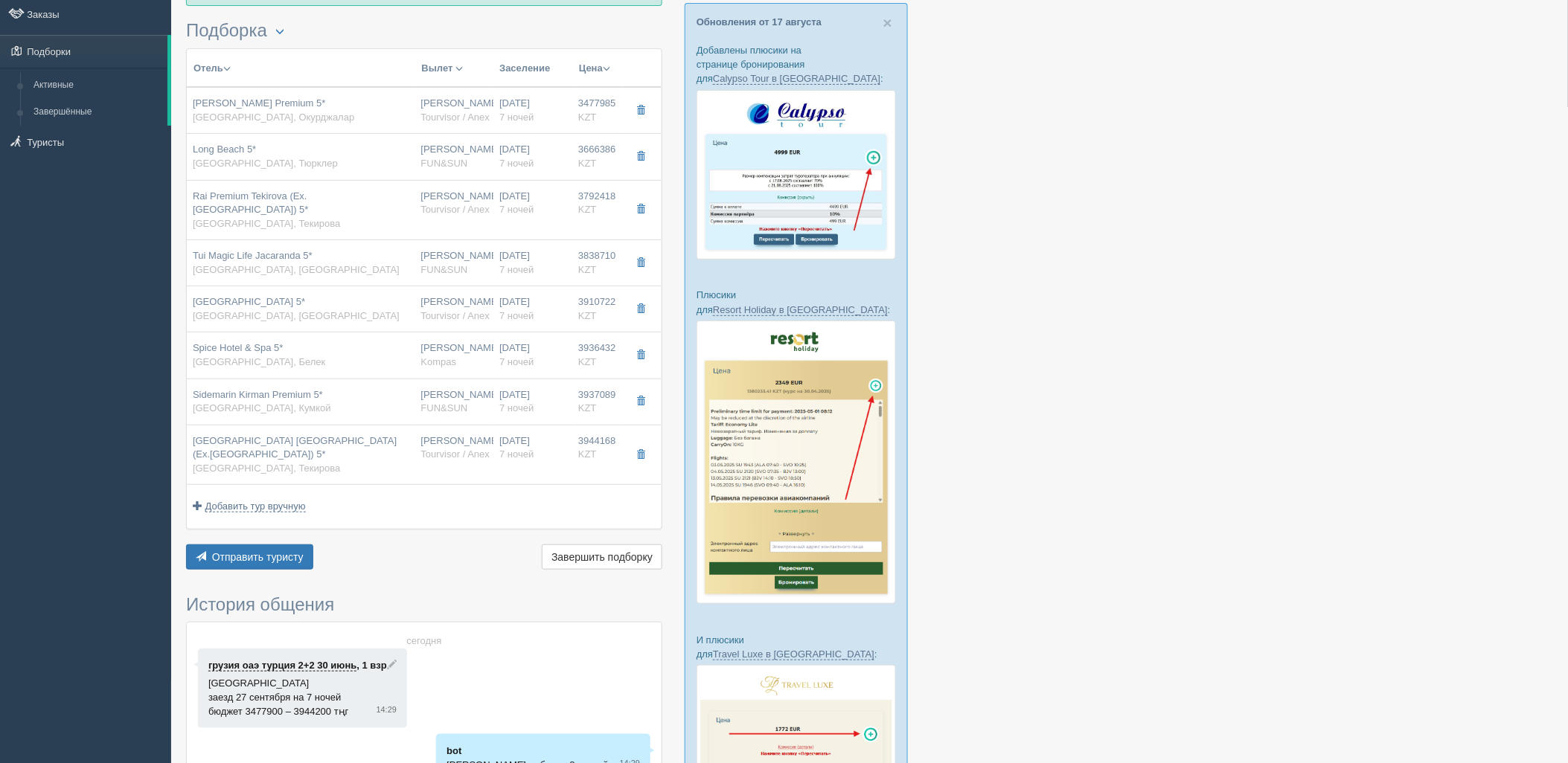
type input "03:05"
type input "comfort"
type input "Tourvisor / Anex"
type input "https://tourvisor.ru/countries#!/hotel=tekirova-corinthia-euphoria"
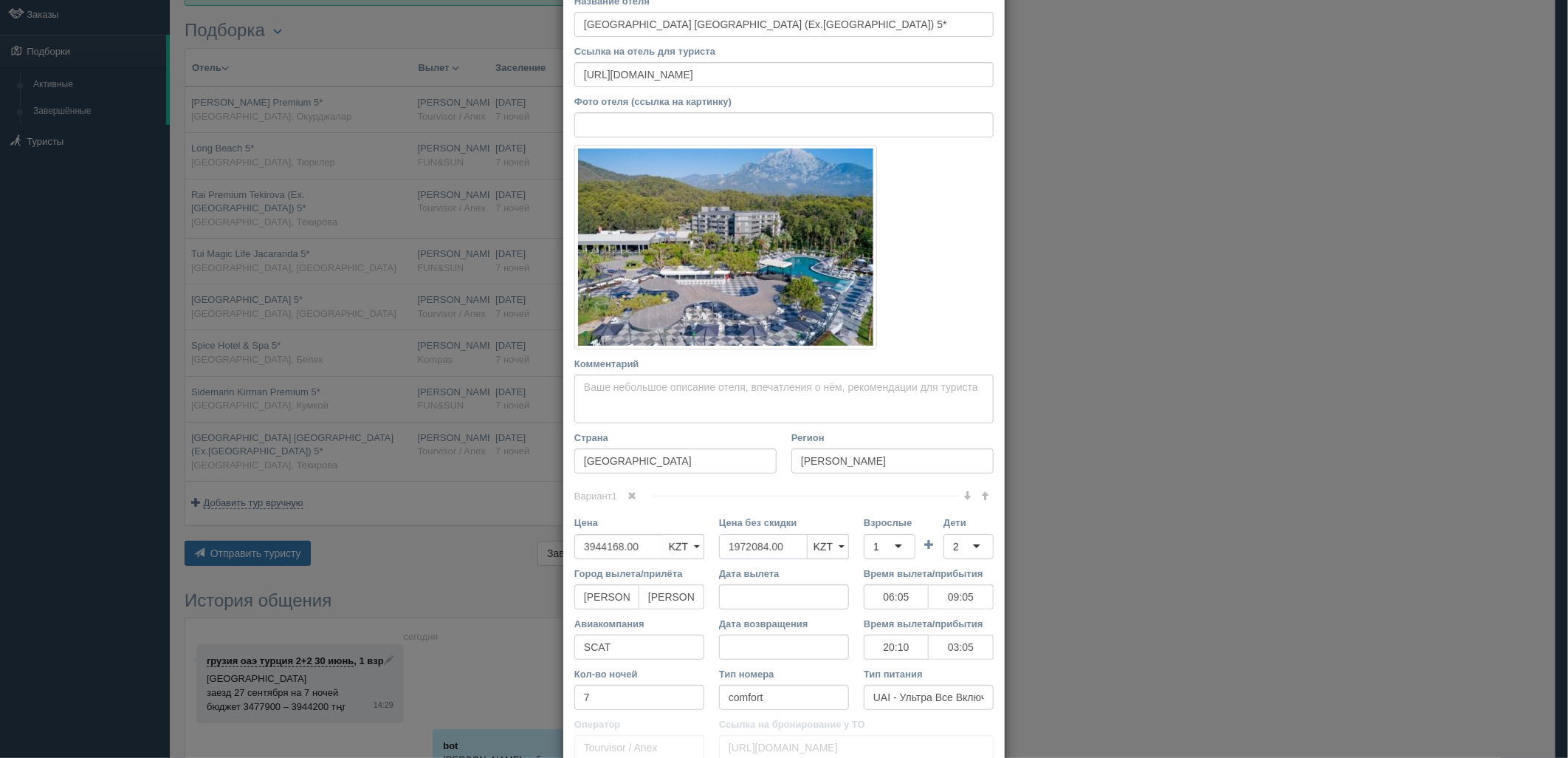
drag, startPoint x: 735, startPoint y: 547, endPoint x: 705, endPoint y: 547, distance: 30.0
click at [705, 547] on div "Цена 3944168.00 KZT USD EUR KZT KZT USD EUR Цена без скидки 1972084.00 KZT USD …" at bounding box center [784, 540] width 434 height 51
click at [882, 544] on div "1" at bounding box center [890, 546] width 51 height 25
click at [972, 542] on div "2" at bounding box center [969, 546] width 51 height 25
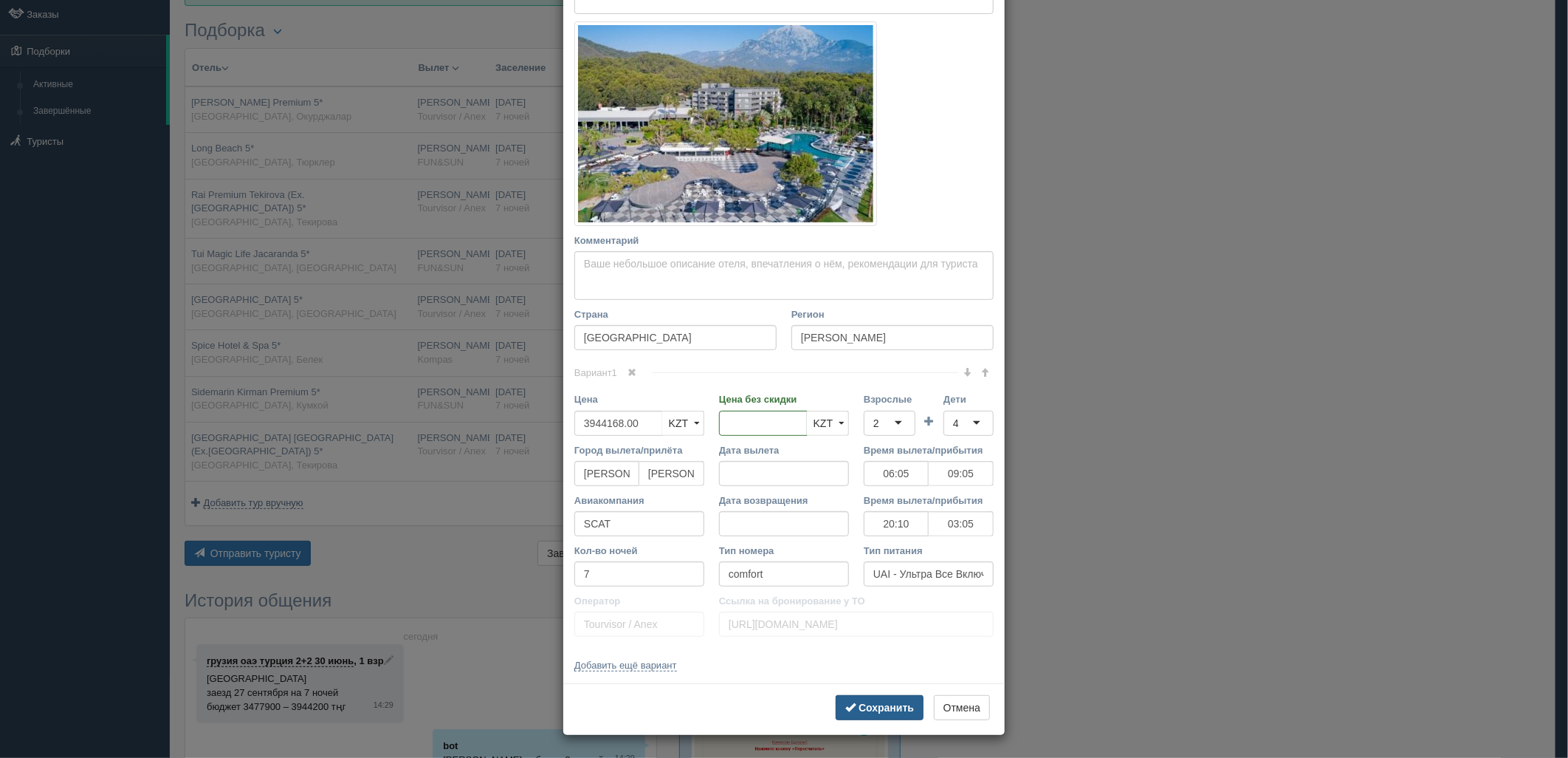
click at [879, 714] on button "Сохранить" at bounding box center [879, 707] width 87 height 25
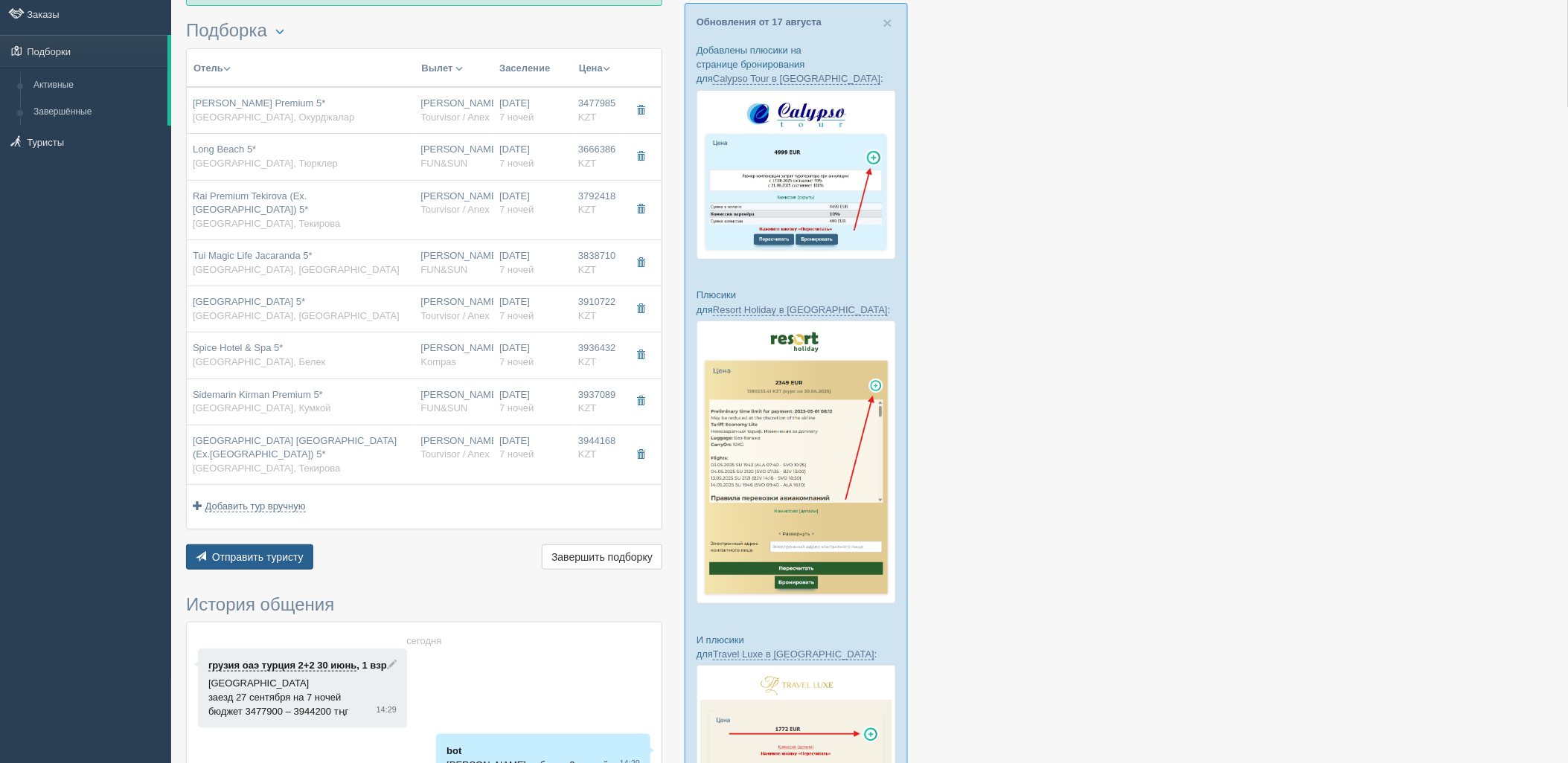
click at [234, 556] on span "Отправить туристу" at bounding box center [257, 557] width 91 height 12
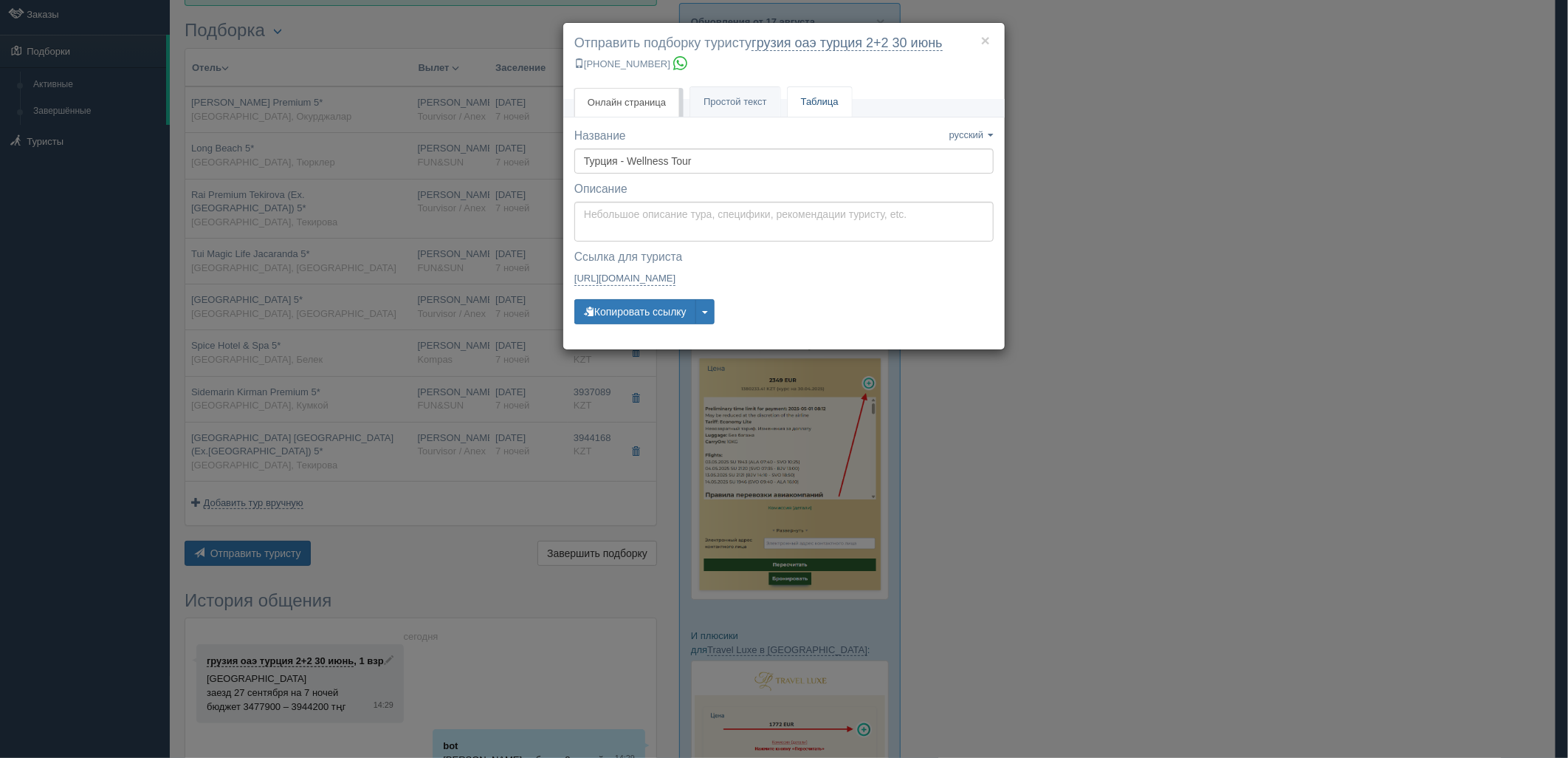
click at [810, 99] on link "Таблица" at bounding box center [820, 103] width 64 height 31
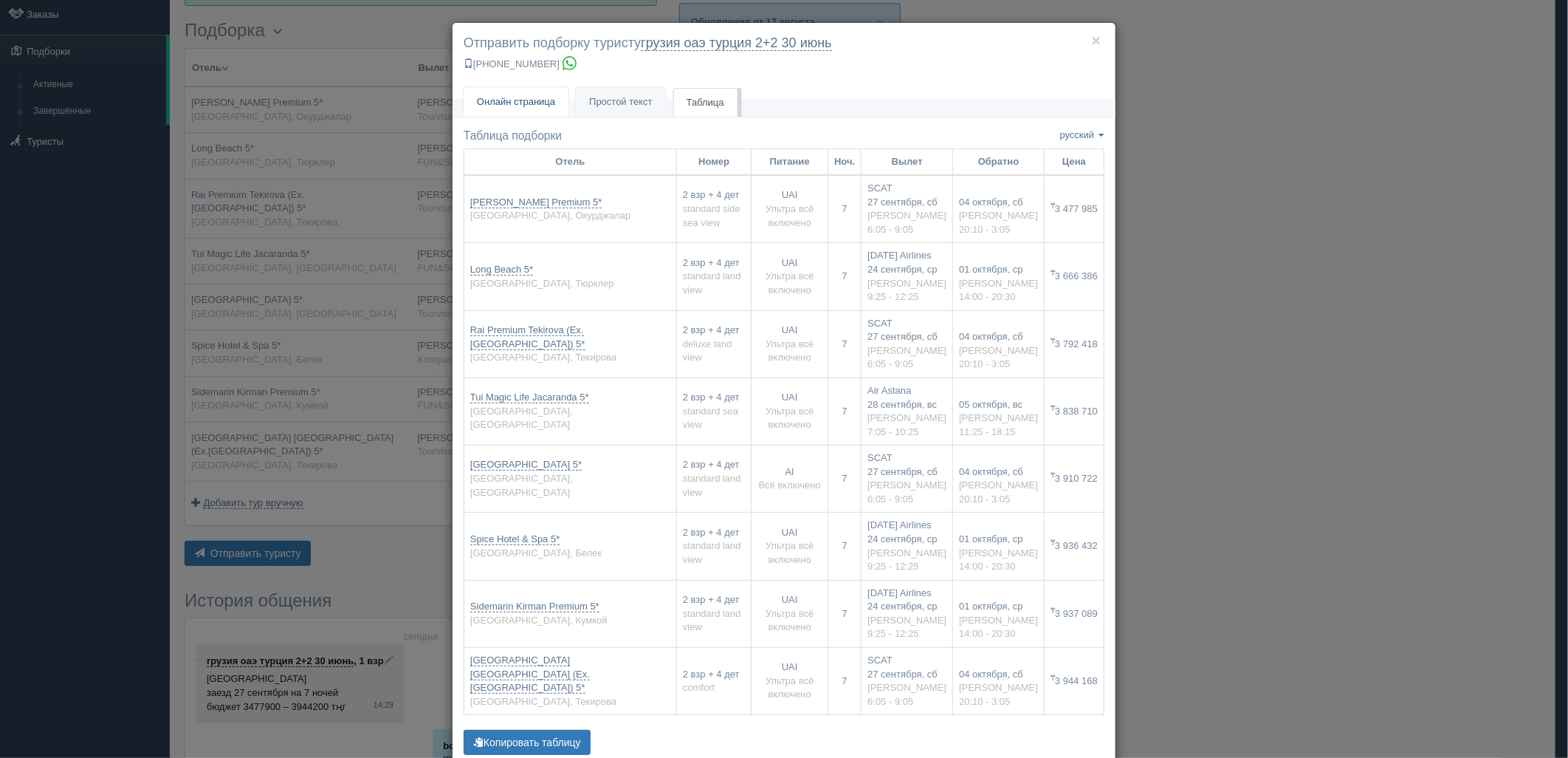
click at [508, 101] on span "Онлайн страница" at bounding box center [516, 102] width 79 height 11
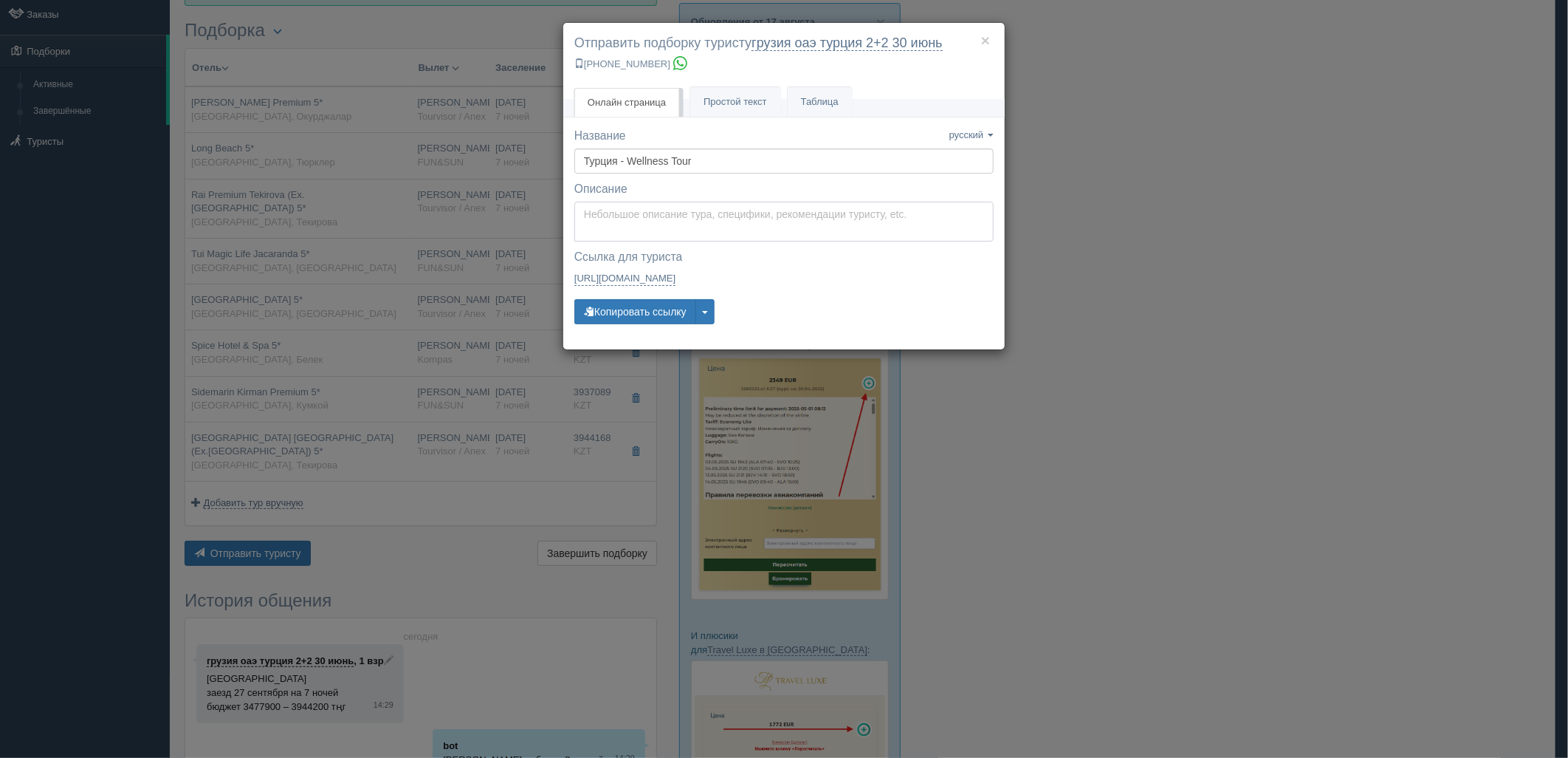
type textarea "Здравствуйте! Ниже представлены варианты туров для Вас. Для просмотра описания …"
click at [645, 220] on textarea "Здравствуйте! Ниже представлены варианты туров для Вас. Для просмотра описания …" at bounding box center [784, 222] width 420 height 40
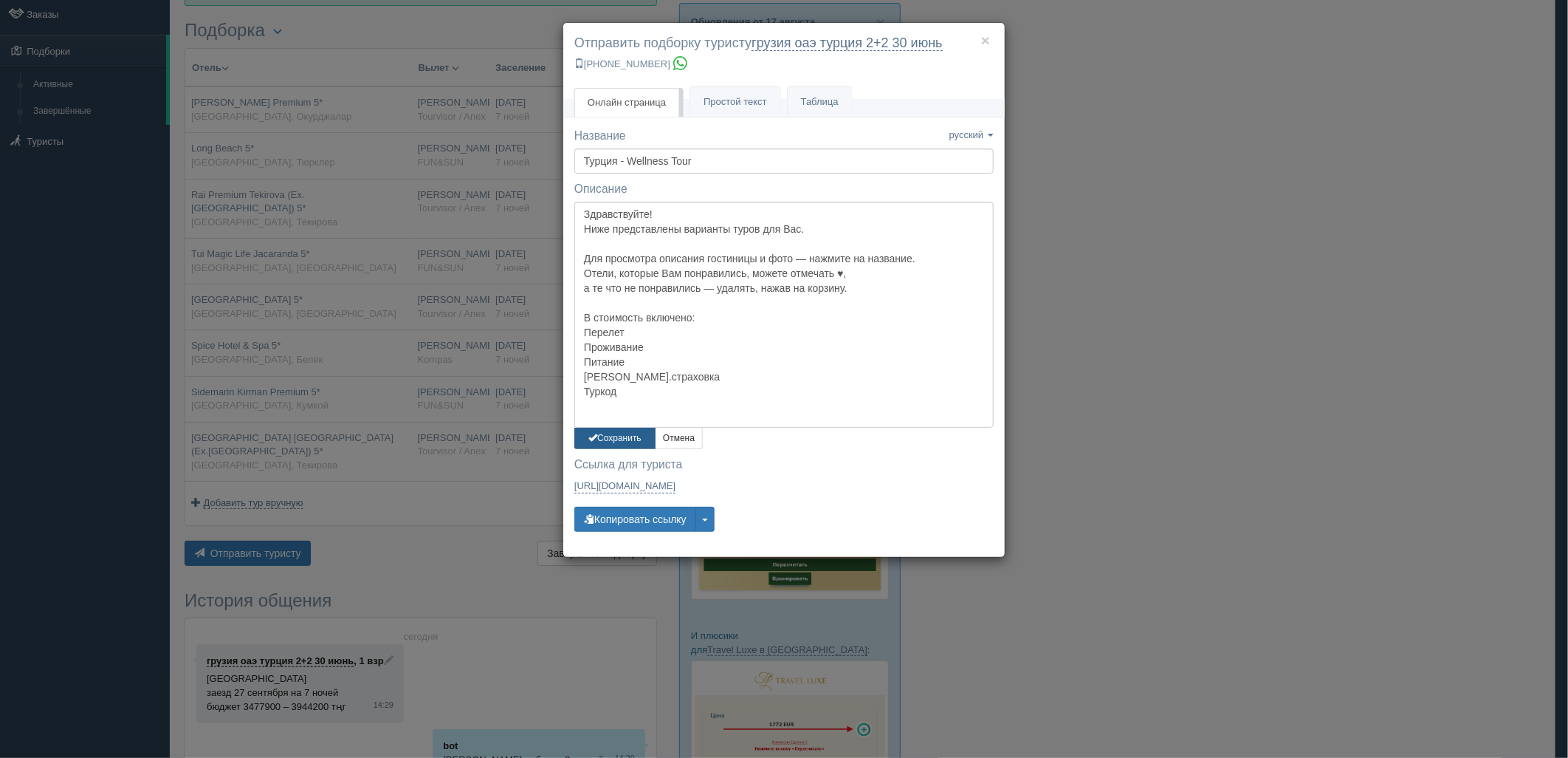
click at [633, 430] on button "Сохранить" at bounding box center [615, 438] width 81 height 22
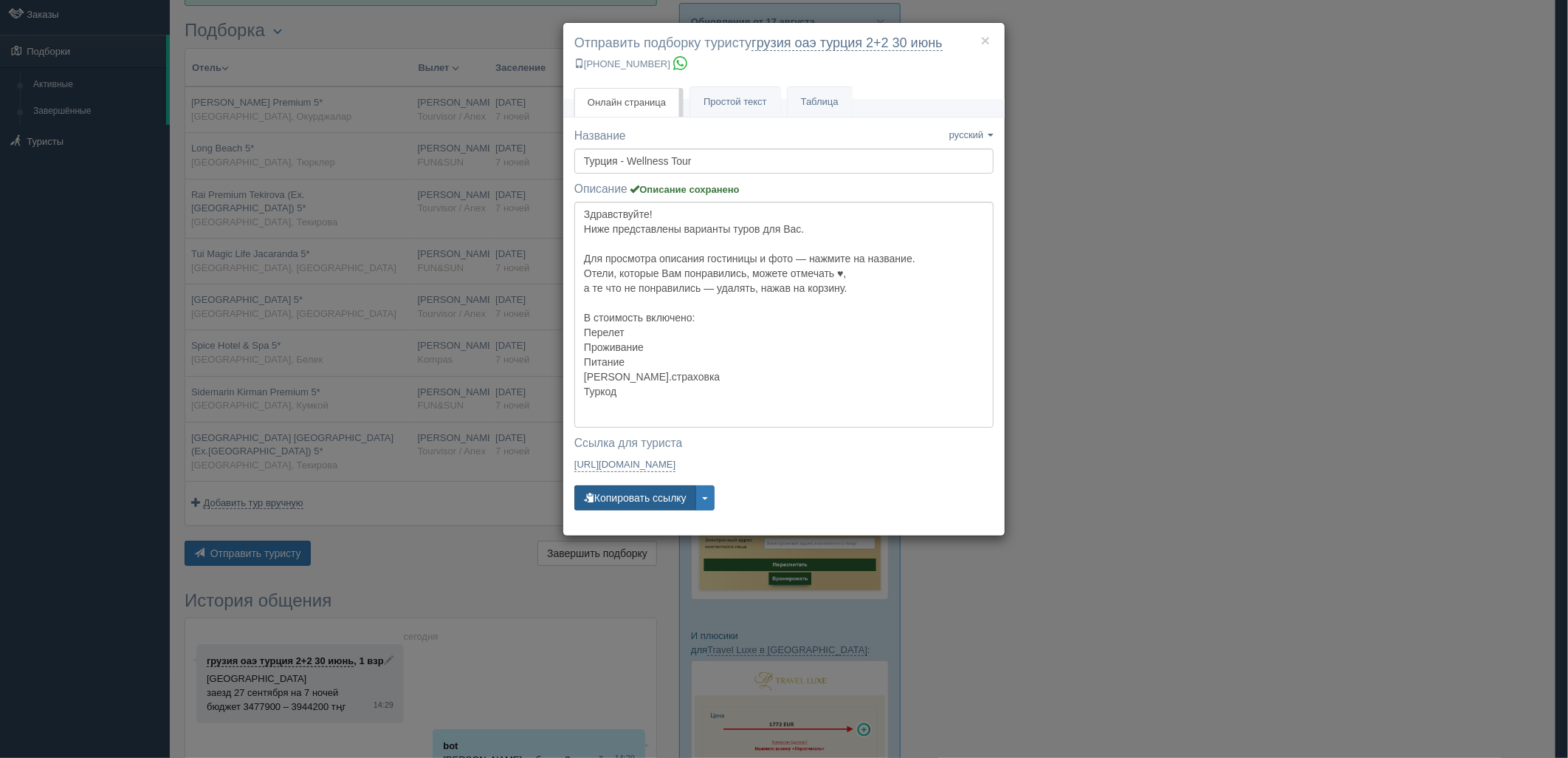
click at [624, 499] on button "Копировать ссылку" at bounding box center [636, 498] width 122 height 25
click at [623, 499] on button "Копировать ссылку" at bounding box center [636, 498] width 122 height 25
drag, startPoint x: 1355, startPoint y: 360, endPoint x: 1318, endPoint y: 293, distance: 76.5
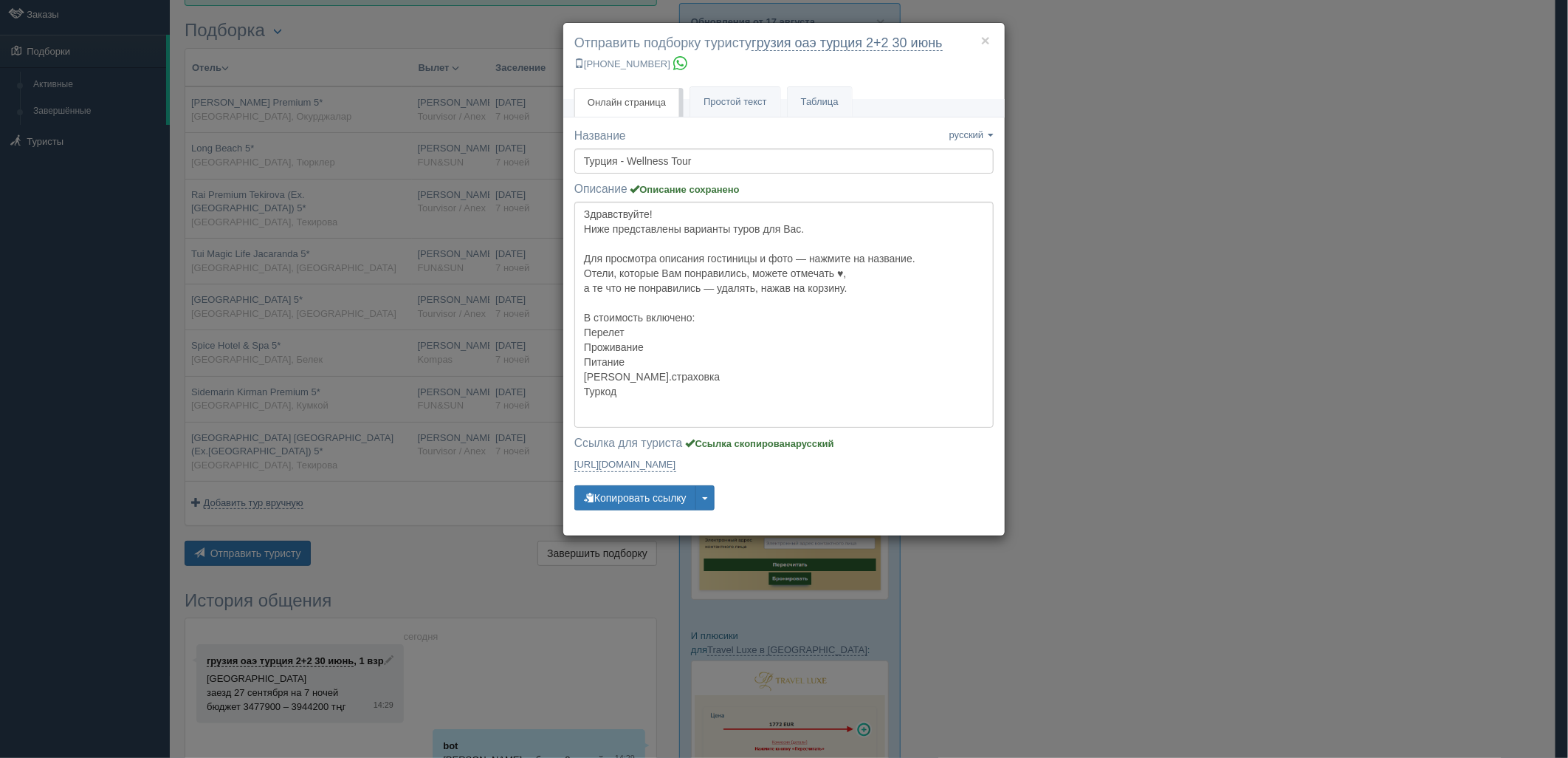
click at [1355, 360] on div "× Отправить подборку туристу грузия оаэ турция 2+2 30 июнь +7 701 880 5580 Онла…" at bounding box center [784, 379] width 1568 height 758
